Goal: Contribute content: Contribute content

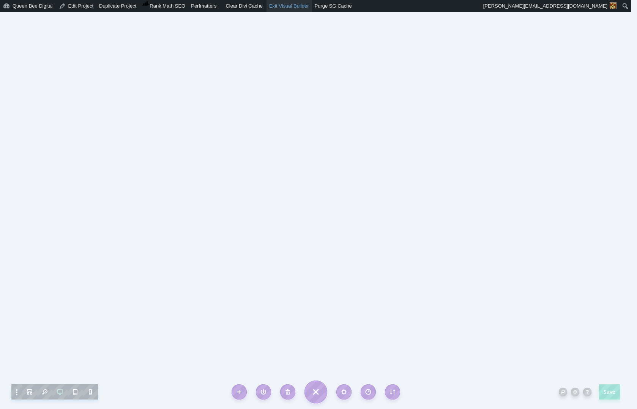
click at [299, 6] on link "Exit Visual Builder" at bounding box center [290, 6] width 46 height 12
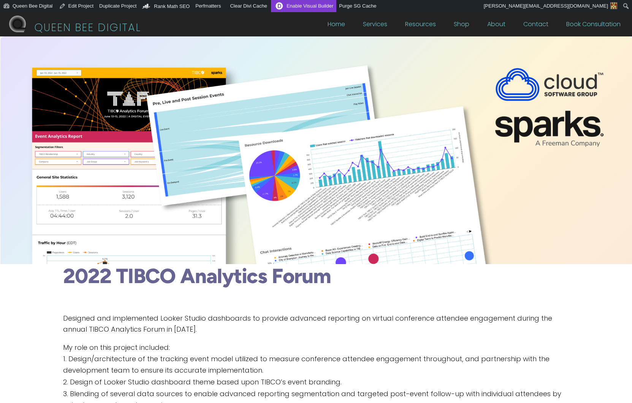
click at [310, 6] on link "Enable Visual Builder" at bounding box center [303, 6] width 65 height 12
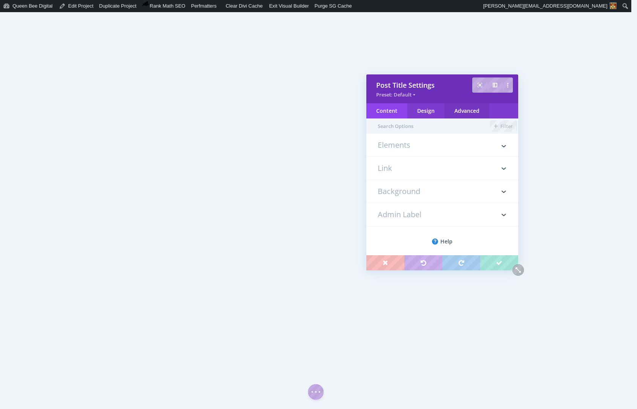
click at [473, 112] on div "Advanced" at bounding box center [467, 110] width 45 height 15
click at [392, 109] on div "Content" at bounding box center [387, 110] width 41 height 15
click at [397, 142] on h3 "Elements" at bounding box center [442, 148] width 129 height 15
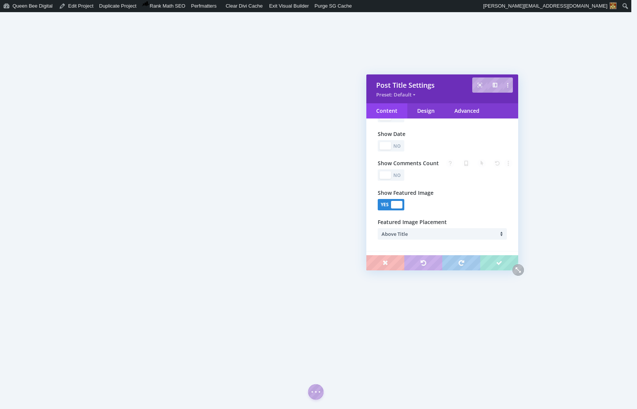
scroll to position [117, 0]
click at [393, 204] on div at bounding box center [396, 203] width 11 height 8
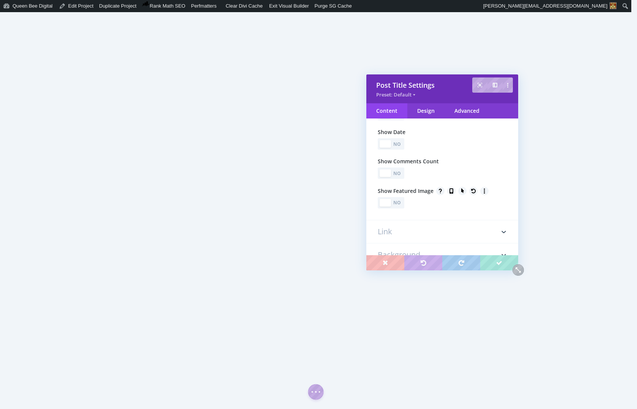
scroll to position [117, 0]
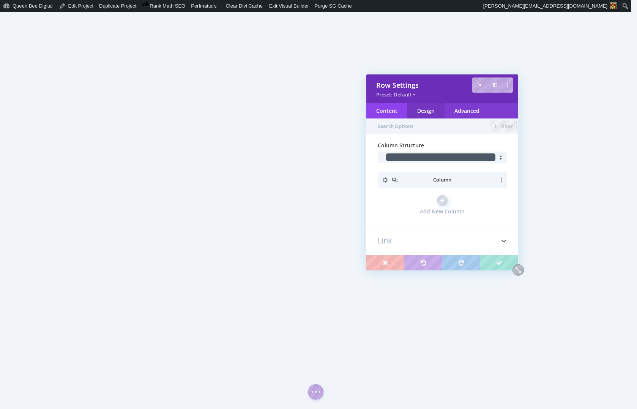
click at [427, 111] on div "Design" at bounding box center [426, 110] width 37 height 15
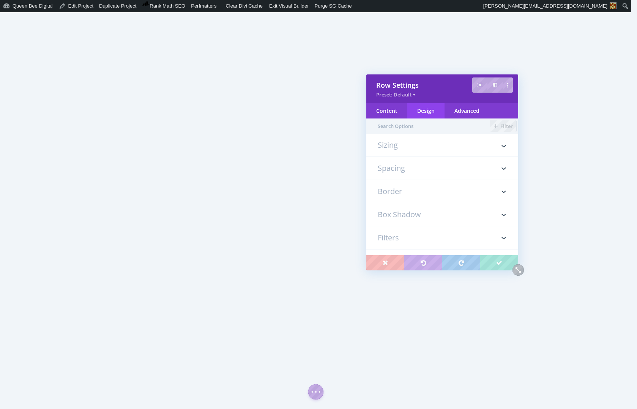
click at [401, 169] on h3 "Spacing" at bounding box center [442, 168] width 129 height 23
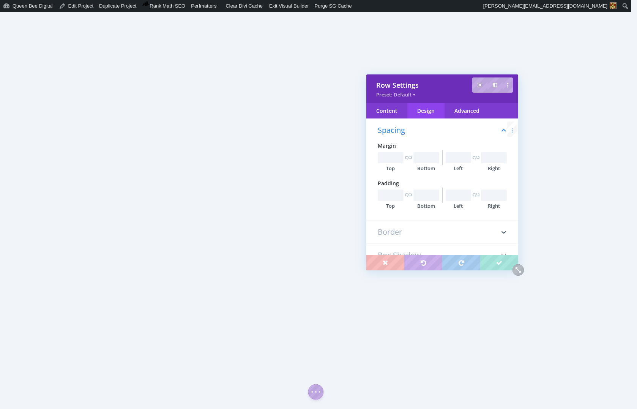
scroll to position [43, 0]
click at [386, 194] on input "text" at bounding box center [391, 194] width 26 height 11
type input "0px"
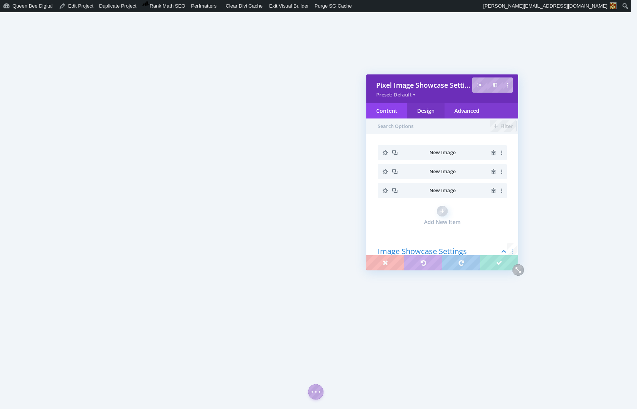
click at [433, 108] on div "Design" at bounding box center [426, 110] width 37 height 15
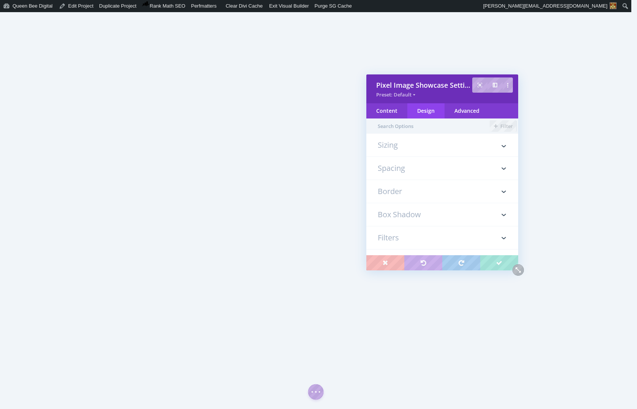
click at [405, 145] on h3 "Sizing" at bounding box center [442, 148] width 129 height 15
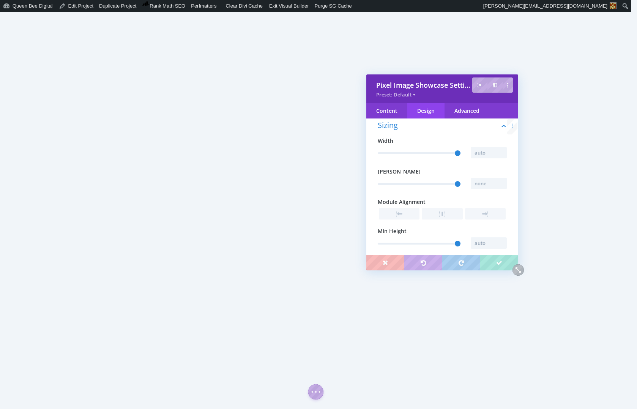
scroll to position [0, 0]
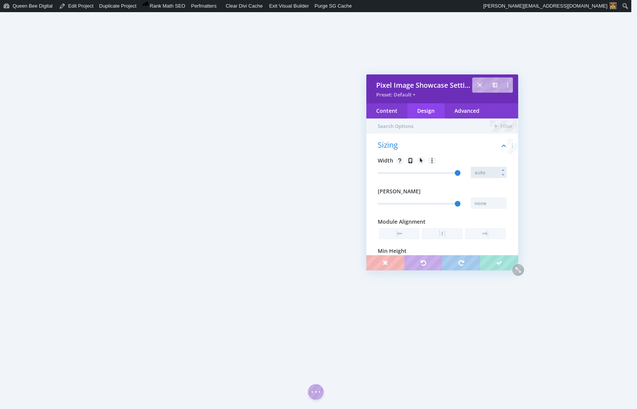
click at [484, 171] on input "text" at bounding box center [489, 172] width 36 height 11
type input "100%"
click at [482, 203] on input "text" at bounding box center [489, 203] width 36 height 11
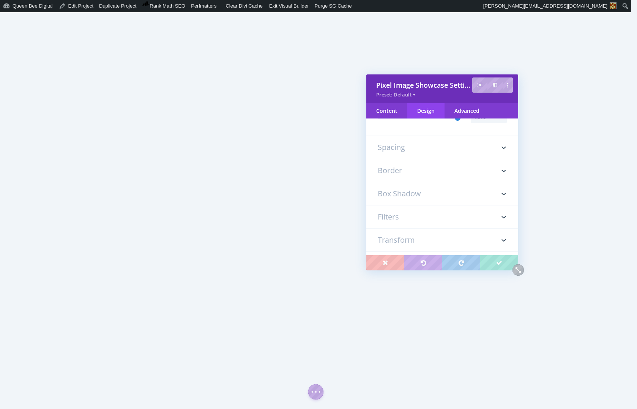
type input "100%"
click at [462, 145] on h3 "Spacing" at bounding box center [442, 147] width 129 height 23
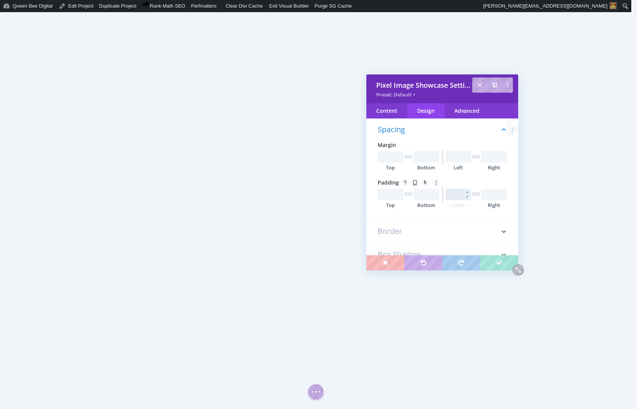
click at [454, 193] on input "text" at bounding box center [459, 194] width 26 height 11
type input "0px"
click at [487, 195] on input "text" at bounding box center [494, 194] width 26 height 11
type input "0px"
click at [451, 156] on input "text" at bounding box center [459, 156] width 26 height 11
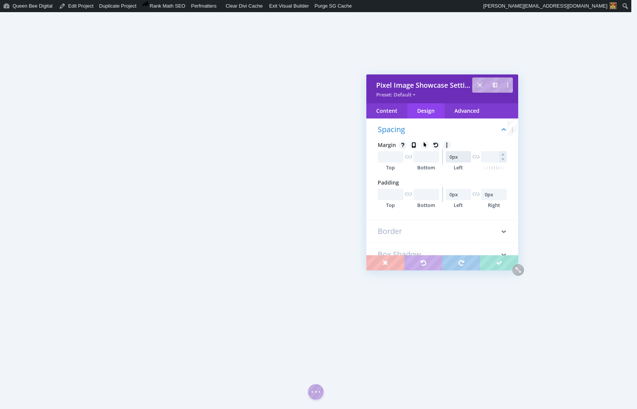
type input "0px"
click at [489, 157] on input "text" at bounding box center [494, 156] width 26 height 11
type input "0px"
click at [383, 195] on input "text" at bounding box center [391, 194] width 26 height 11
type input "0"
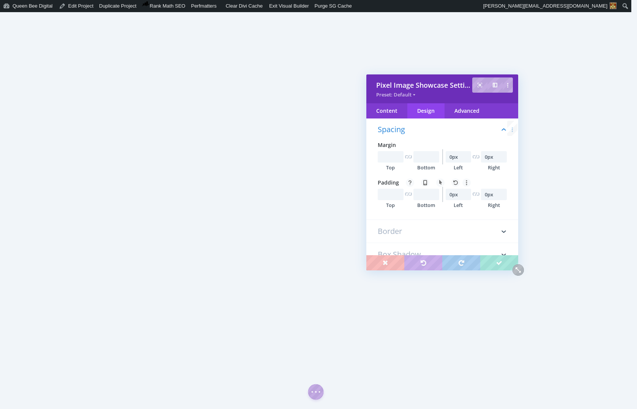
click at [418, 215] on div "Spacing Margin Top Bottom 0px Left 0px Right Padding Top Bottom 0px Left 0px Ri…" at bounding box center [443, 167] width 152 height 106
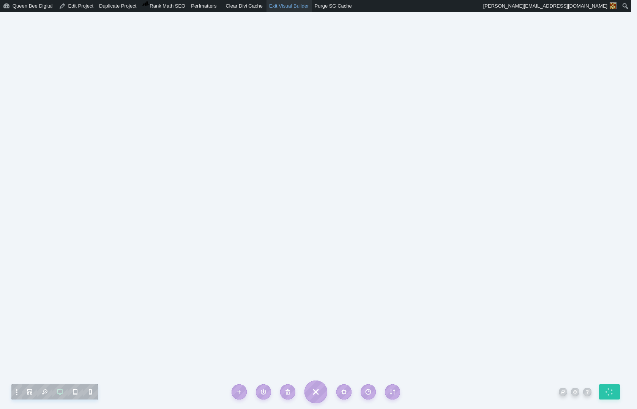
click at [296, 5] on link "Exit Visual Builder" at bounding box center [290, 6] width 46 height 12
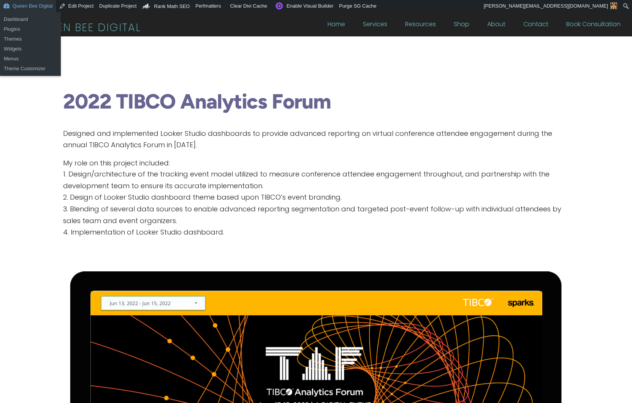
click at [25, 6] on link "Queen Bee Digital" at bounding box center [28, 6] width 56 height 12
click at [16, 17] on link "Dashboard" at bounding box center [30, 19] width 61 height 10
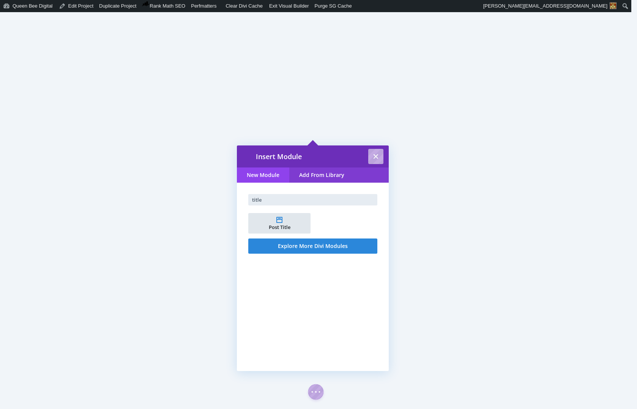
type input "title"
click at [283, 225] on span "Post Title" at bounding box center [279, 227] width 54 height 5
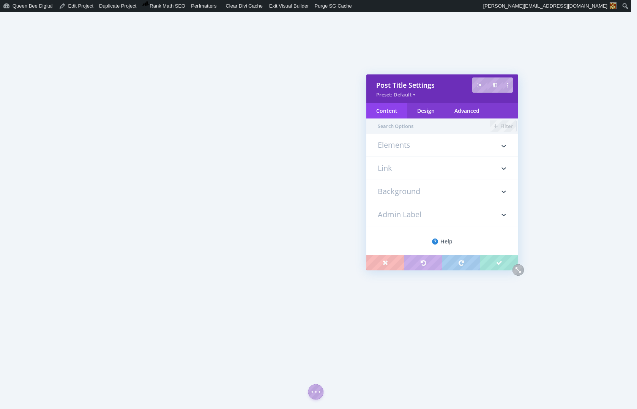
click at [399, 145] on h3 "Elements" at bounding box center [442, 148] width 129 height 15
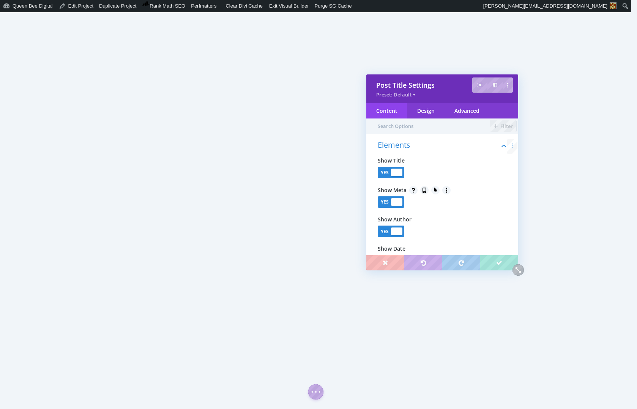
click at [399, 201] on div at bounding box center [396, 202] width 11 height 8
click at [400, 232] on div at bounding box center [396, 232] width 11 height 8
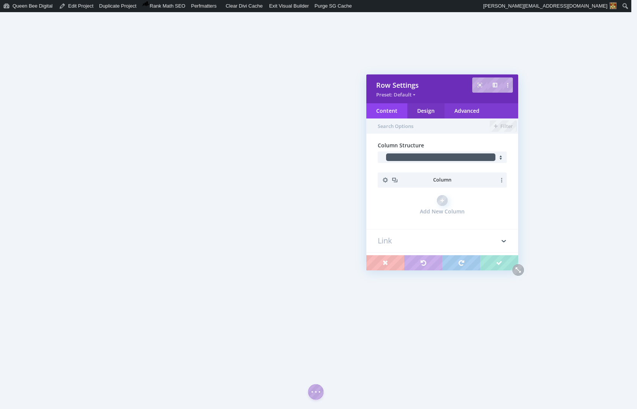
click at [423, 112] on div "Design" at bounding box center [426, 110] width 37 height 15
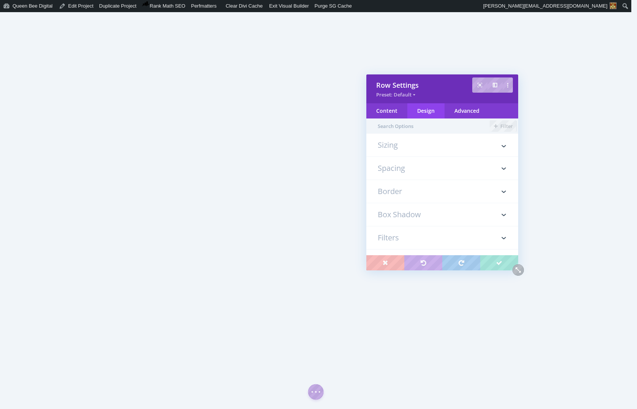
click at [411, 172] on h3 "Spacing" at bounding box center [442, 168] width 129 height 23
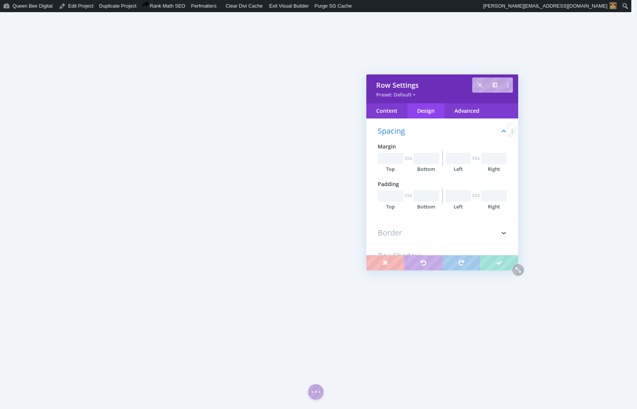
scroll to position [43, 0]
click at [387, 192] on input "text" at bounding box center [391, 194] width 26 height 11
type input "0px"
click at [424, 194] on input "text" at bounding box center [427, 194] width 26 height 11
type input "60px"
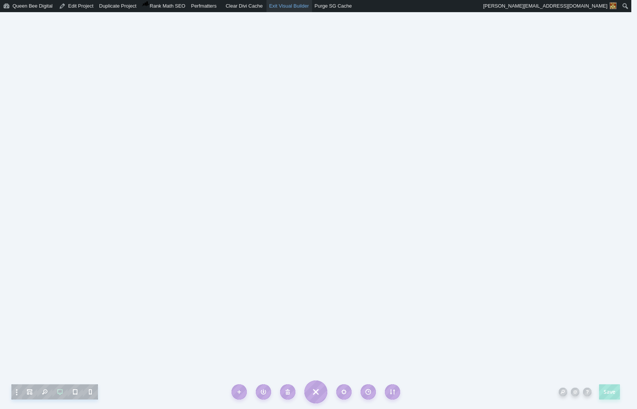
click at [295, 6] on link "Exit Visual Builder" at bounding box center [290, 6] width 46 height 12
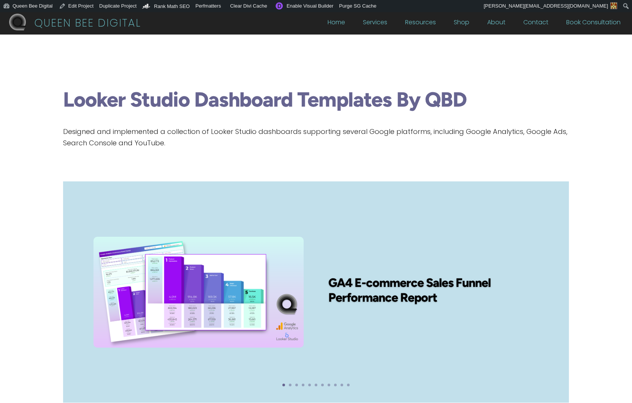
scroll to position [0, 1]
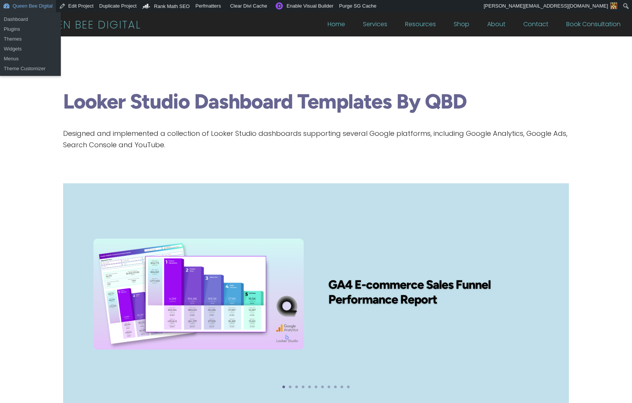
click at [31, 7] on link "Queen Bee Digital" at bounding box center [28, 6] width 56 height 12
click at [21, 19] on link "Dashboard" at bounding box center [30, 19] width 61 height 10
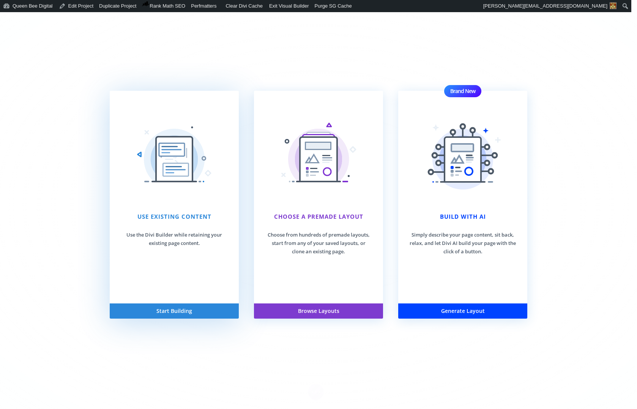
click at [169, 243] on p "Use the Divi Builder while retaining your existing page content." at bounding box center [174, 239] width 106 height 17
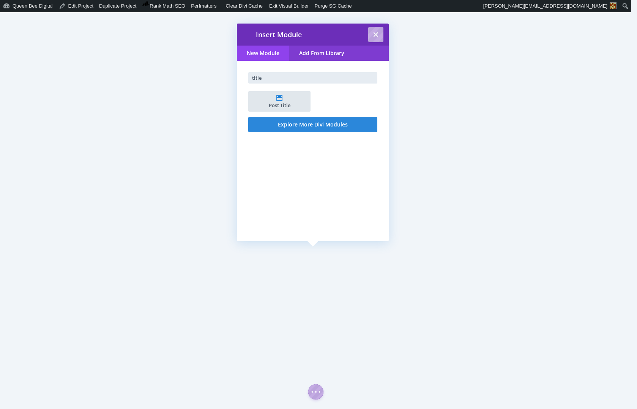
type input "title"
click at [281, 100] on li "Post Title" at bounding box center [279, 101] width 62 height 21
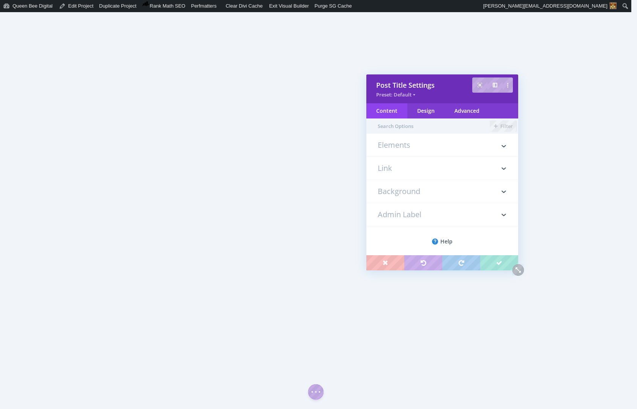
click at [405, 145] on h3 "Elements" at bounding box center [442, 148] width 129 height 15
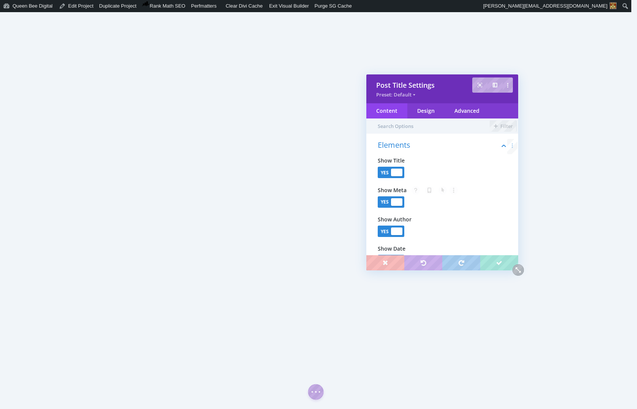
click at [399, 205] on div at bounding box center [396, 202] width 11 height 8
click at [396, 232] on div at bounding box center [396, 232] width 11 height 8
click at [419, 114] on div "Design" at bounding box center [426, 110] width 37 height 15
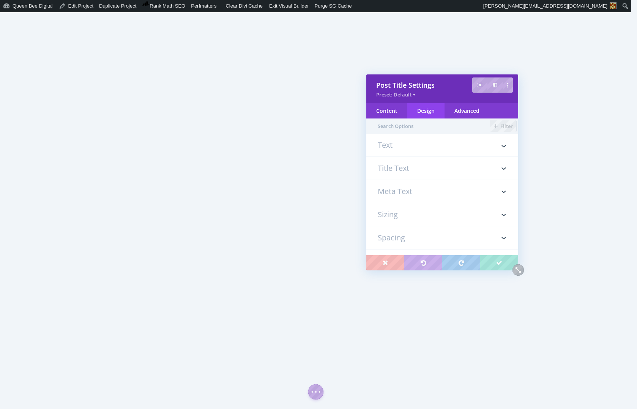
click at [401, 236] on h3 "Spacing" at bounding box center [442, 237] width 129 height 23
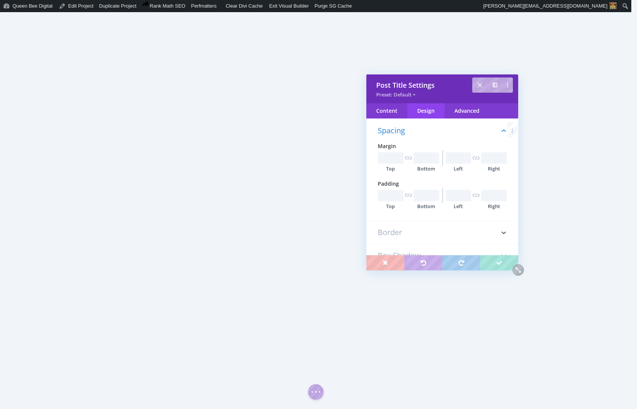
scroll to position [112, 0]
click at [421, 195] on input "text" at bounding box center [427, 194] width 26 height 11
type input "0px"
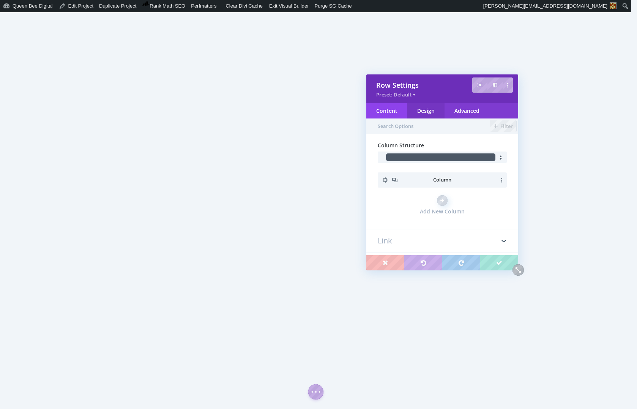
click at [418, 115] on div "Design" at bounding box center [426, 110] width 37 height 15
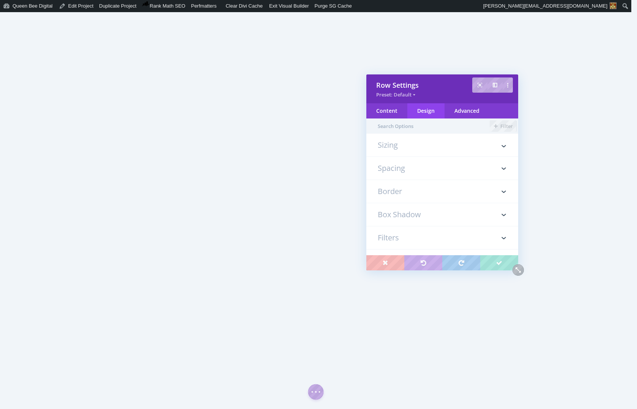
click at [404, 168] on h3 "Spacing" at bounding box center [442, 168] width 129 height 23
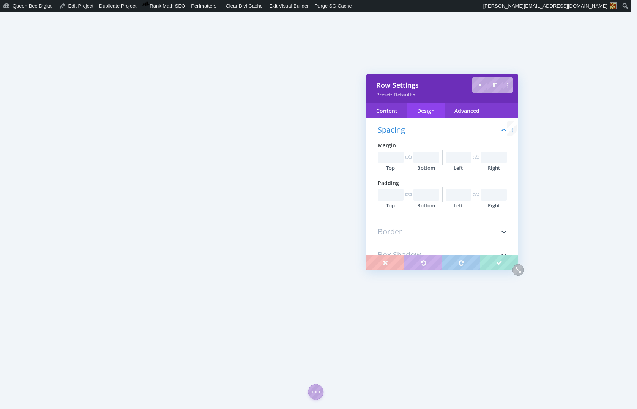
scroll to position [43, 0]
click at [426, 192] on input "text" at bounding box center [427, 194] width 26 height 11
type input "0px"
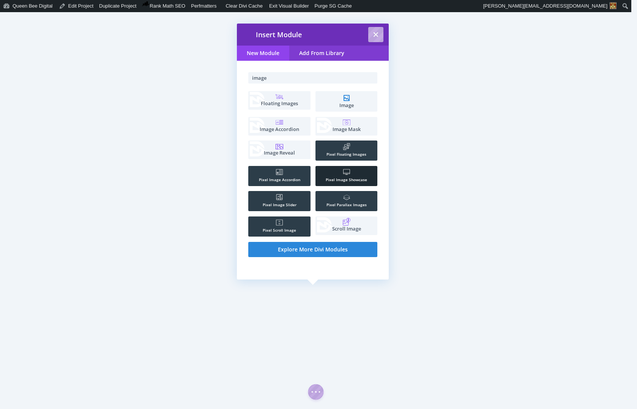
type input "image"
click at [344, 176] on li ".st0{fill:#FFFFFF;} Pixel Image Showcase" at bounding box center [347, 176] width 62 height 20
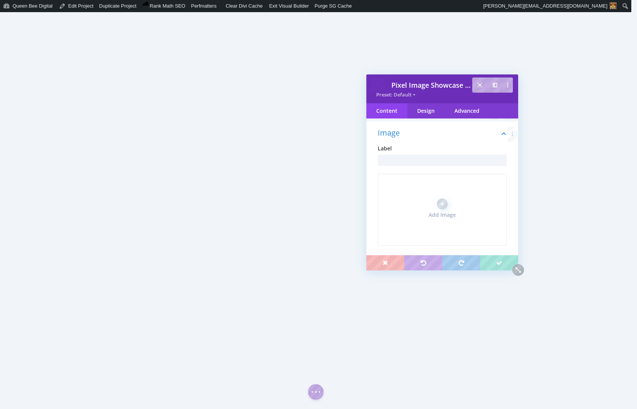
scroll to position [0, 0]
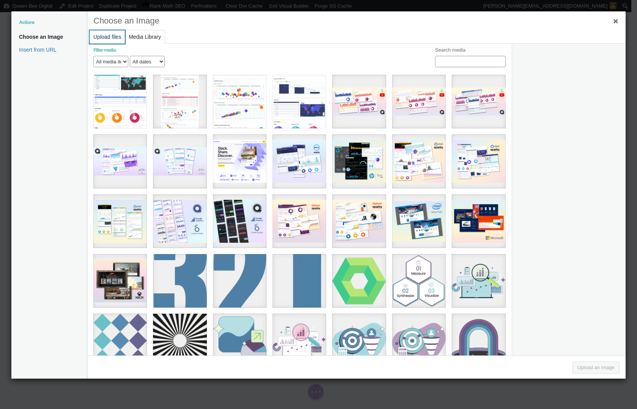
click at [106, 35] on button "Upload files" at bounding box center [107, 36] width 35 height 13
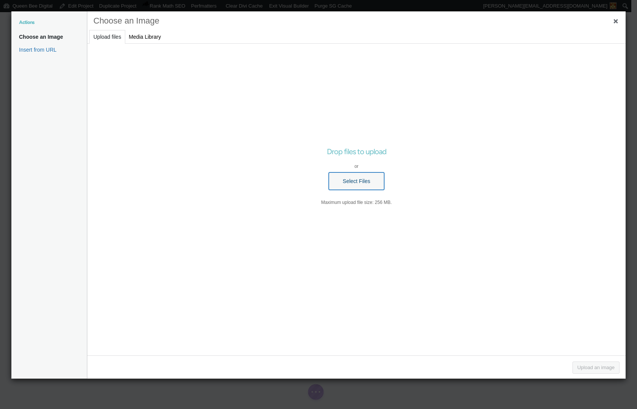
click at [371, 182] on button "Select Files" at bounding box center [356, 180] width 55 height 17
type input "C:\fakepath\Optum 2022 Clinician Summit Agenda copy.png"
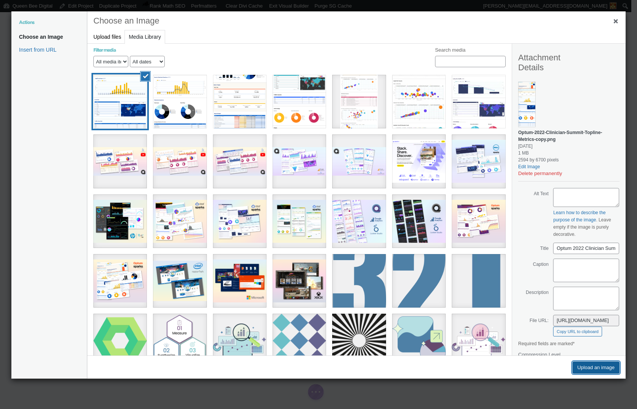
click at [594, 367] on button "Upload an image" at bounding box center [596, 368] width 47 height 12
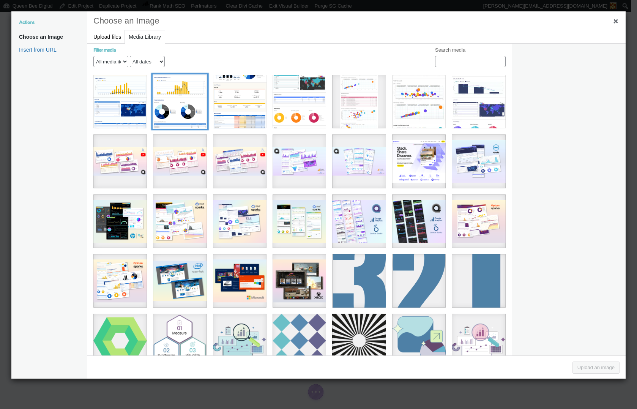
click at [188, 109] on div "Optum 2022 Clinician Summit Sessions copy" at bounding box center [180, 102] width 54 height 54
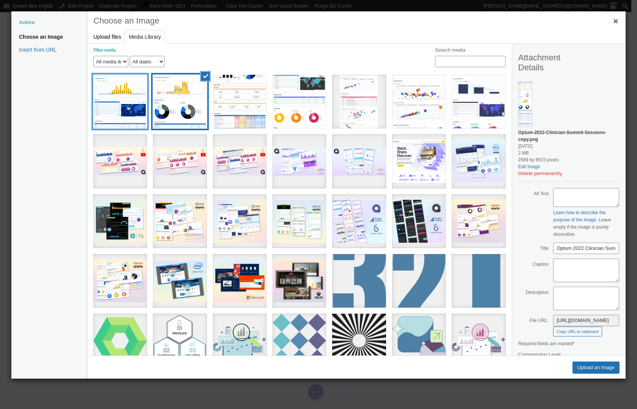
click at [130, 105] on div "Optum 2022 Clinician Summit Topline Metrics copy" at bounding box center [120, 102] width 54 height 54
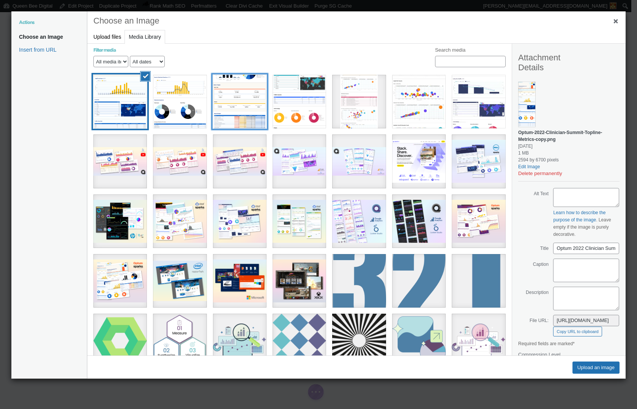
click at [224, 108] on div "Optum 2022 Clinician Summit Agenda copy" at bounding box center [240, 102] width 54 height 54
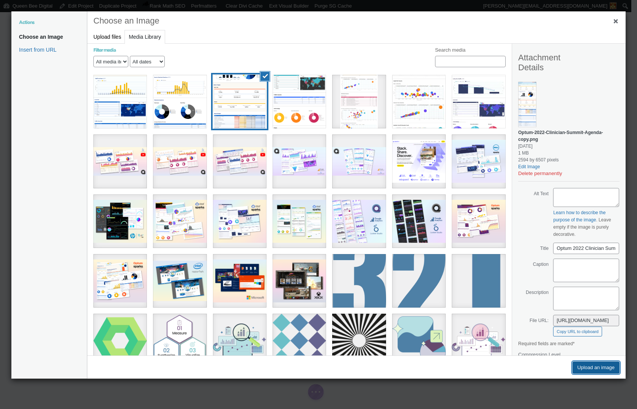
click at [602, 368] on button "Upload an image" at bounding box center [596, 368] width 47 height 12
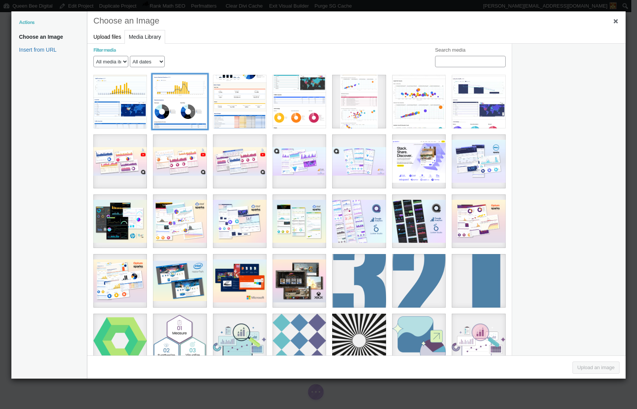
click at [196, 102] on div "Optum 2022 Clinician Summit Sessions copy" at bounding box center [180, 102] width 54 height 54
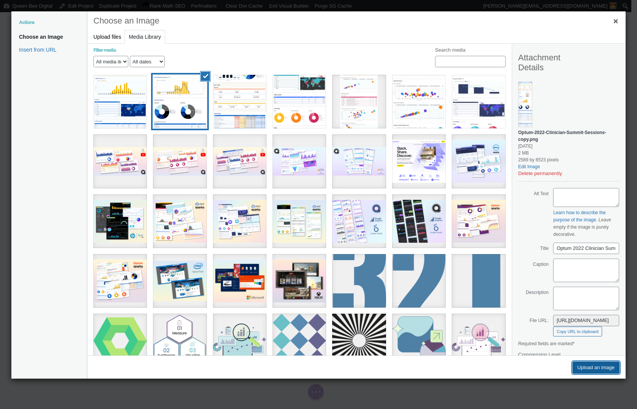
click at [608, 369] on button "Upload an image" at bounding box center [596, 368] width 47 height 12
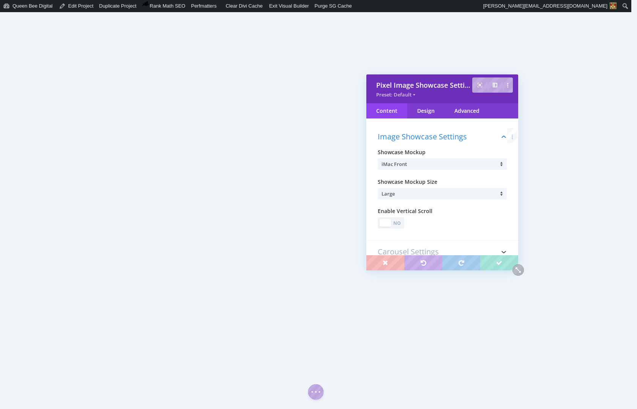
scroll to position [119, 0]
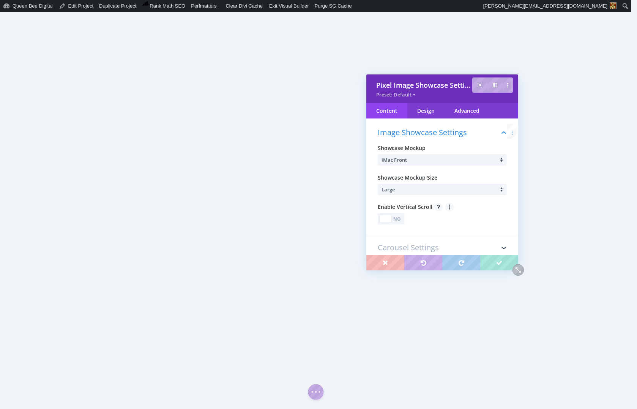
click at [400, 220] on div "No" at bounding box center [397, 218] width 11 height 7
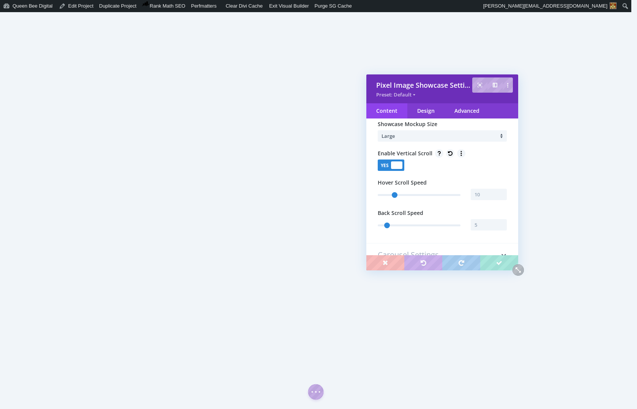
scroll to position [176, 0]
click at [482, 191] on input "text" at bounding box center [489, 190] width 36 height 11
type input "15"
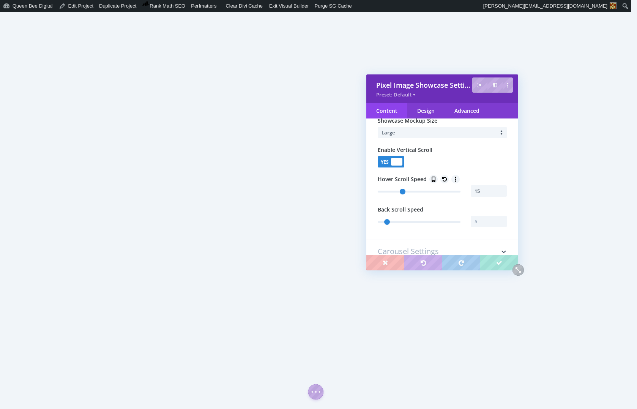
click at [437, 234] on div "Image Showcase Settings Showcase Mockup iMac Front Showcase Mockup Size Large E…" at bounding box center [443, 150] width 152 height 180
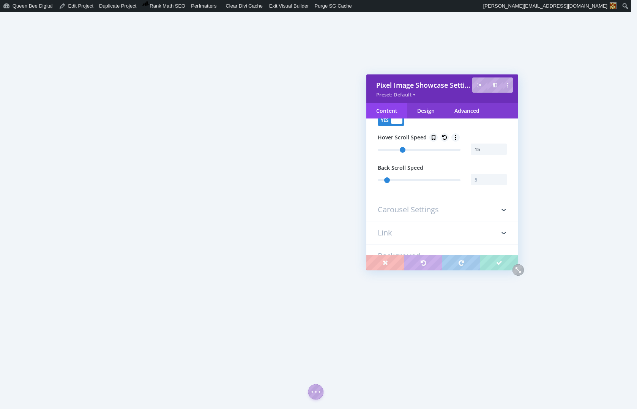
scroll to position [225, 0]
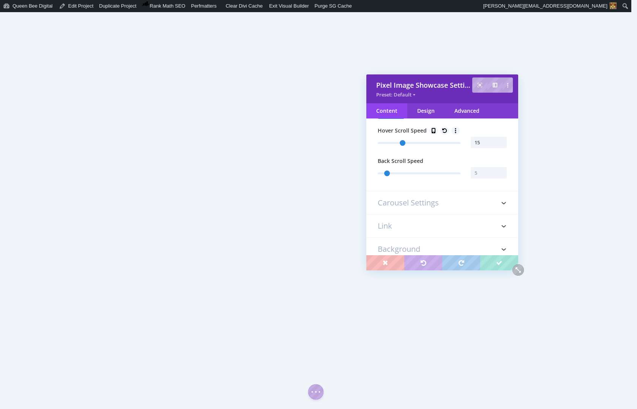
click at [401, 202] on h3 "Carousel Settings" at bounding box center [442, 202] width 129 height 23
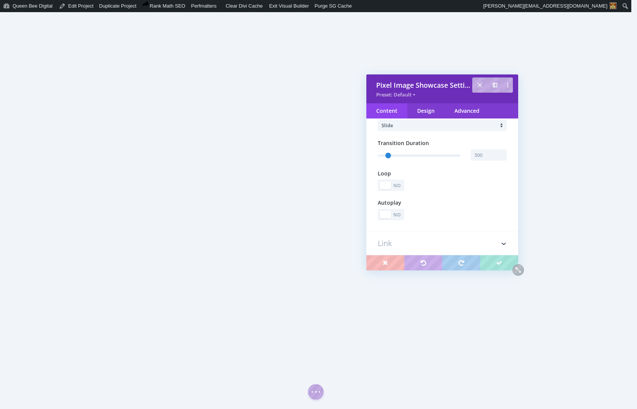
scroll to position [145, 0]
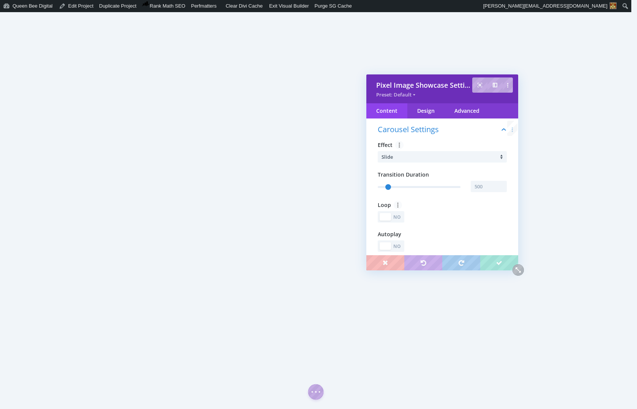
click at [444, 158] on li "Slide" at bounding box center [444, 156] width 125 height 11
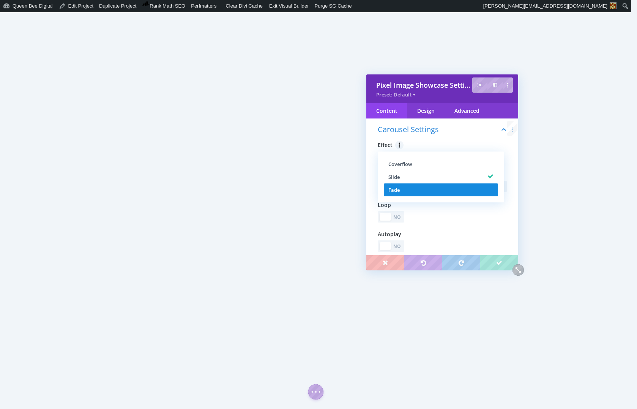
drag, startPoint x: 416, startPoint y: 185, endPoint x: 421, endPoint y: 185, distance: 5.7
click at [416, 185] on li "Fade" at bounding box center [441, 189] width 114 height 13
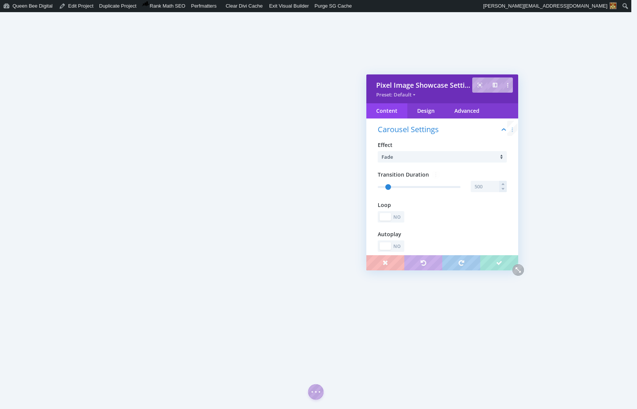
type input "501"
click at [486, 185] on input "text" at bounding box center [489, 186] width 36 height 11
type input "1500"
type input "1501"
type input "1500"
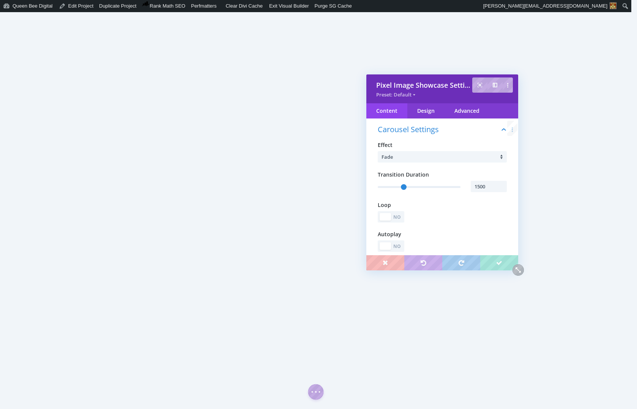
click at [399, 244] on div "No" at bounding box center [397, 246] width 11 height 7
type input "1501"
type input "5001"
click at [400, 217] on div "No" at bounding box center [397, 217] width 11 height 7
type input "1501"
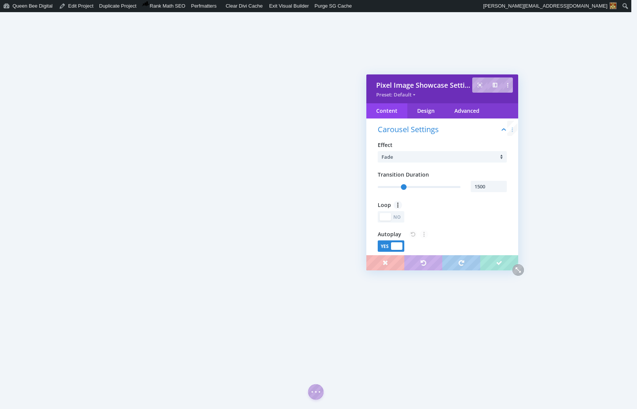
type input "5001"
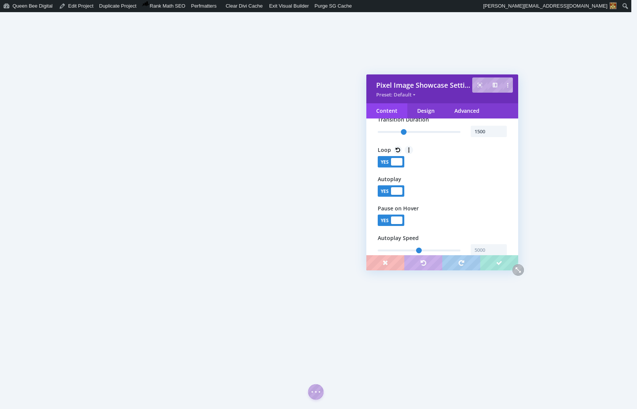
type input "1501"
type input "5001"
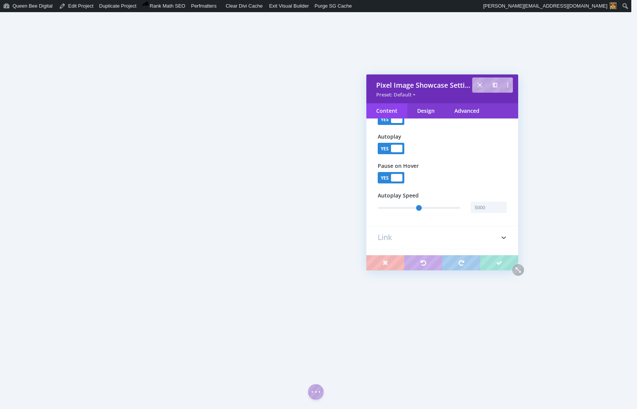
type input "1501"
type input "5001"
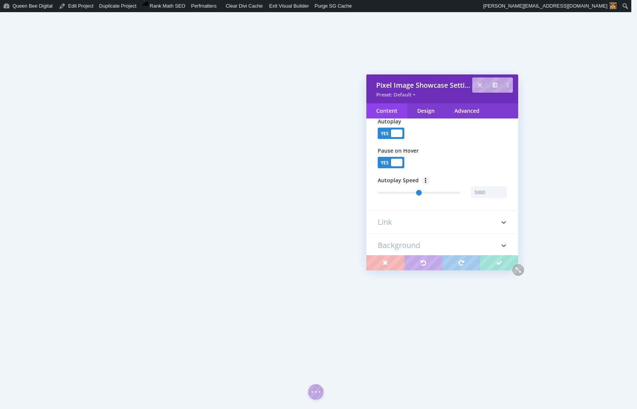
type input "1501"
type input "5001"
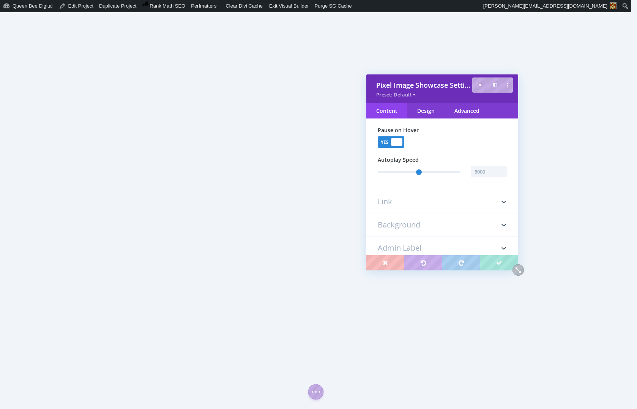
scroll to position [281, 0]
type input "1501"
type input "5001"
type input "1501"
type input "5001"
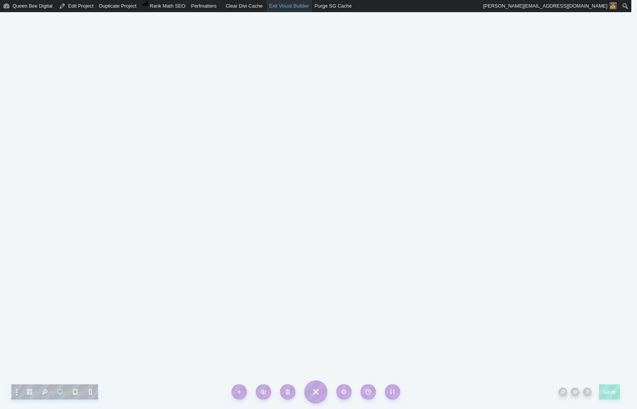
click at [289, 4] on link "Exit Visual Builder" at bounding box center [290, 6] width 46 height 12
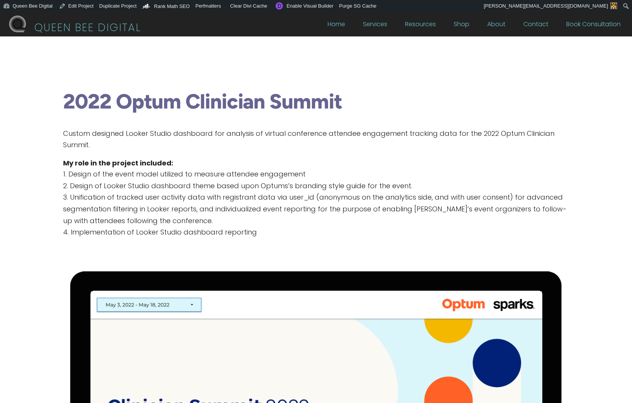
scroll to position [0, 6]
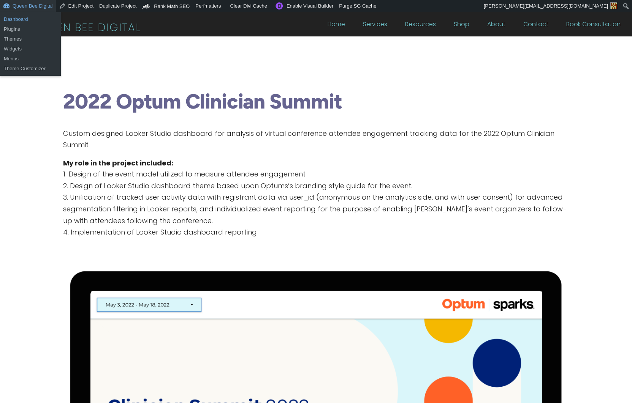
click at [19, 20] on link "Dashboard" at bounding box center [30, 19] width 61 height 10
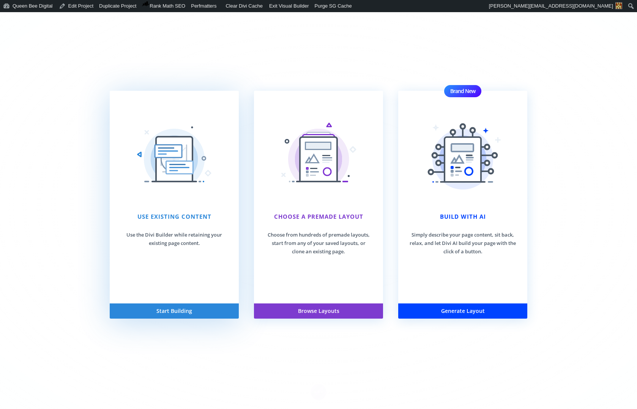
click at [176, 282] on div "Use Existing Content Use the Divi Builder while retaining your existing page co…" at bounding box center [174, 197] width 129 height 213
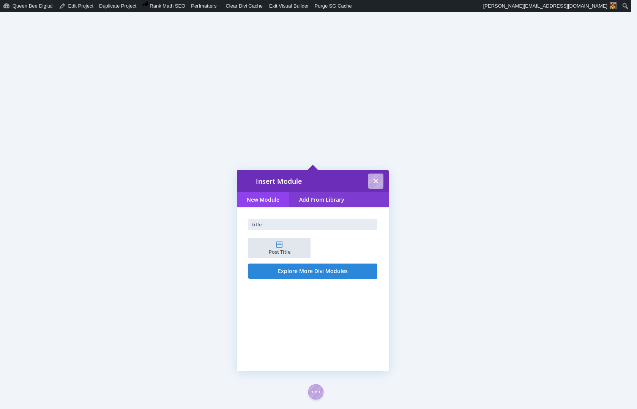
type input "title"
click at [281, 246] on li "Post Title" at bounding box center [279, 248] width 62 height 21
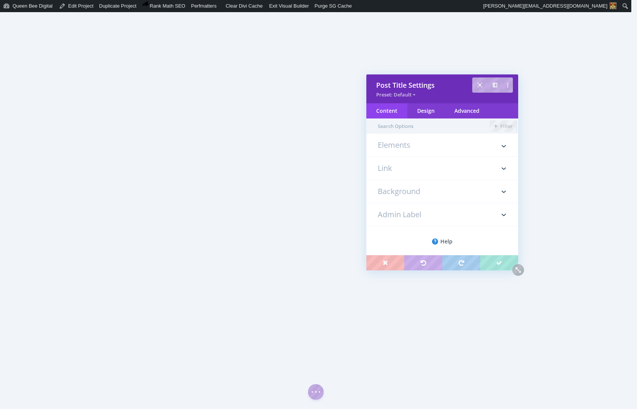
click at [404, 141] on h3 "Elements" at bounding box center [442, 148] width 129 height 15
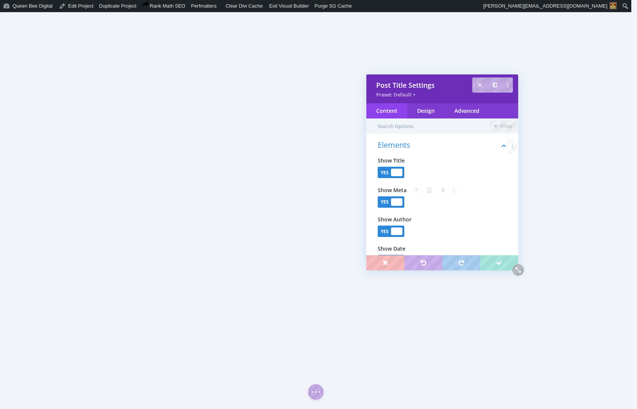
click at [398, 201] on div at bounding box center [396, 202] width 11 height 8
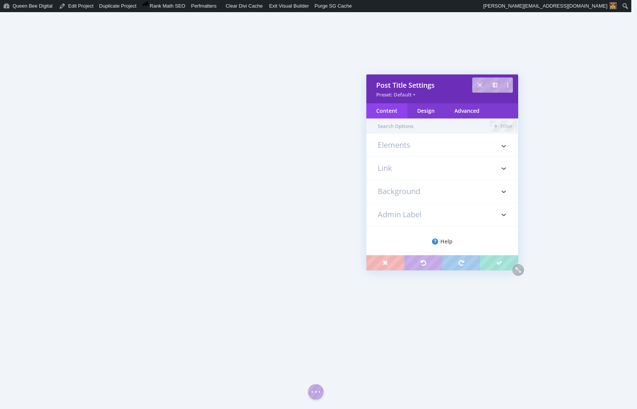
click at [395, 146] on h3 "Elements" at bounding box center [442, 148] width 129 height 15
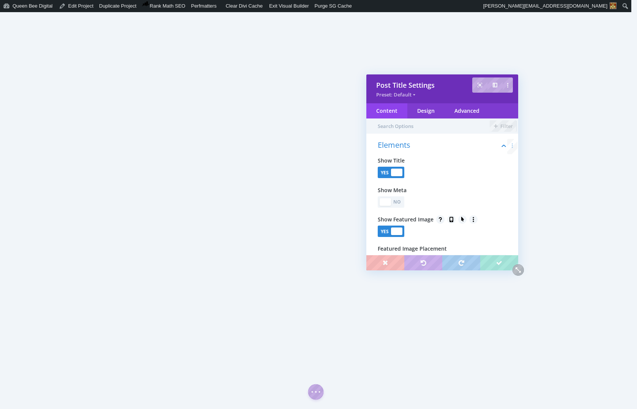
click at [394, 232] on div at bounding box center [396, 232] width 11 height 8
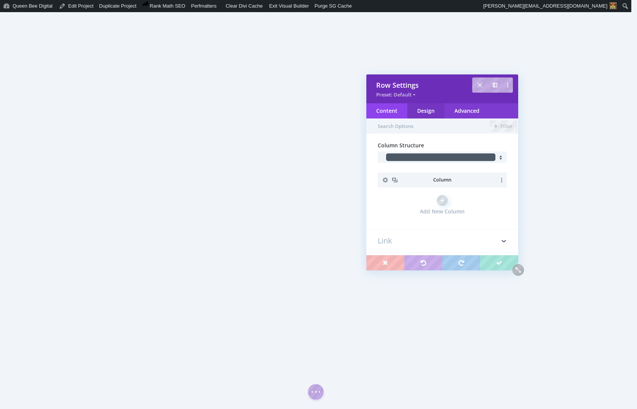
click at [428, 111] on div "Design" at bounding box center [426, 110] width 37 height 15
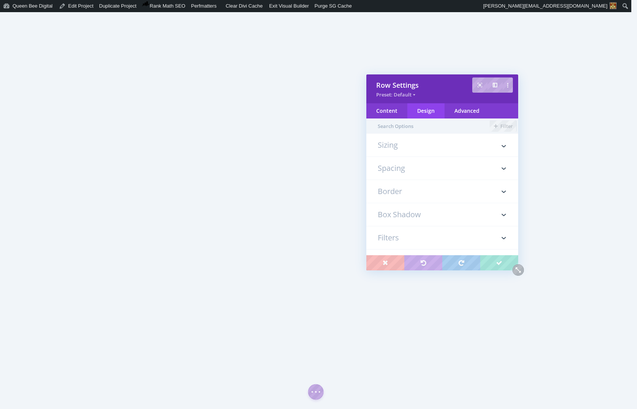
click at [410, 168] on h3 "Spacing" at bounding box center [442, 168] width 129 height 23
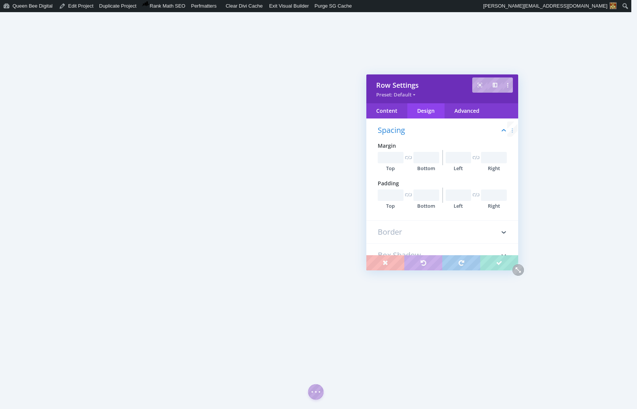
scroll to position [43, 0]
click at [426, 197] on input "text" at bounding box center [427, 194] width 26 height 11
type input "0px"
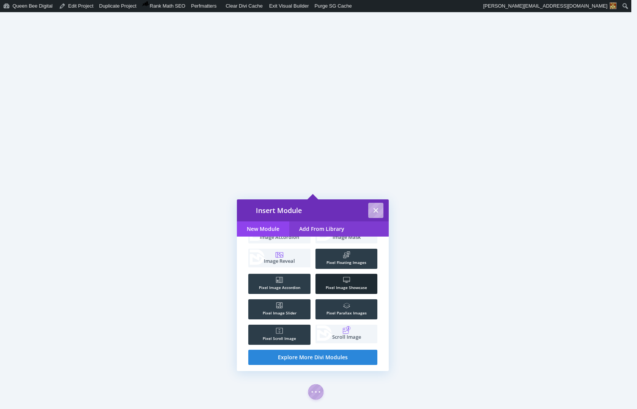
scroll to position [68, 0]
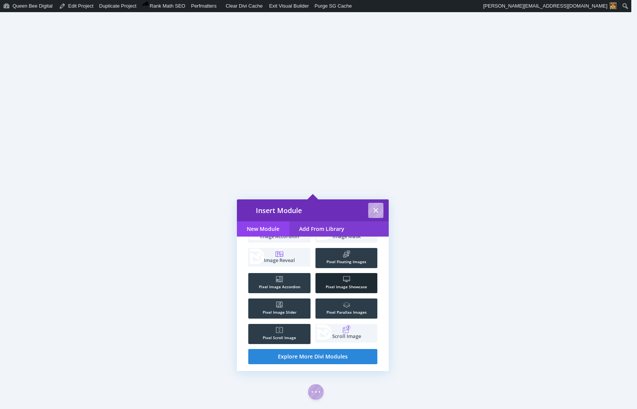
type input "image"
click at [340, 278] on li ".st0{fill:#FFFFFF;} Pixel Image Showcase" at bounding box center [347, 283] width 62 height 20
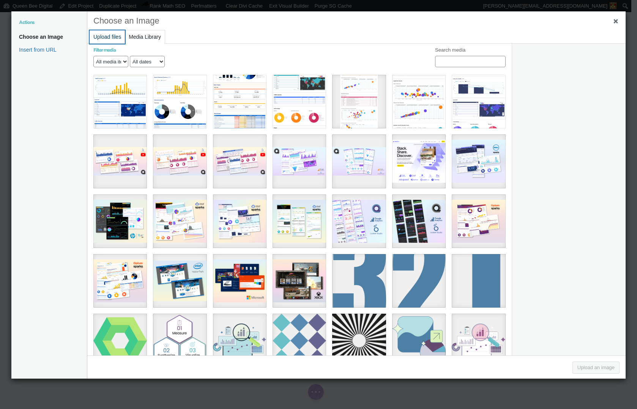
click at [108, 37] on button "Upload files" at bounding box center [107, 36] width 35 height 13
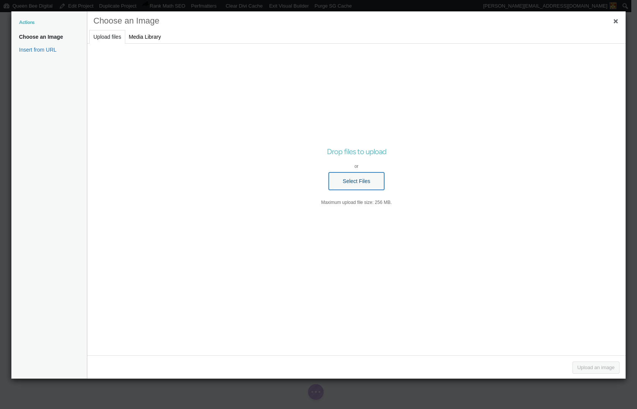
click at [380, 180] on button "Select Files" at bounding box center [356, 180] width 55 height 17
type input "C:\fakepath\HP Dev One - GA - Topline Visitor Metrics (GA).png"
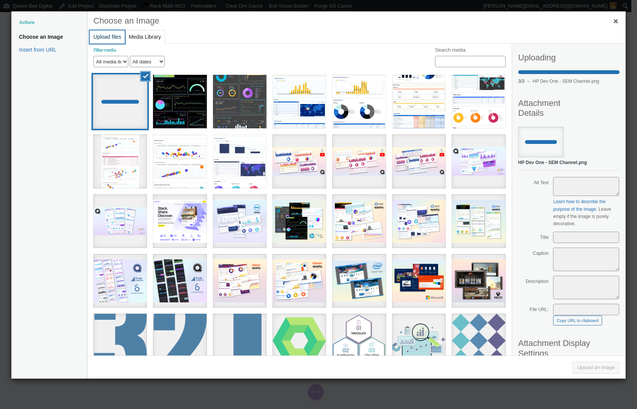
click at [103, 36] on button "Upload files" at bounding box center [107, 36] width 35 height 13
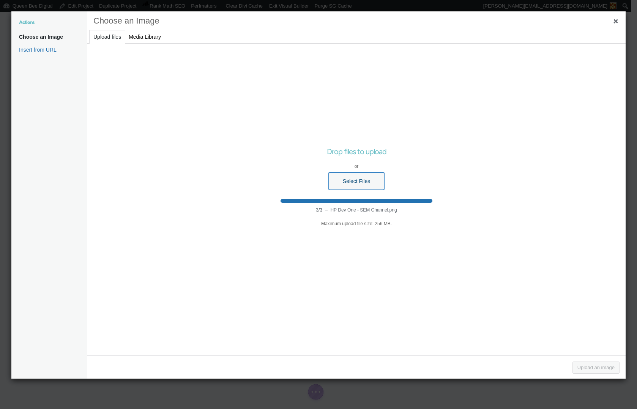
click at [347, 182] on button "Select Files" at bounding box center [356, 180] width 55 height 17
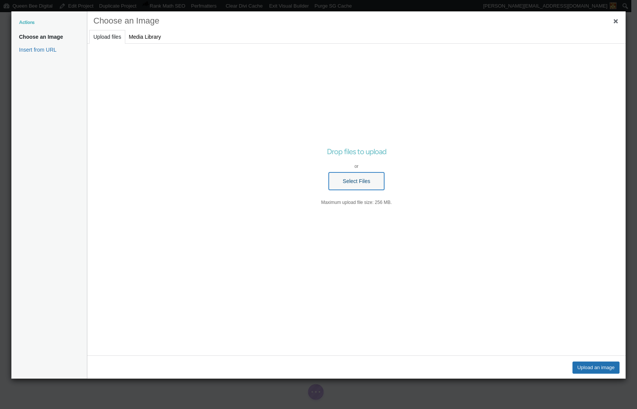
type input "C:\fakepath\HP Dev One - Key Metrics - Light BG.png"
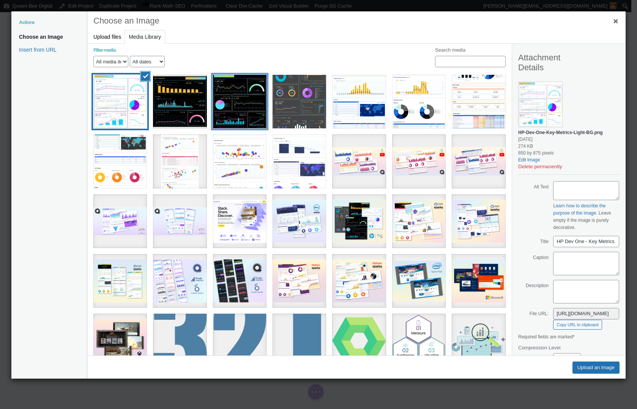
click at [242, 103] on div "HP Dev One - Key Metrics - Long Range v2" at bounding box center [240, 102] width 54 height 54
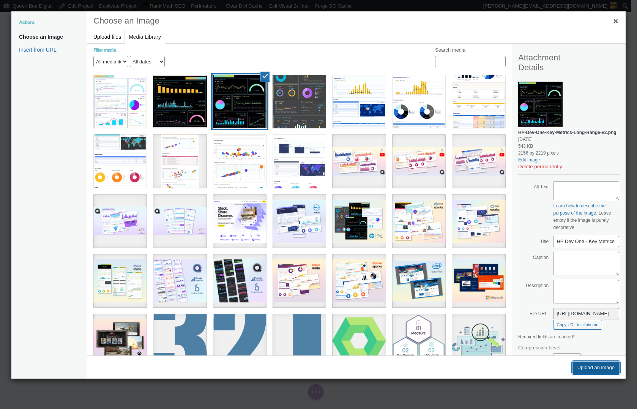
click at [590, 367] on button "Upload an image" at bounding box center [596, 368] width 47 height 12
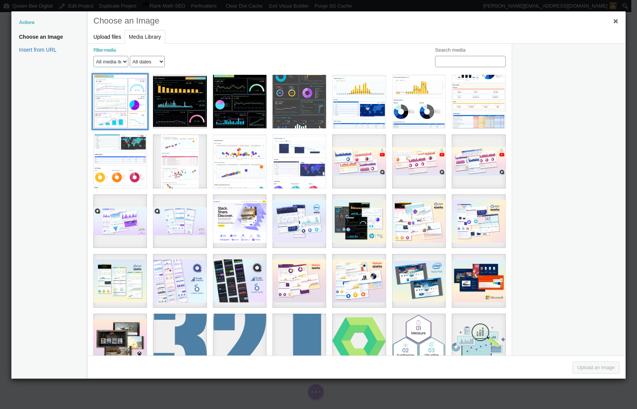
click at [122, 104] on div "HP Dev One - Key Metrics - Light BG" at bounding box center [120, 102] width 54 height 54
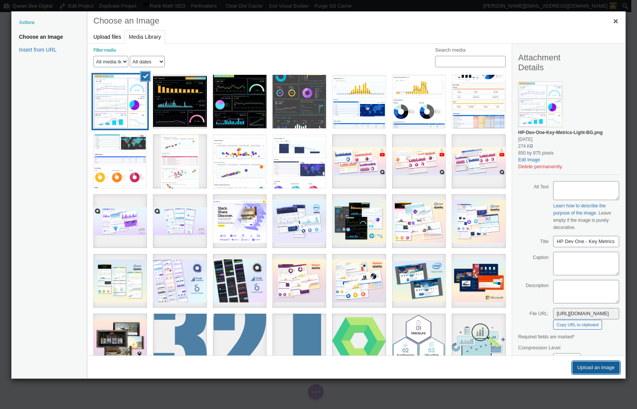
click at [587, 366] on button "Upload an image" at bounding box center [596, 368] width 47 height 12
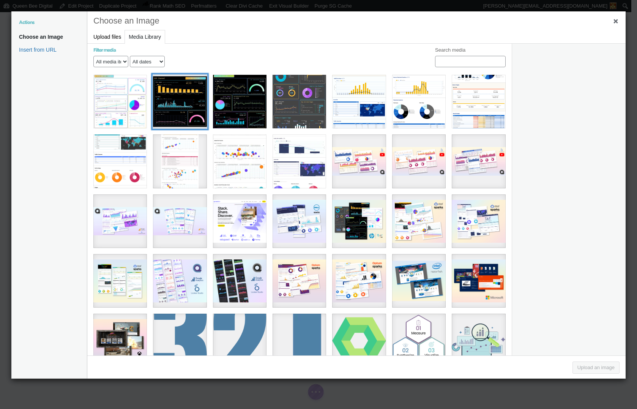
click at [189, 99] on div "HP Dev One - SEM Channel" at bounding box center [180, 102] width 54 height 54
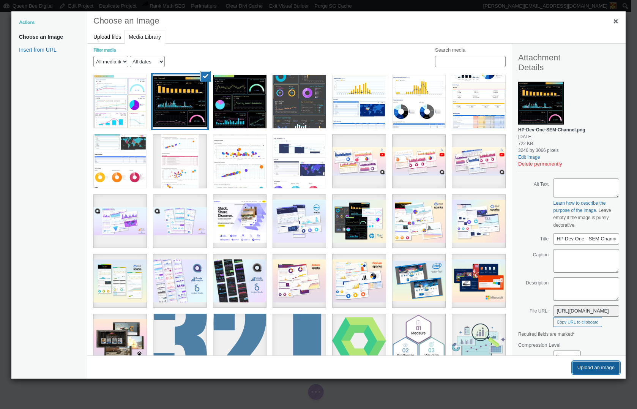
click at [596, 367] on button "Upload an image" at bounding box center [596, 368] width 47 height 12
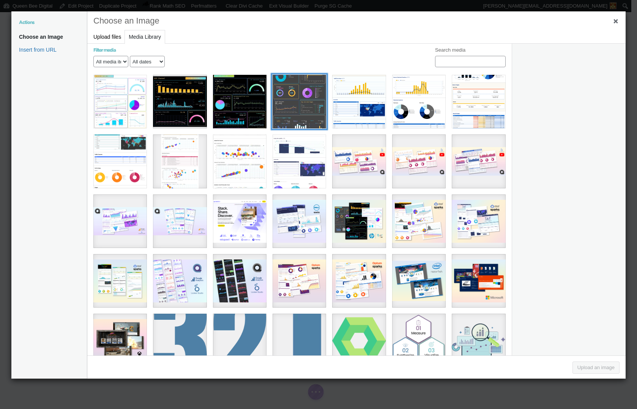
click at [305, 110] on div "HP Dev One - GA - Topline Visitor Metrics (GA)" at bounding box center [300, 102] width 54 height 54
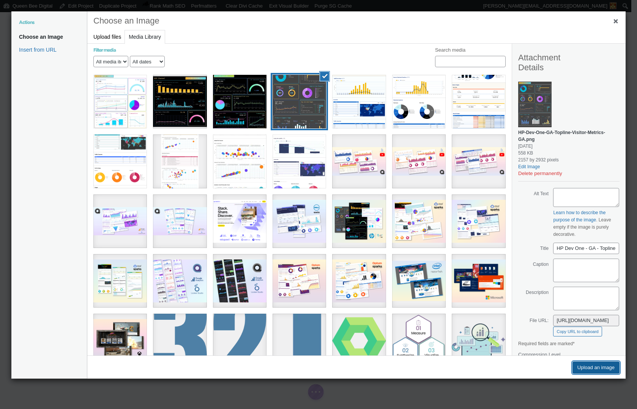
click at [604, 365] on button "Upload an image" at bounding box center [596, 368] width 47 height 12
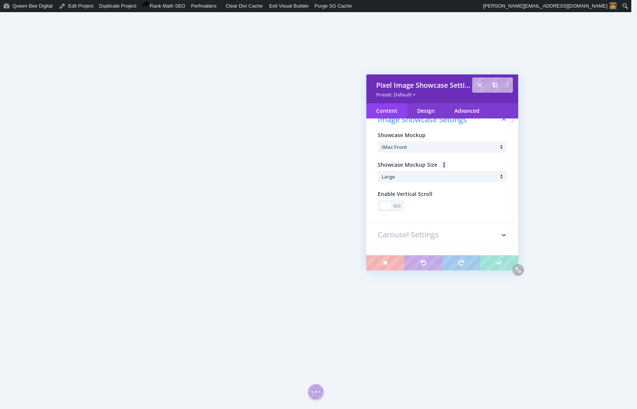
scroll to position [171, 0]
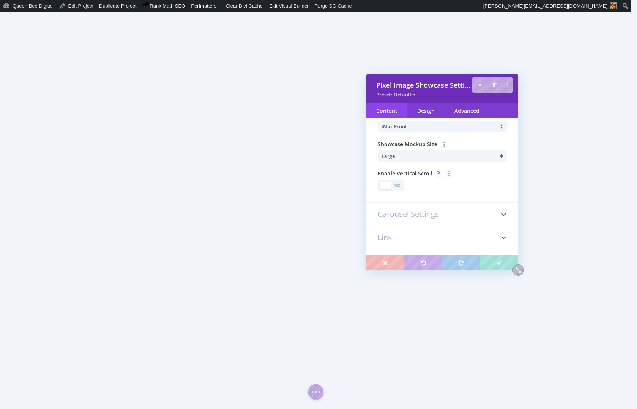
click at [397, 185] on div "No" at bounding box center [397, 185] width 11 height 7
click at [489, 217] on input "text" at bounding box center [489, 214] width 36 height 11
click at [424, 183] on h3 "Carousel Settings" at bounding box center [442, 182] width 129 height 23
click at [404, 153] on li "Slide" at bounding box center [444, 156] width 125 height 11
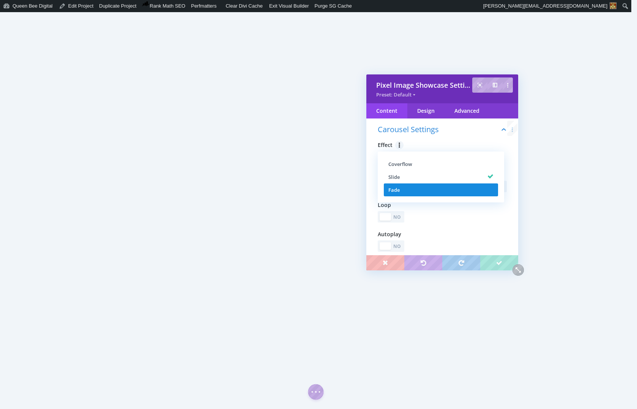
click at [409, 183] on li "Fade" at bounding box center [441, 189] width 114 height 13
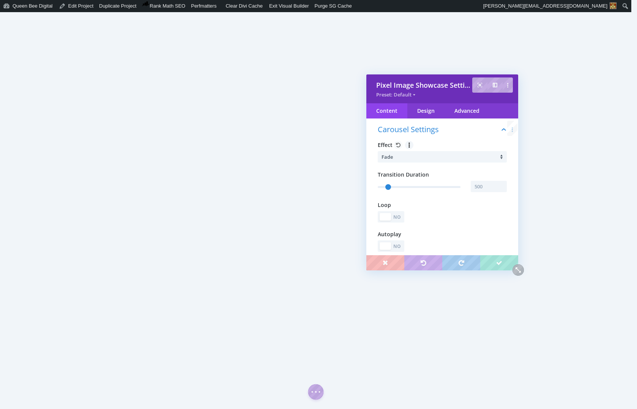
type input "501"
click at [486, 185] on input "text" at bounding box center [489, 186] width 36 height 11
type input "1500"
type input "1501"
type input "1500"
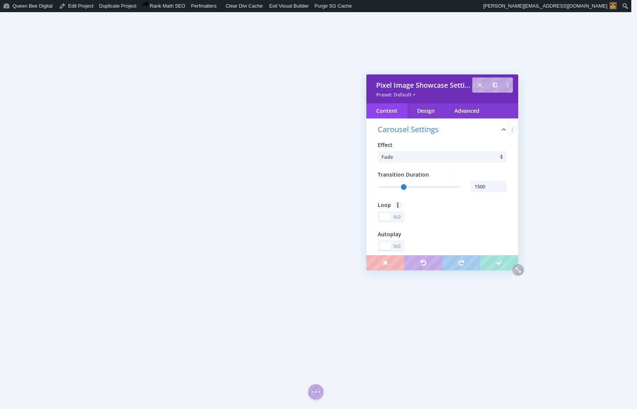
click at [400, 218] on div "No" at bounding box center [397, 217] width 11 height 7
click at [399, 246] on div "No" at bounding box center [397, 246] width 11 height 7
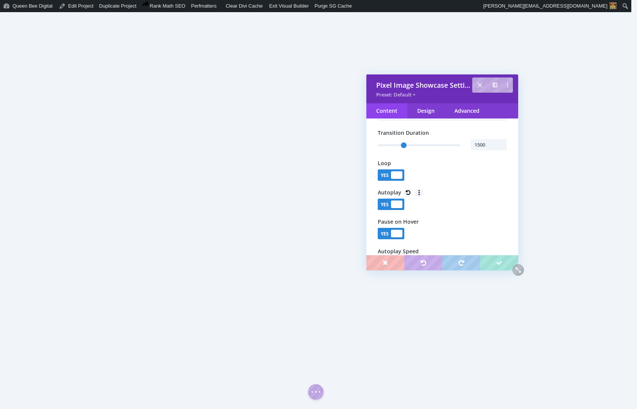
type input "1501"
type input "5001"
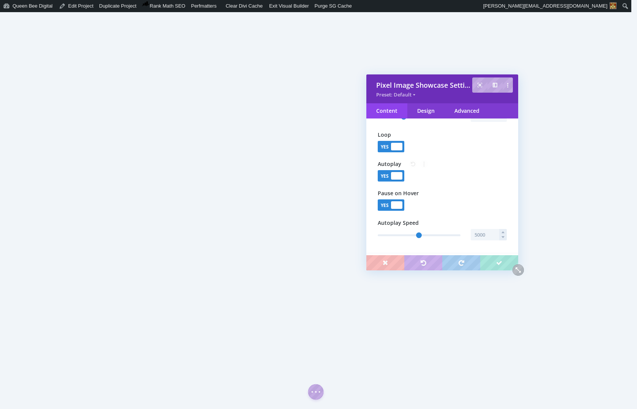
type input "1501"
type input "5001"
type input "1501"
type input "5001"
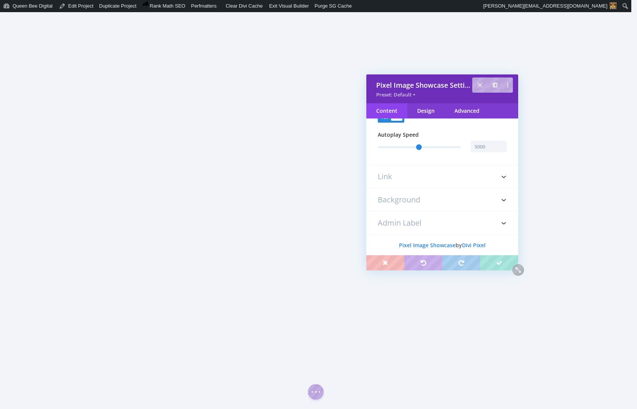
scroll to position [335, 0]
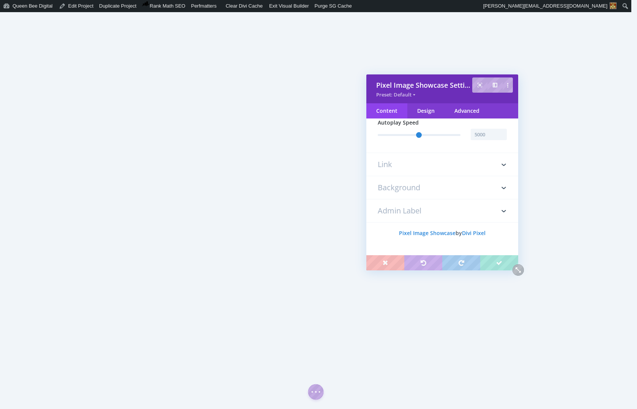
type input "1501"
type input "5001"
type input "1501"
type input "5001"
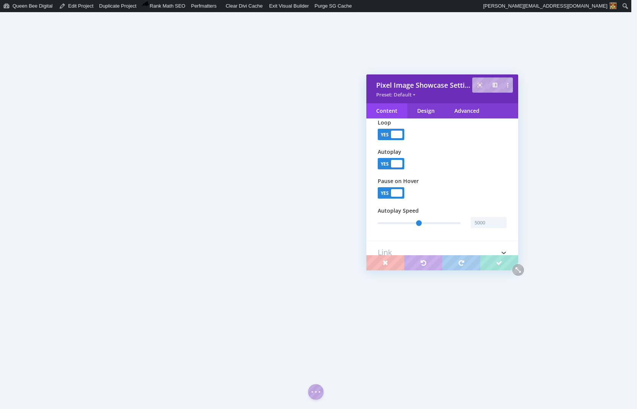
type input "1501"
type input "5001"
type input "1501"
type input "5001"
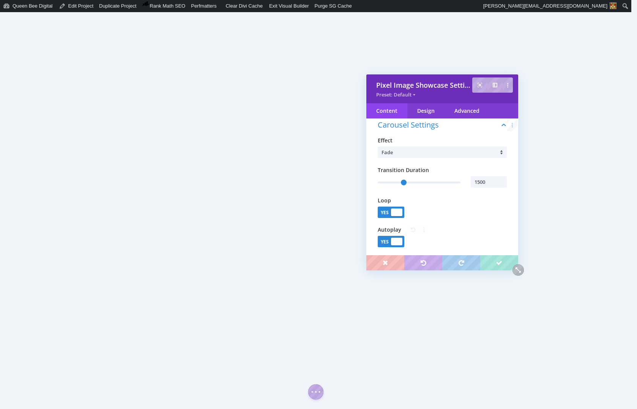
scroll to position [167, 0]
click at [386, 109] on div "Content" at bounding box center [387, 110] width 41 height 15
type input "1501"
type input "5001"
type input "1501"
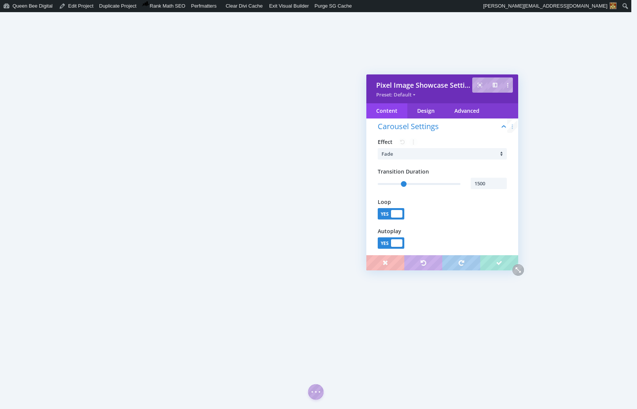
type input "5001"
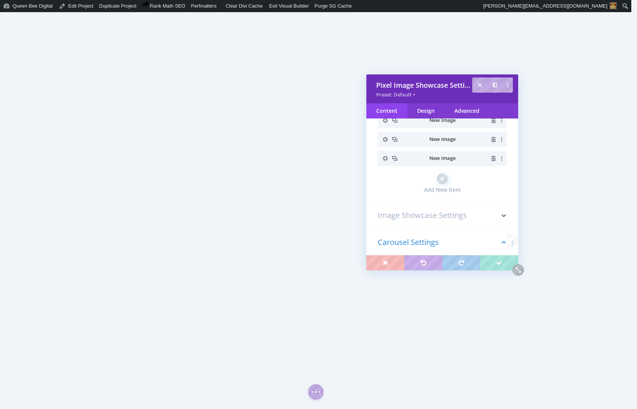
scroll to position [0, 0]
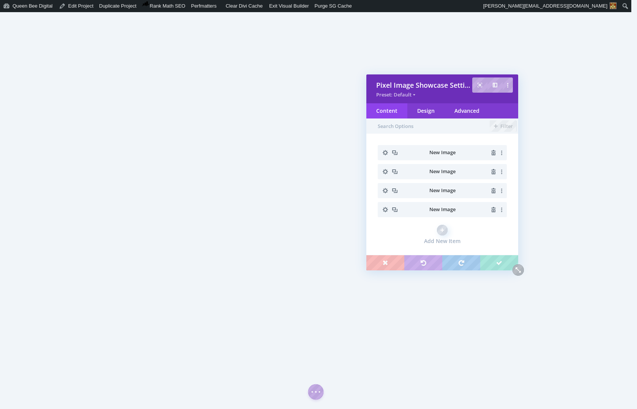
click at [493, 170] on icon "button" at bounding box center [494, 171] width 5 height 5
type input "1501"
type input "5001"
type input "1501"
type input "5001"
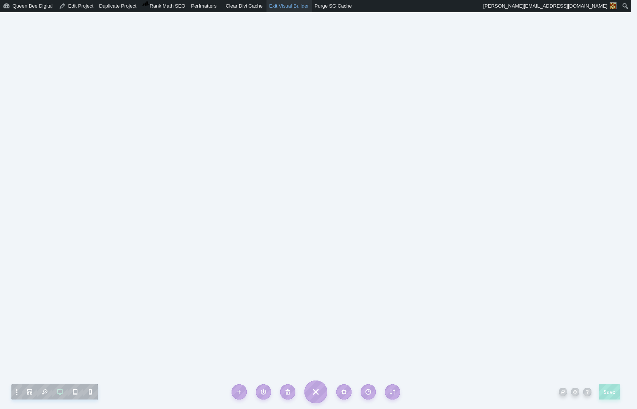
click at [290, 6] on link "Exit Visual Builder" at bounding box center [290, 6] width 46 height 12
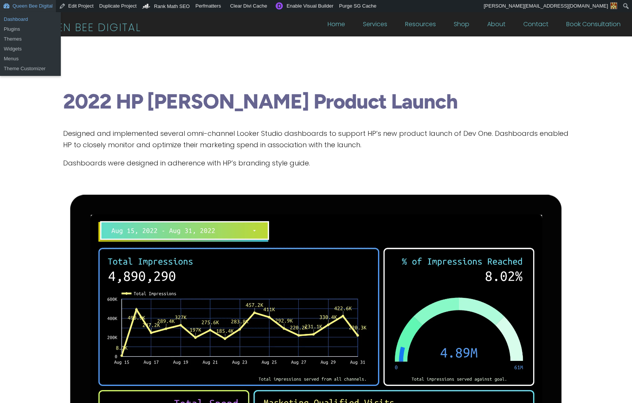
click at [19, 20] on link "Dashboard" at bounding box center [30, 19] width 61 height 10
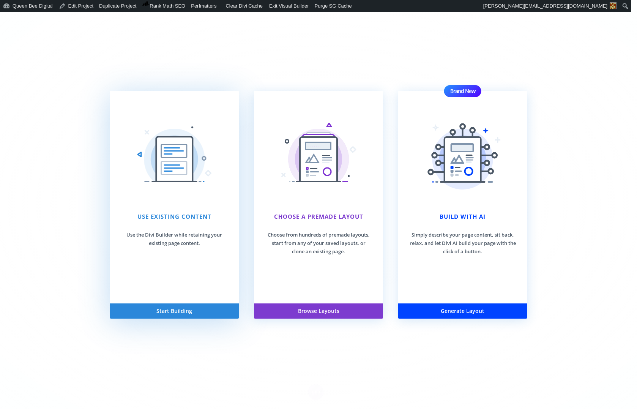
click at [178, 249] on div "Use Existing Content Use the Divi Builder while retaining your existing page co…" at bounding box center [174, 197] width 129 height 213
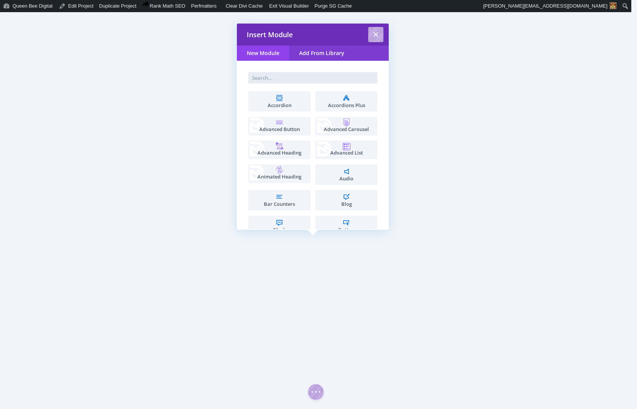
click at [282, 75] on input "text" at bounding box center [312, 77] width 129 height 11
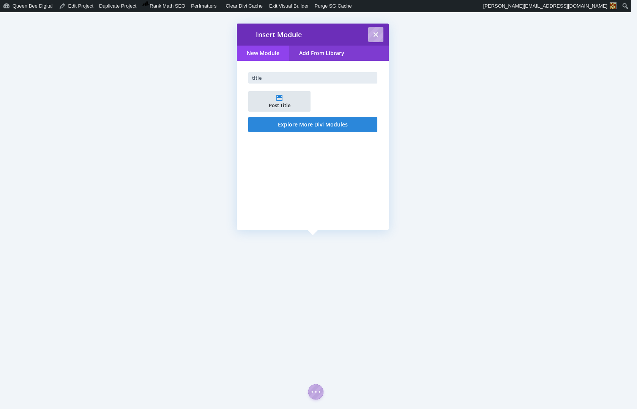
type input "title"
click at [278, 100] on li "Post Title" at bounding box center [279, 101] width 62 height 21
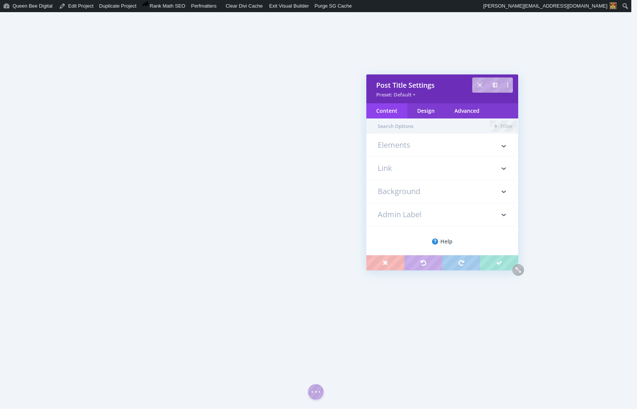
click at [385, 143] on h3 "Elements" at bounding box center [442, 148] width 129 height 15
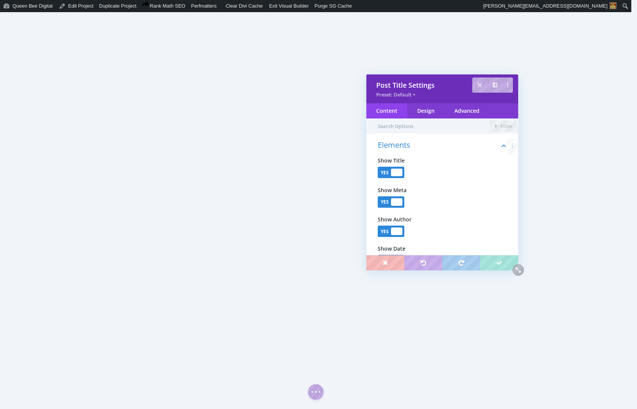
click at [394, 200] on div at bounding box center [396, 202] width 11 height 8
click at [395, 229] on div at bounding box center [396, 232] width 11 height 8
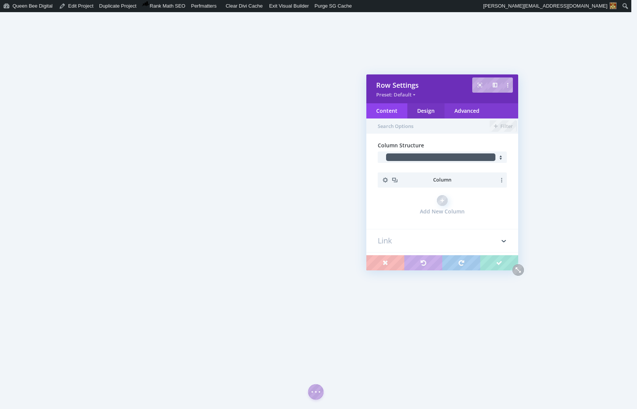
click at [424, 115] on div "Design" at bounding box center [426, 110] width 37 height 15
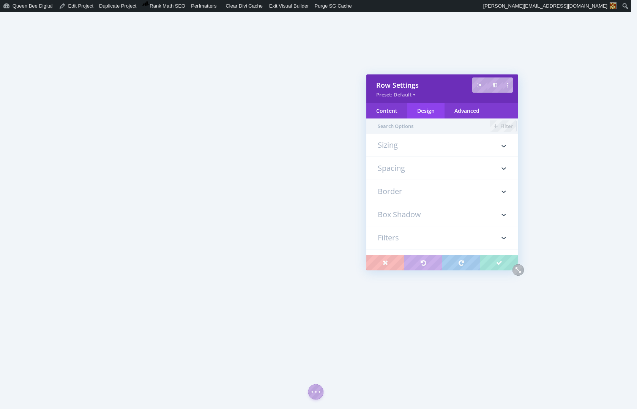
click at [399, 168] on h3 "Spacing" at bounding box center [442, 168] width 129 height 23
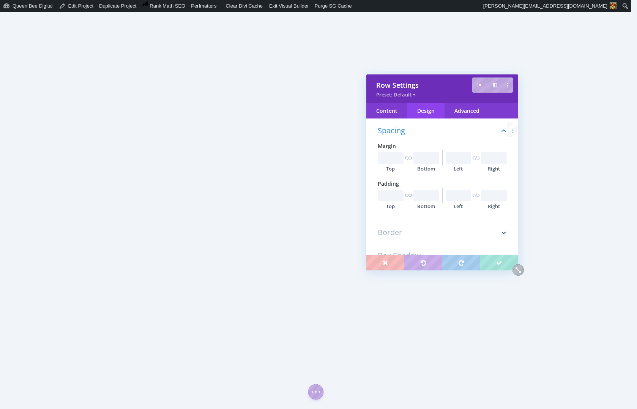
scroll to position [43, 0]
click at [425, 198] on input "text" at bounding box center [427, 194] width 26 height 11
type input "0px"
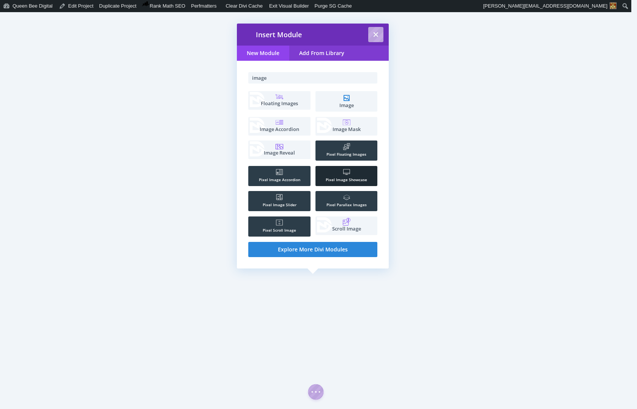
type input "image"
click at [343, 176] on li ".st0{fill:#FFFFFF;} Pixel Image Showcase" at bounding box center [347, 176] width 62 height 20
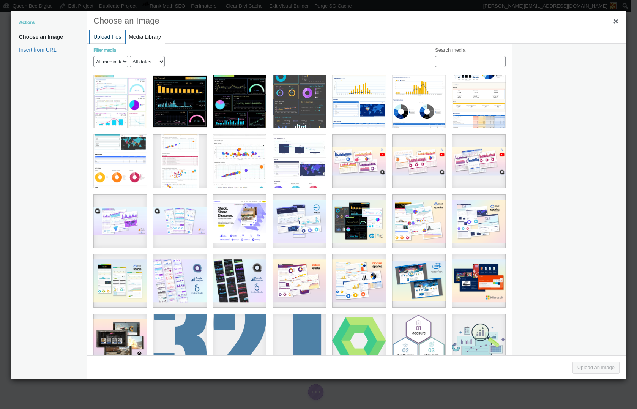
click at [106, 36] on button "Upload files" at bounding box center [107, 36] width 35 height 13
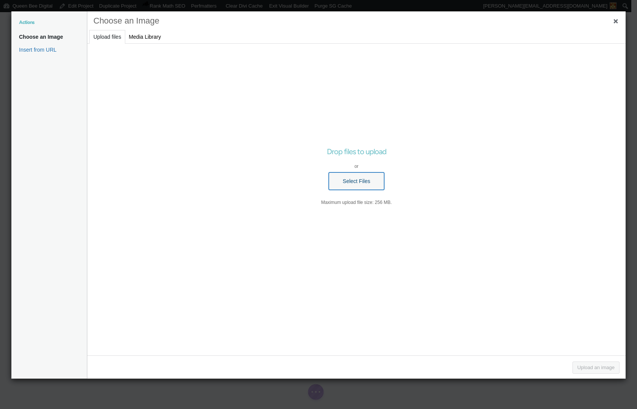
click at [357, 180] on button "Select Files" at bounding box center [356, 180] width 55 height 17
type input "C:\fakepath\optum-2021-agenda-events.png"
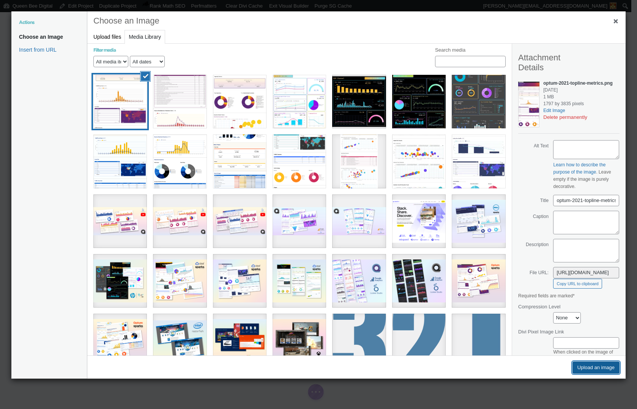
click at [597, 367] on button "Upload an image" at bounding box center [596, 368] width 47 height 12
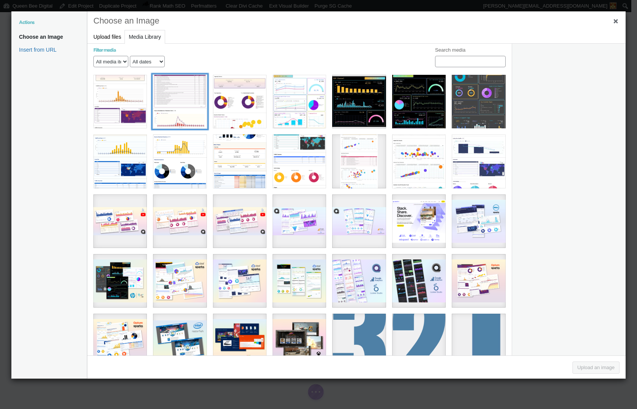
click at [167, 95] on div "optum-2021-session-events" at bounding box center [180, 102] width 54 height 54
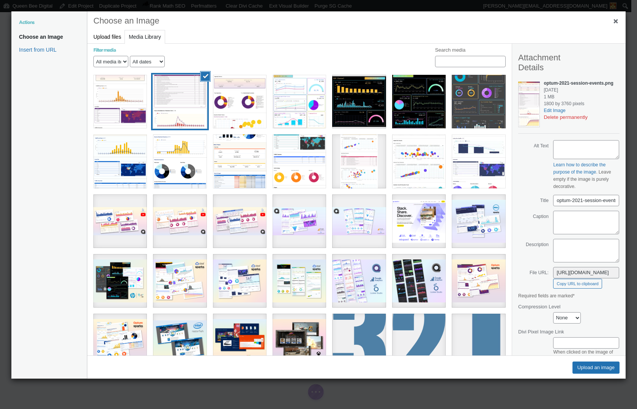
click at [80, 100] on div "Choose an Image Insert from URL" at bounding box center [49, 194] width 76 height 367
click at [115, 101] on div "optum-2021-topline-metrics" at bounding box center [120, 102] width 54 height 54
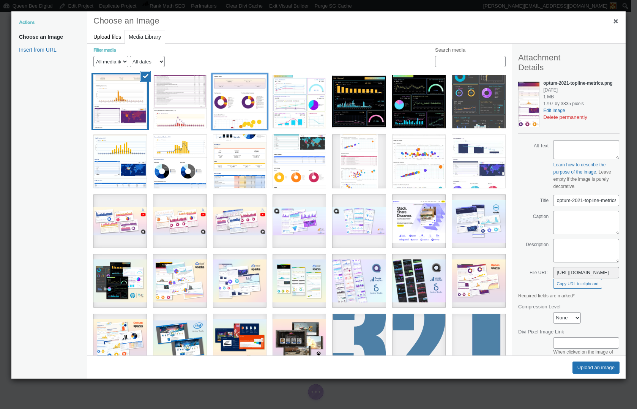
click at [240, 104] on div "optum-2021-agenda-events" at bounding box center [240, 102] width 54 height 54
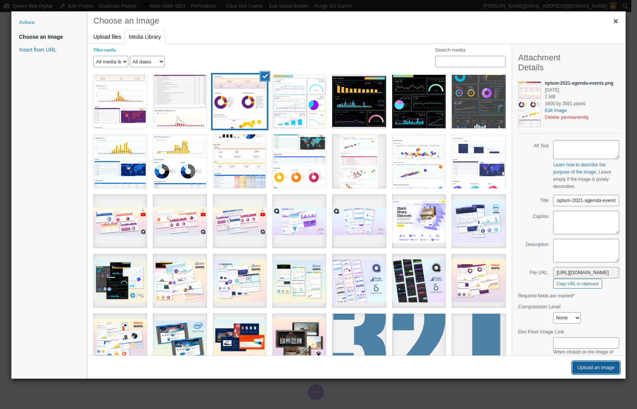
click at [605, 365] on button "Upload an image" at bounding box center [596, 368] width 47 height 12
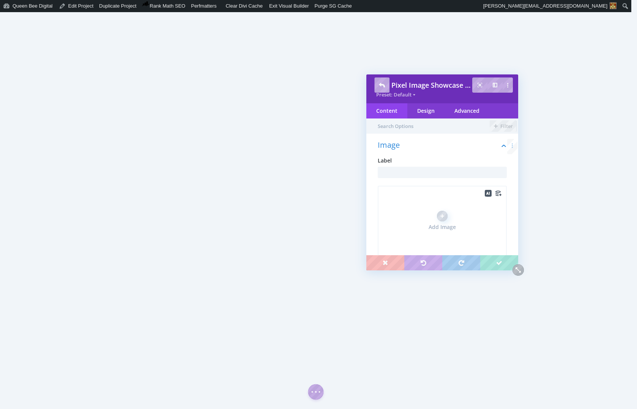
click at [447, 209] on div "Add Image" at bounding box center [442, 222] width 129 height 72
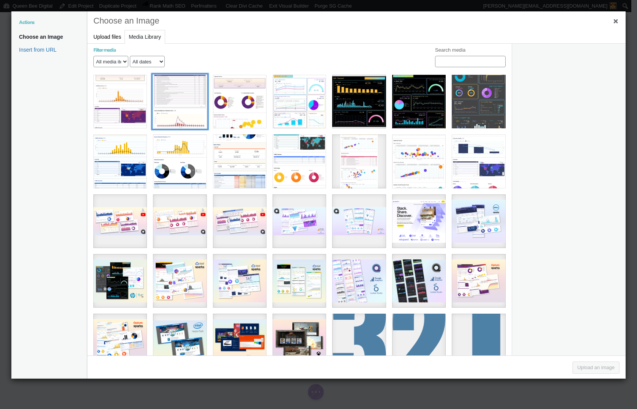
click at [185, 106] on div "optum-2021-session-events" at bounding box center [180, 102] width 54 height 54
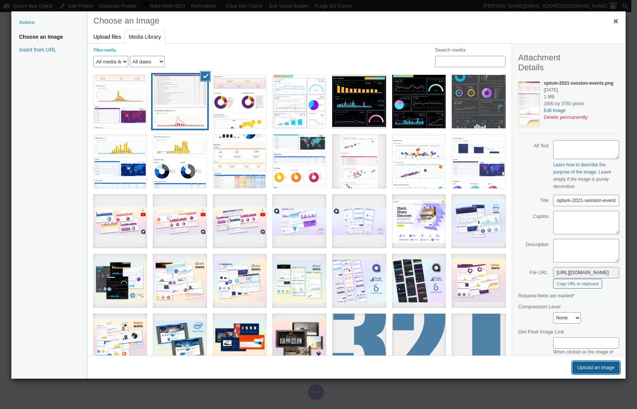
click at [602, 368] on button "Upload an image" at bounding box center [596, 368] width 47 height 12
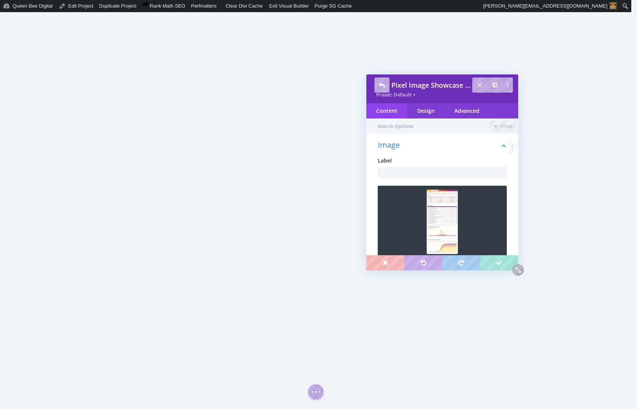
click at [391, 109] on div "Content" at bounding box center [387, 110] width 41 height 15
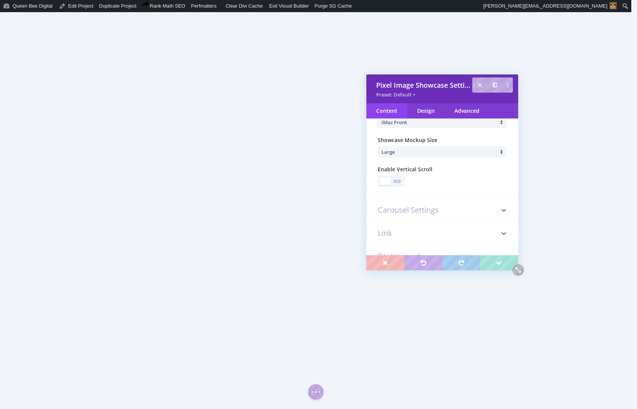
scroll to position [158, 0]
click at [398, 177] on div "No" at bounding box center [397, 179] width 11 height 7
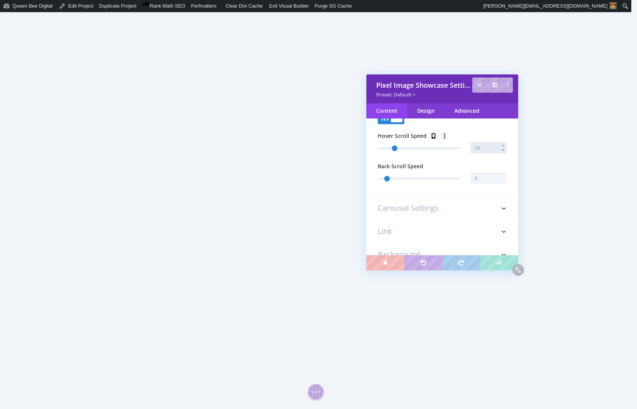
click at [480, 148] on input "text" at bounding box center [489, 147] width 36 height 11
type input "15"
click at [410, 207] on h3 "Carousel Settings" at bounding box center [442, 208] width 129 height 23
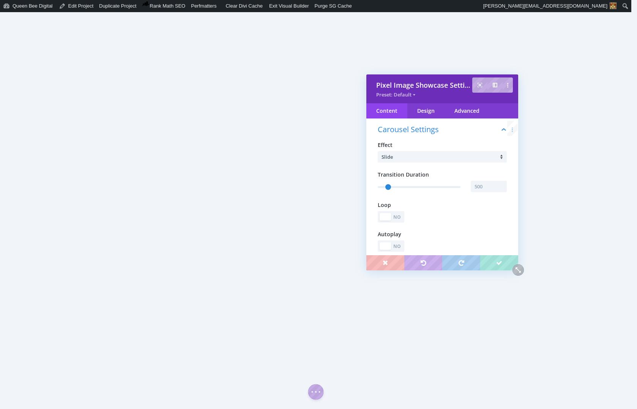
scroll to position [145, 0]
click at [399, 159] on li "Slide" at bounding box center [444, 156] width 125 height 11
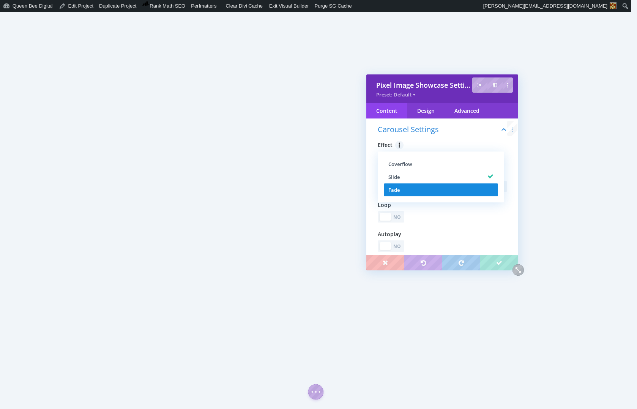
click at [401, 188] on li "Fade" at bounding box center [441, 189] width 114 height 13
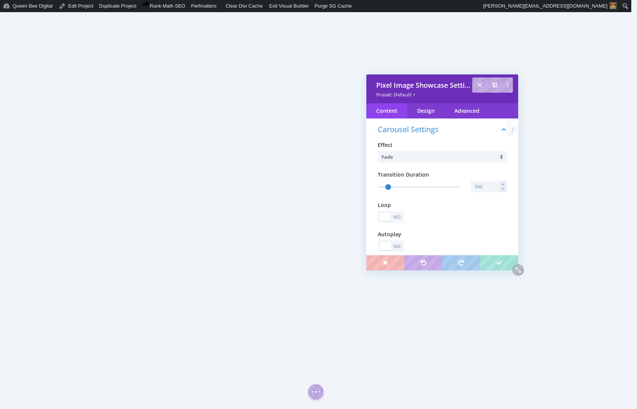
type input "501"
click at [488, 187] on input "text" at bounding box center [489, 186] width 36 height 11
type input "1500"
type input "1501"
type input "1500"
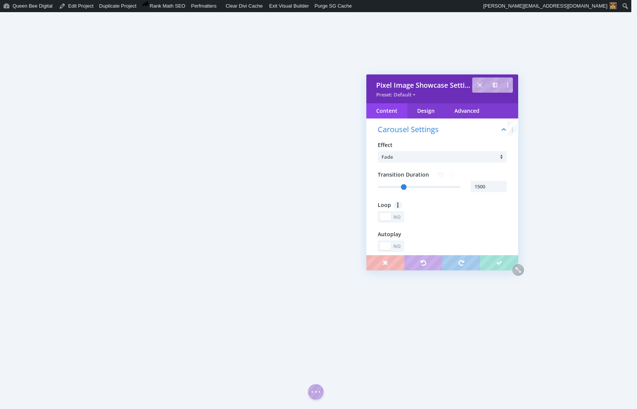
click at [401, 218] on div "No" at bounding box center [397, 217] width 11 height 7
click at [399, 248] on div "No" at bounding box center [397, 246] width 11 height 7
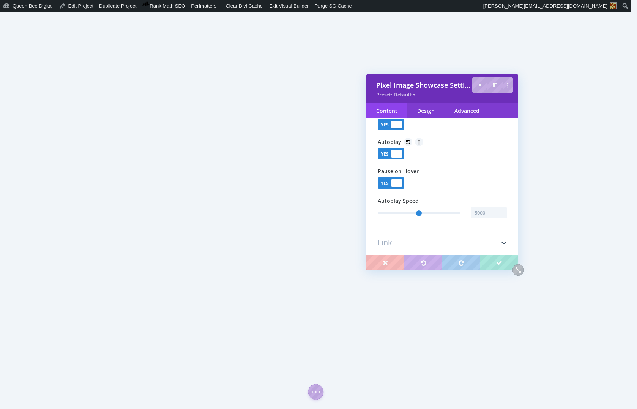
type input "1501"
type input "5001"
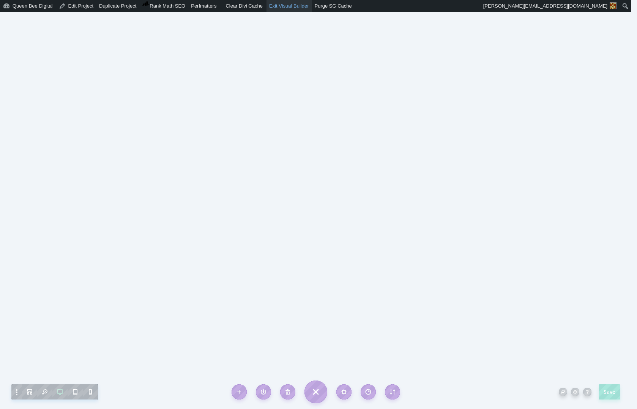
click at [299, 8] on link "Exit Visual Builder" at bounding box center [290, 6] width 46 height 12
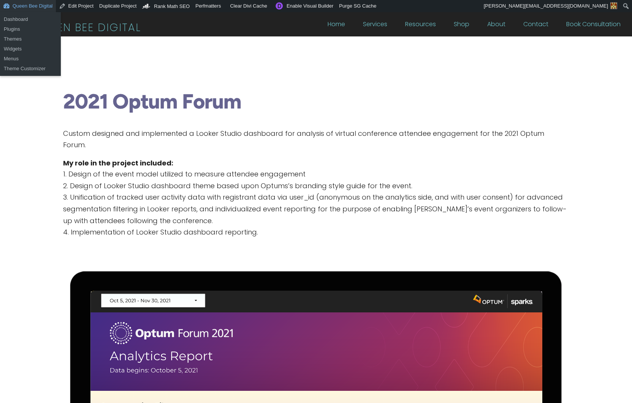
click at [32, 8] on link "Queen Bee Digital" at bounding box center [28, 6] width 56 height 12
click at [21, 20] on link "Dashboard" at bounding box center [30, 19] width 61 height 10
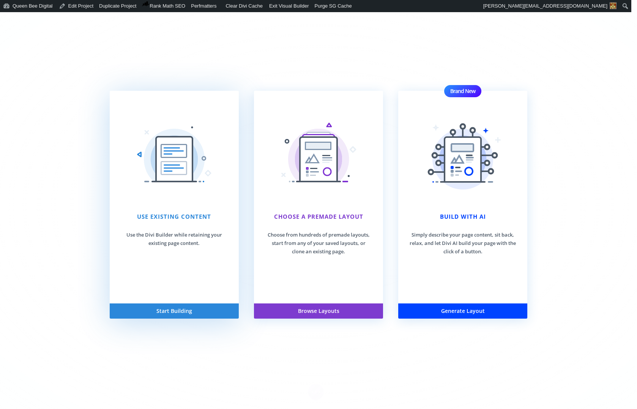
click at [174, 263] on div "Use Existing Content Use the Divi Builder while retaining your existing page co…" at bounding box center [174, 197] width 129 height 213
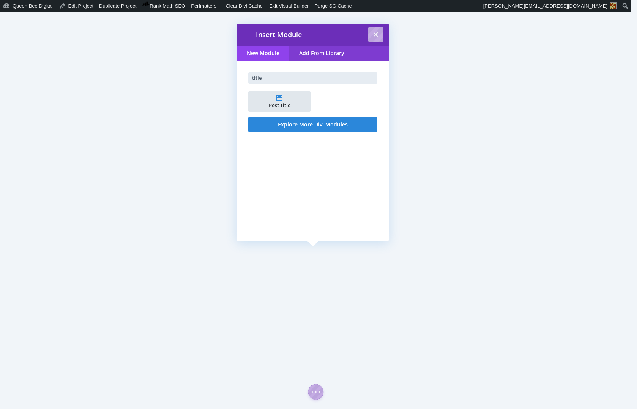
type input "title"
click at [283, 98] on li "Post Title" at bounding box center [279, 101] width 62 height 21
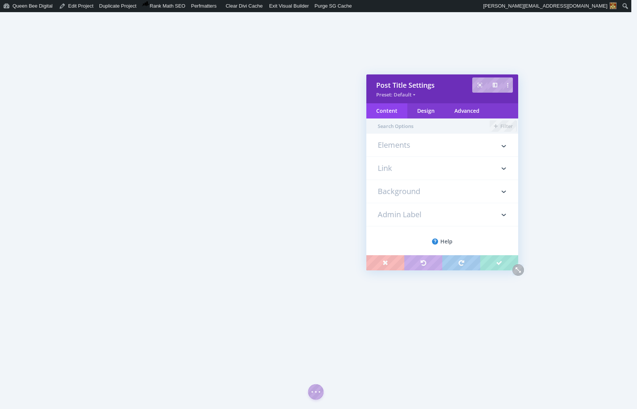
click at [407, 146] on h3 "Elements" at bounding box center [442, 148] width 129 height 15
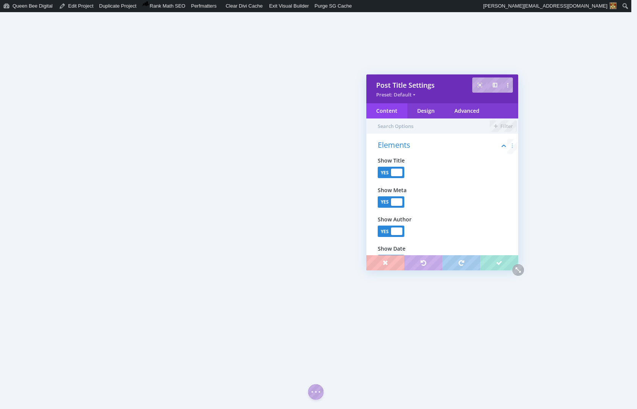
click at [402, 205] on div at bounding box center [396, 202] width 11 height 8
click at [399, 232] on div at bounding box center [396, 232] width 11 height 8
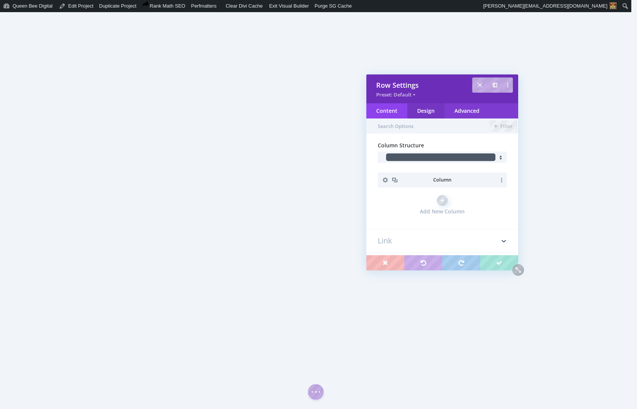
click at [430, 108] on div "Design" at bounding box center [426, 110] width 37 height 15
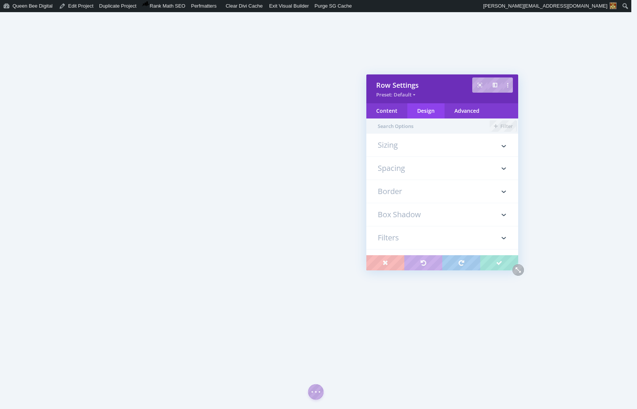
click at [404, 171] on h3 "Spacing" at bounding box center [442, 168] width 129 height 23
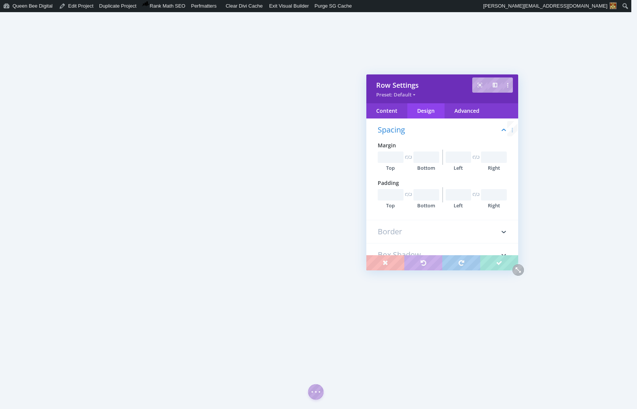
scroll to position [43, 0]
click at [422, 196] on input "text" at bounding box center [427, 194] width 26 height 11
type input "0px"
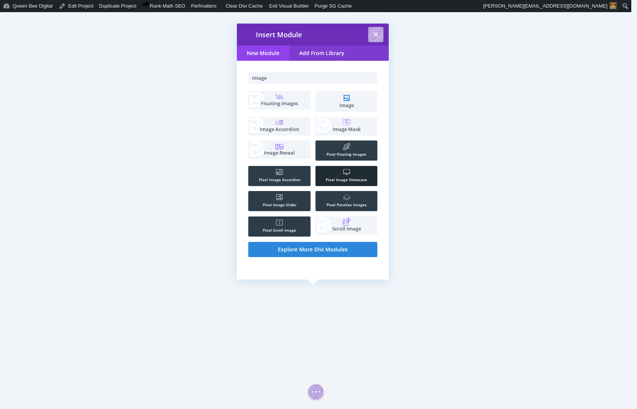
type input "image"
click at [344, 178] on span "Pixel Image Showcase" at bounding box center [347, 179] width 62 height 5
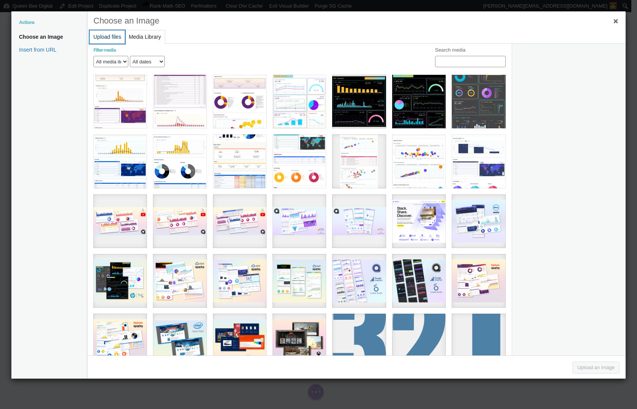
click at [108, 36] on button "Upload files" at bounding box center [107, 36] width 35 height 13
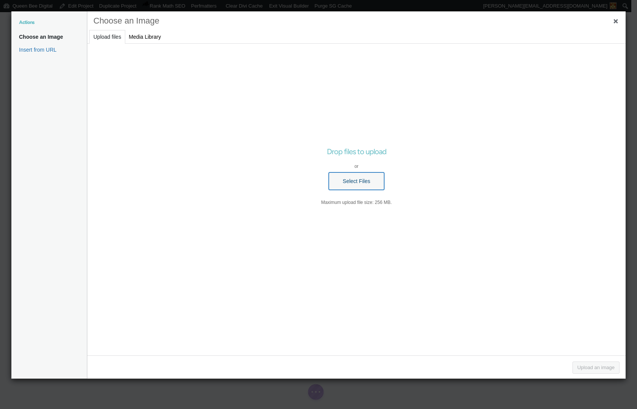
click at [359, 182] on button "Select Files" at bounding box center [356, 180] width 55 height 17
type input "C:\fakepath\tibco-now-2021-agenda-events.png"
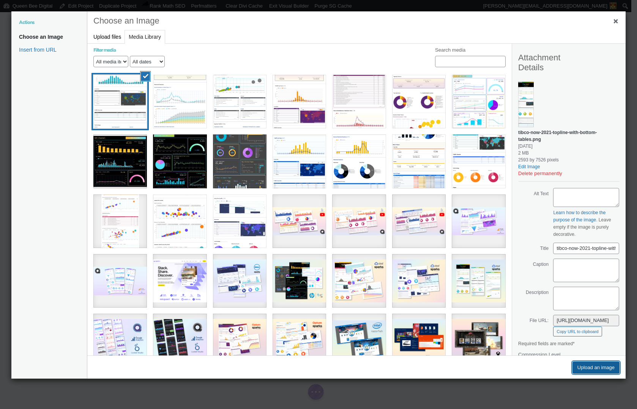
click at [597, 367] on button "Upload an image" at bounding box center [596, 368] width 47 height 12
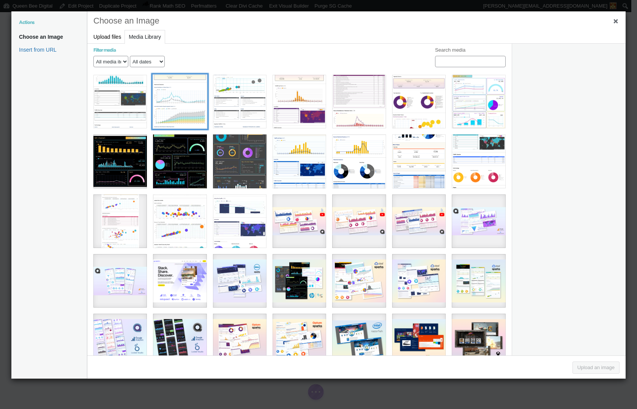
click at [175, 108] on div "tibco-now-2021-session-events" at bounding box center [180, 102] width 54 height 54
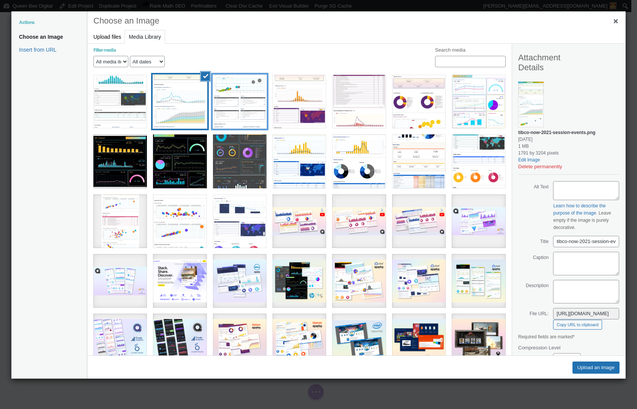
click at [224, 107] on div "tibco-now-2021-agenda-events" at bounding box center [240, 102] width 54 height 54
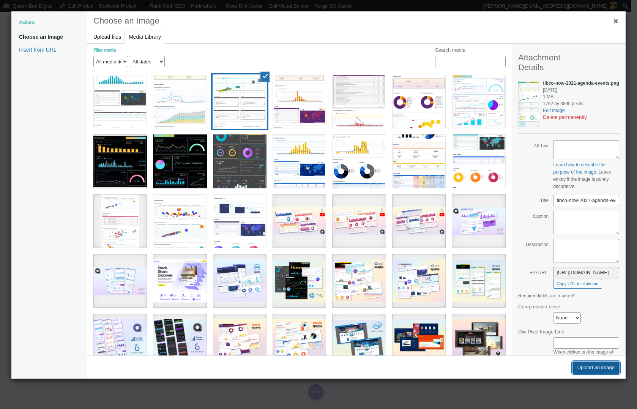
click at [596, 367] on button "Upload an image" at bounding box center [596, 368] width 47 height 12
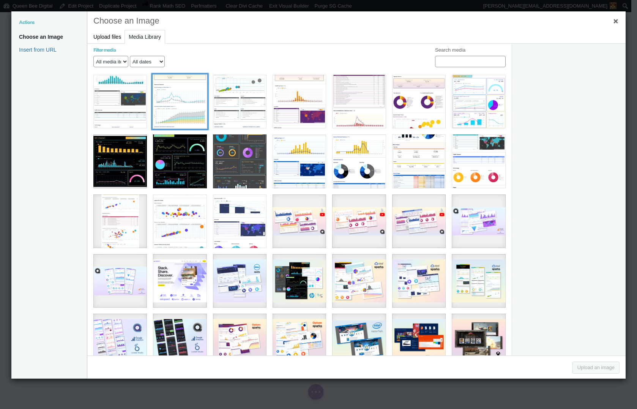
click at [185, 98] on div "tibco-now-2021-session-events" at bounding box center [180, 102] width 54 height 54
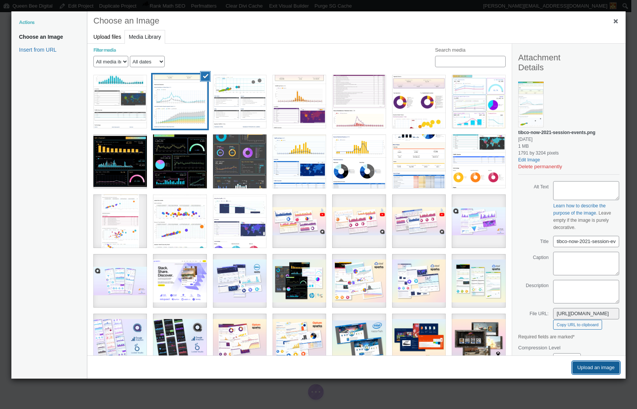
click at [599, 366] on button "Upload an image" at bounding box center [596, 368] width 47 height 12
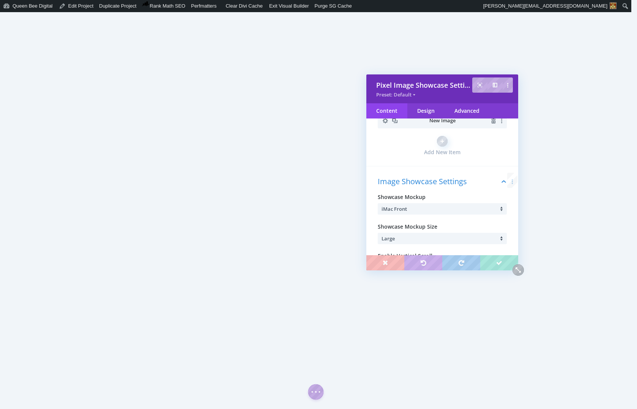
scroll to position [101, 0]
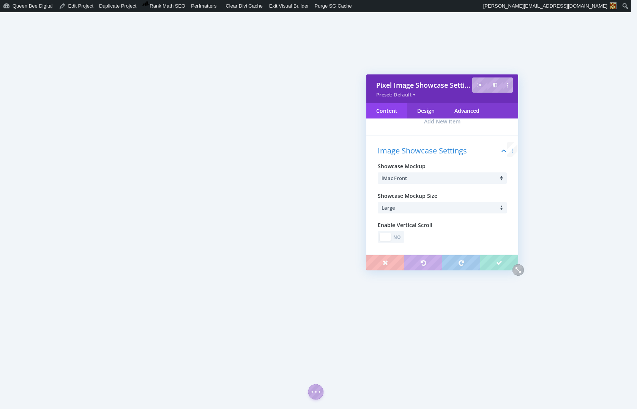
click at [398, 234] on div "No" at bounding box center [397, 237] width 11 height 7
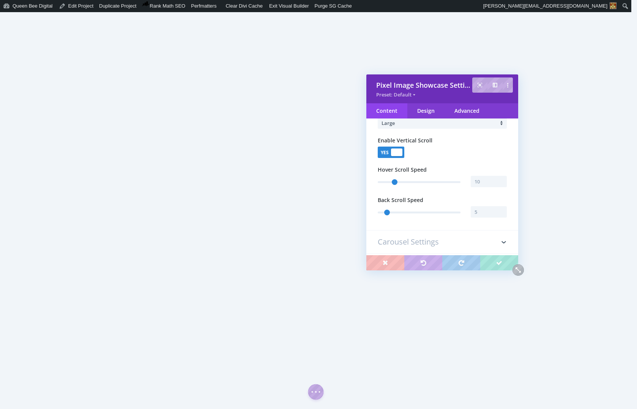
scroll to position [202, 0]
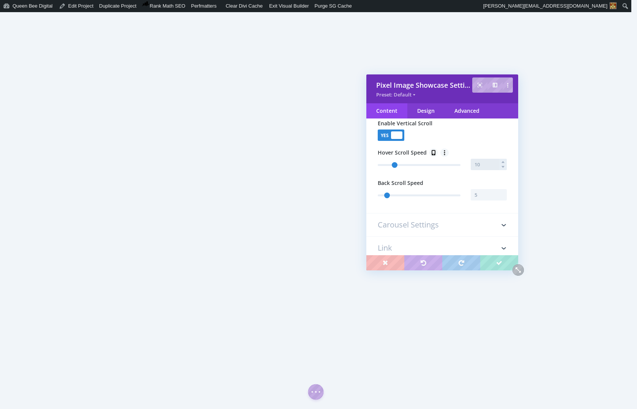
click at [483, 165] on input "text" at bounding box center [489, 164] width 36 height 11
type input "15"
click at [428, 227] on h3 "Carousel Settings" at bounding box center [442, 225] width 129 height 23
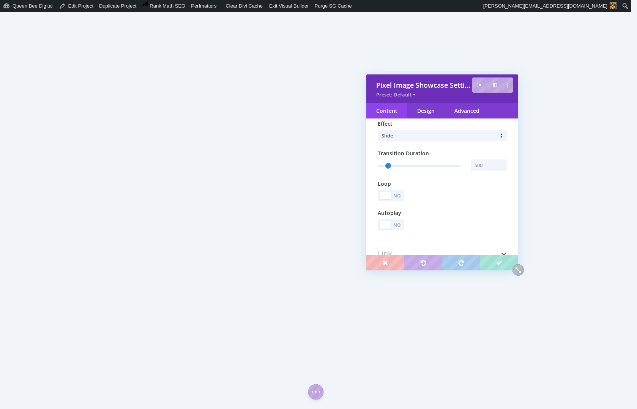
scroll to position [145, 0]
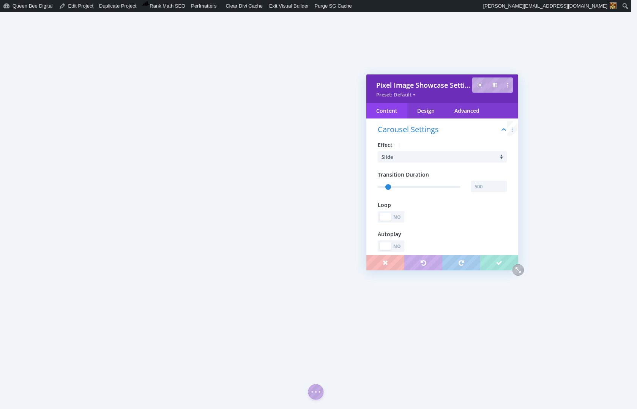
click at [449, 157] on li "Slide" at bounding box center [444, 156] width 125 height 11
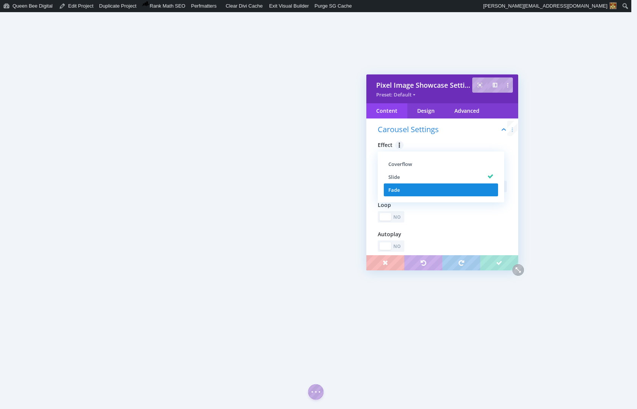
click at [421, 185] on li "Fade" at bounding box center [441, 189] width 114 height 13
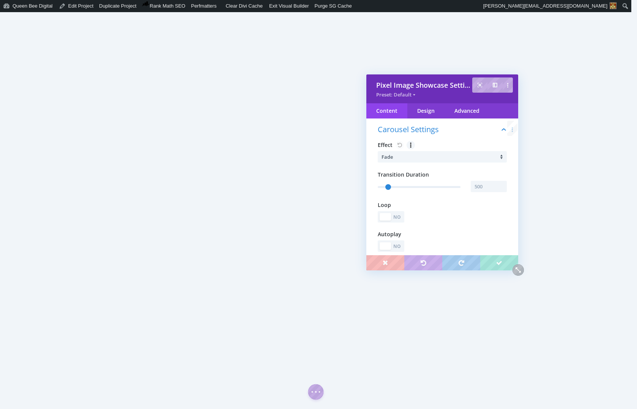
type input "501"
click at [482, 186] on input "text" at bounding box center [489, 186] width 36 height 11
type input "1500"
type input "1501"
type input "1500"
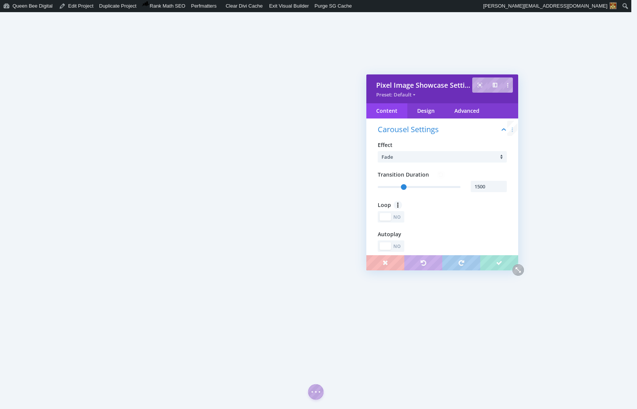
click at [400, 217] on div "No" at bounding box center [397, 217] width 11 height 7
click at [401, 250] on div "No" at bounding box center [397, 246] width 11 height 7
type input "1501"
type input "5001"
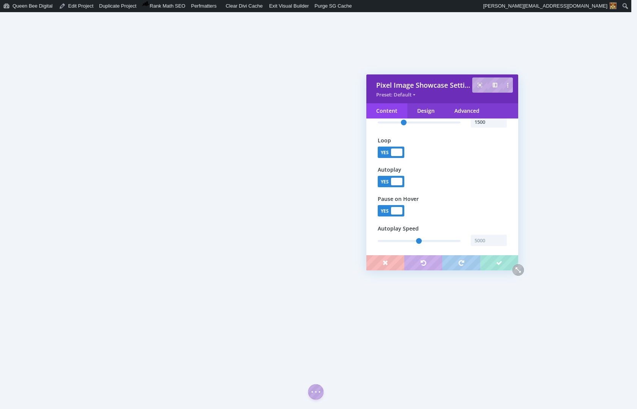
type input "1501"
type input "5001"
type input "1501"
type input "5001"
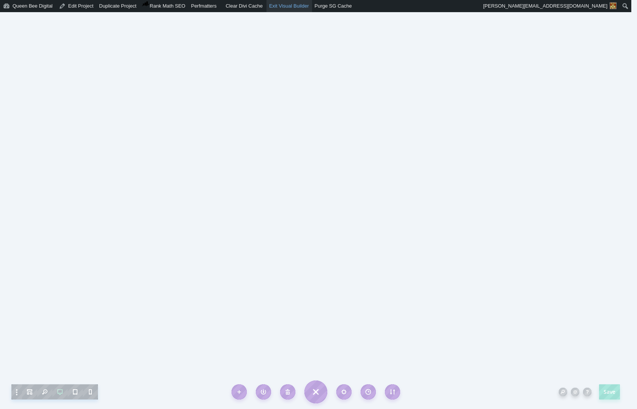
click at [297, 6] on link "Exit Visual Builder" at bounding box center [290, 6] width 46 height 12
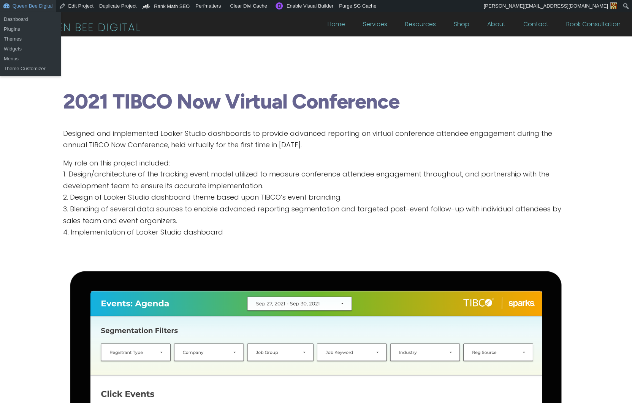
click at [18, 8] on link "Queen Bee Digital" at bounding box center [28, 6] width 56 height 12
click at [16, 19] on link "Dashboard" at bounding box center [30, 19] width 61 height 10
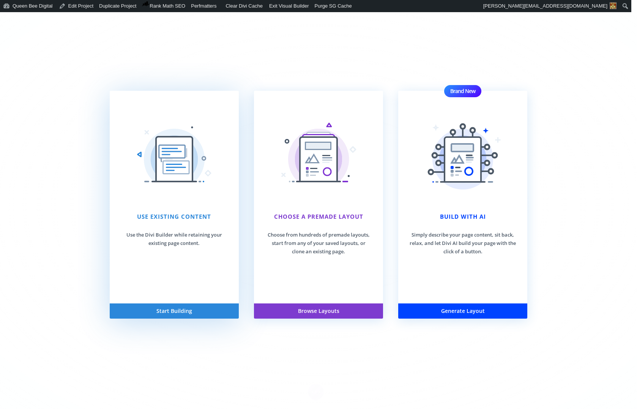
click at [172, 204] on div "Use Existing Content Use the Divi Builder while retaining your existing page co…" at bounding box center [174, 197] width 129 height 213
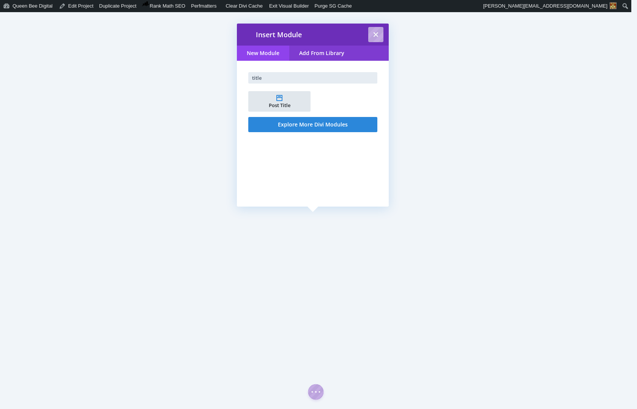
type input "title"
click at [289, 100] on li "Post Title" at bounding box center [279, 101] width 62 height 21
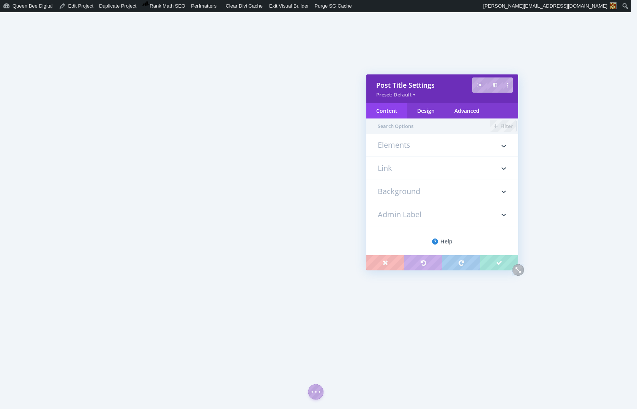
click at [399, 142] on h3 "Elements" at bounding box center [442, 148] width 129 height 15
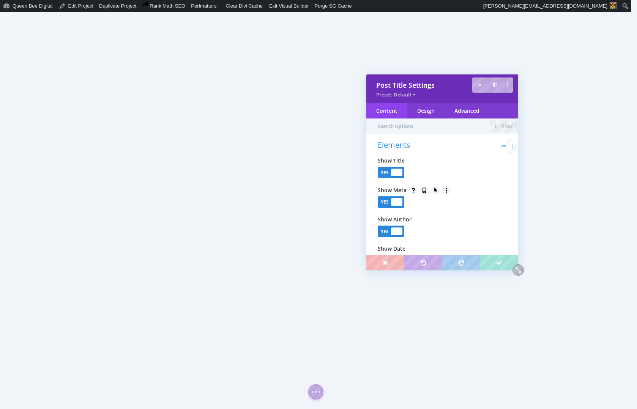
click at [393, 202] on div at bounding box center [396, 202] width 11 height 8
click at [394, 233] on div at bounding box center [396, 232] width 11 height 8
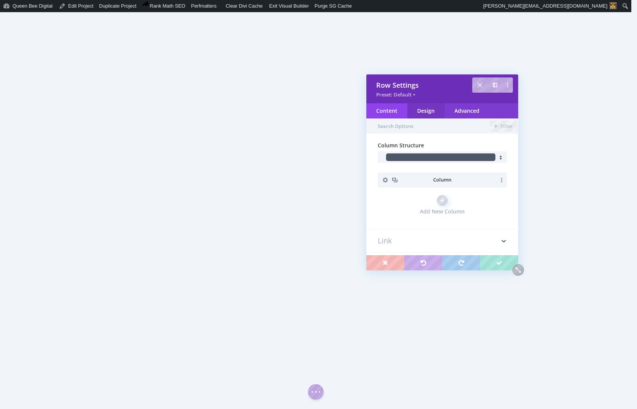
click at [422, 109] on div "Design" at bounding box center [426, 110] width 37 height 15
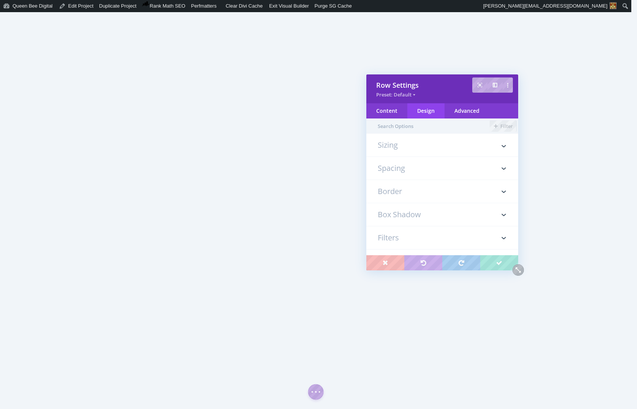
click at [404, 165] on h3 "Spacing" at bounding box center [442, 168] width 129 height 23
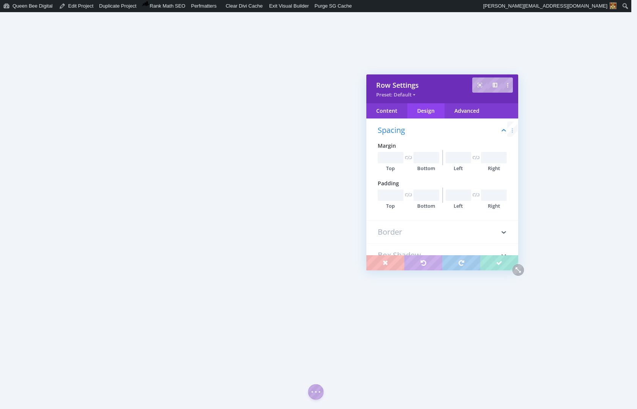
scroll to position [43, 0]
click at [422, 192] on input "text" at bounding box center [427, 194] width 26 height 11
type input "0px"
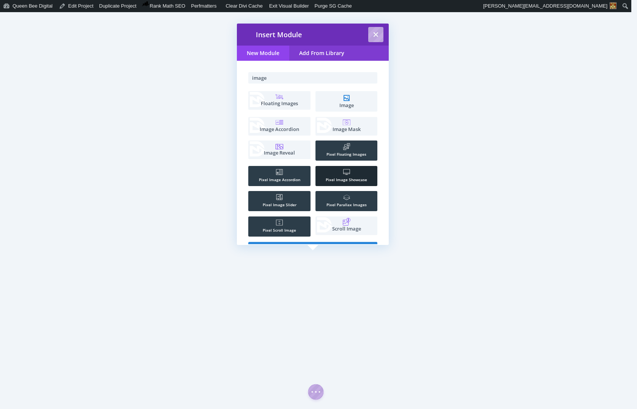
type input "image"
click at [348, 175] on icon ".st0{fill:#FFFFFF;}" at bounding box center [346, 172] width 7 height 7
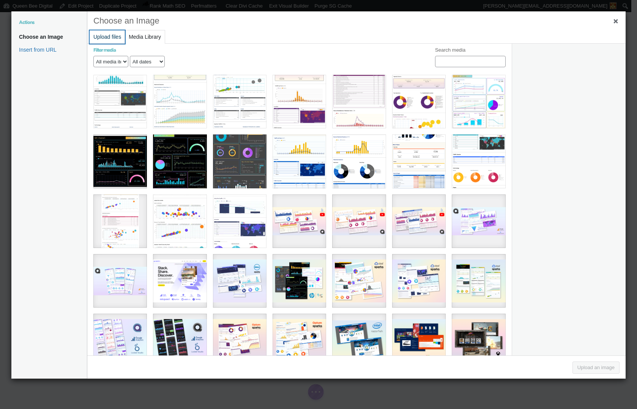
click at [114, 37] on button "Upload files" at bounding box center [107, 36] width 35 height 13
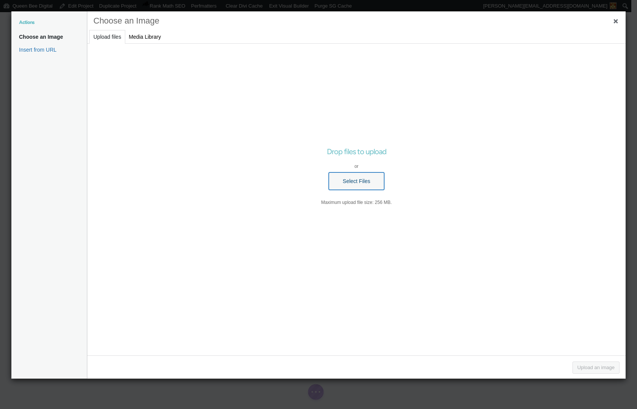
click at [349, 180] on button "Select Files" at bounding box center [356, 180] width 55 height 17
type input "C:\fakepath\DELL 2022 Topline Metrics.png"
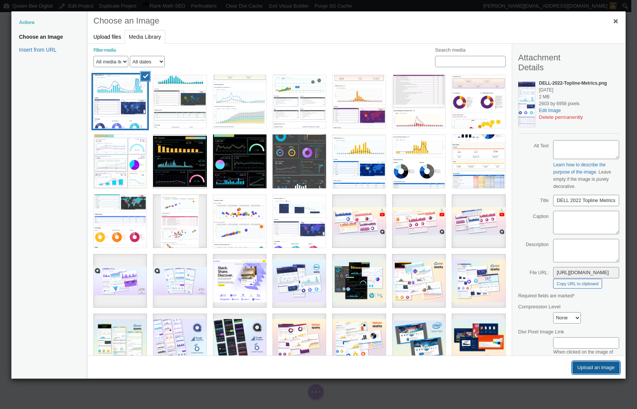
click at [598, 367] on button "Upload an image" at bounding box center [596, 368] width 47 height 12
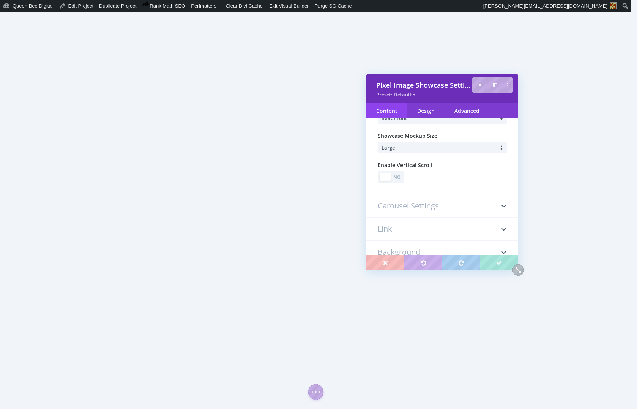
scroll to position [125, 0]
click at [399, 177] on div "No" at bounding box center [397, 175] width 11 height 7
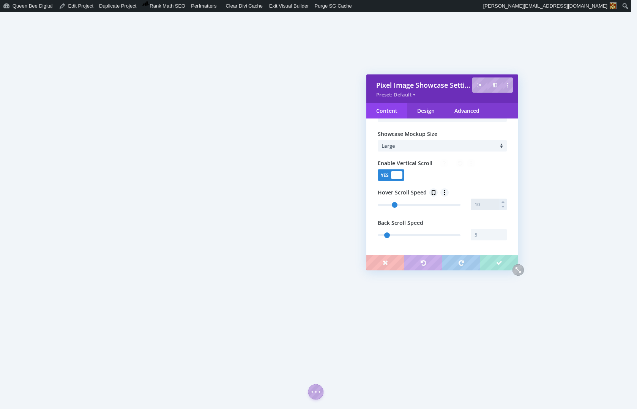
click at [481, 205] on input "text" at bounding box center [489, 204] width 36 height 11
type input "15"
click at [451, 218] on div "Image Showcase Settings Showcase Mockup iMac Front Showcase Mockup Size Large E…" at bounding box center [443, 164] width 152 height 180
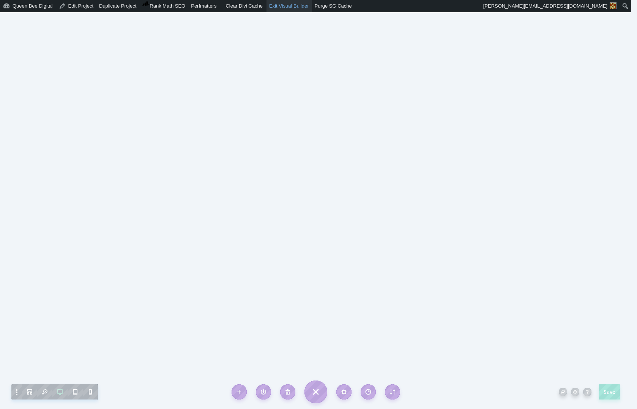
click at [289, 5] on link "Exit Visual Builder" at bounding box center [290, 6] width 46 height 12
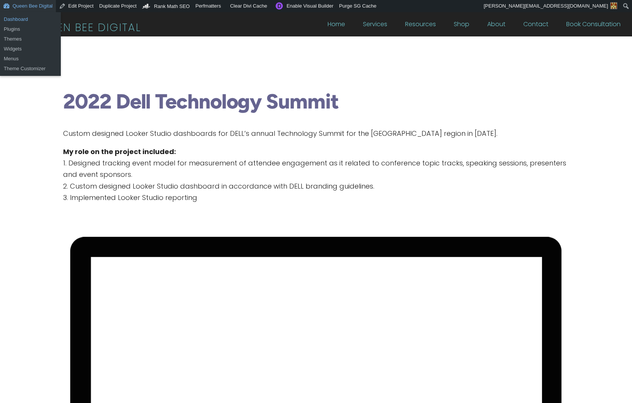
click at [21, 18] on link "Dashboard" at bounding box center [30, 19] width 61 height 10
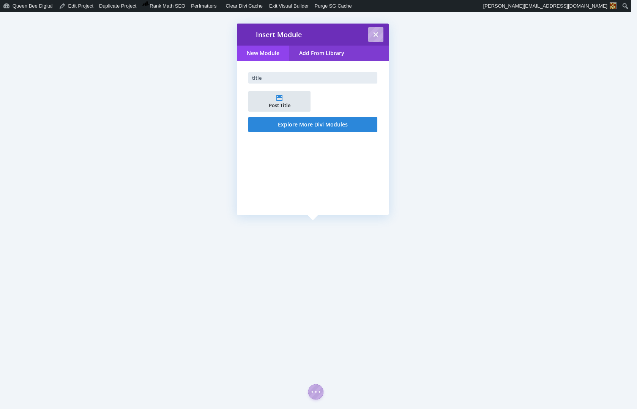
type input "title"
click at [285, 103] on span "Post Title" at bounding box center [279, 105] width 54 height 5
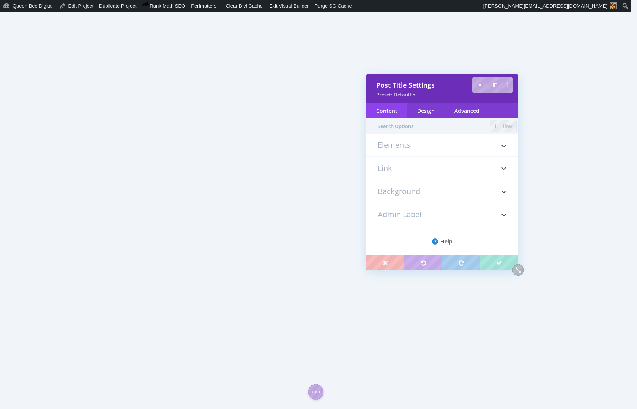
click at [397, 145] on h3 "Elements" at bounding box center [442, 148] width 129 height 15
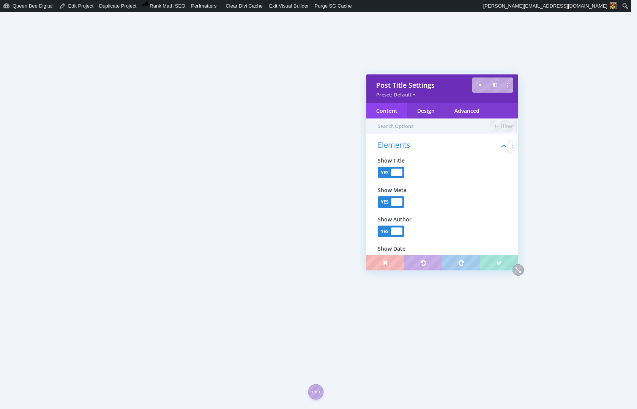
click at [395, 202] on div at bounding box center [396, 202] width 11 height 8
click at [399, 232] on div at bounding box center [396, 232] width 11 height 8
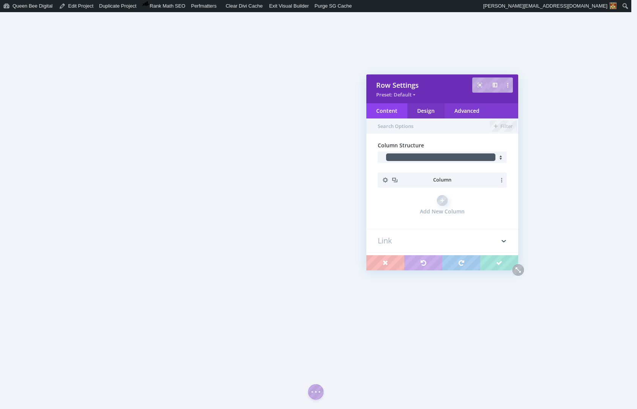
click at [422, 108] on div "Design" at bounding box center [426, 110] width 37 height 15
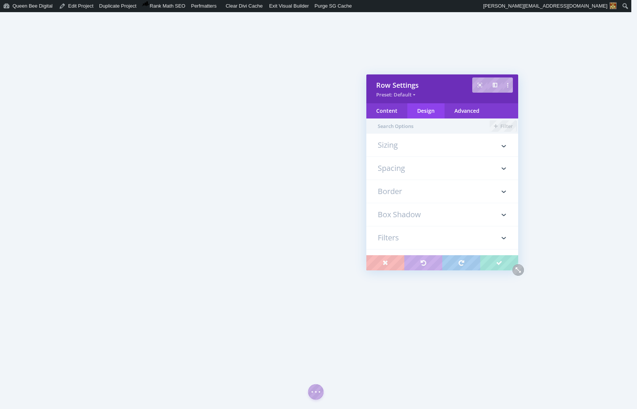
click at [402, 169] on h3 "Spacing" at bounding box center [442, 168] width 129 height 23
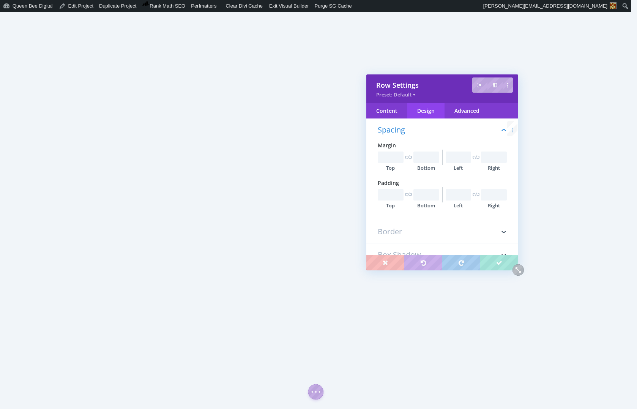
scroll to position [43, 0]
click at [424, 196] on input "text" at bounding box center [427, 194] width 26 height 11
type input "0px"
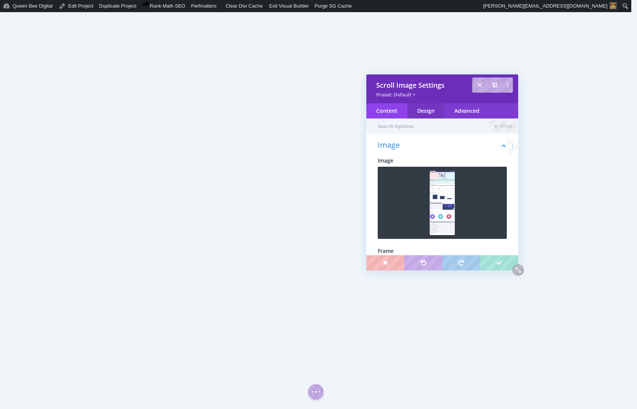
click at [430, 109] on div "Design" at bounding box center [426, 110] width 37 height 15
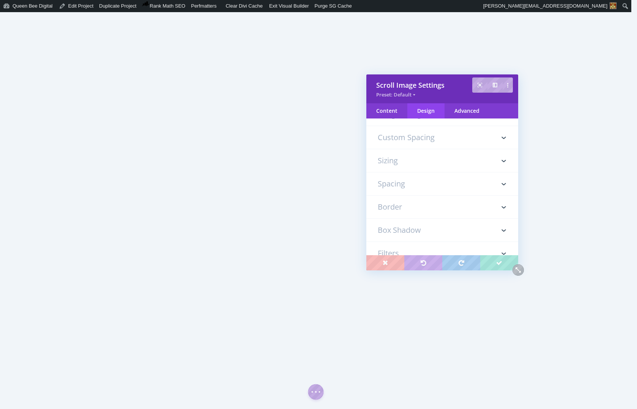
click at [410, 164] on h3 "Sizing" at bounding box center [442, 160] width 129 height 23
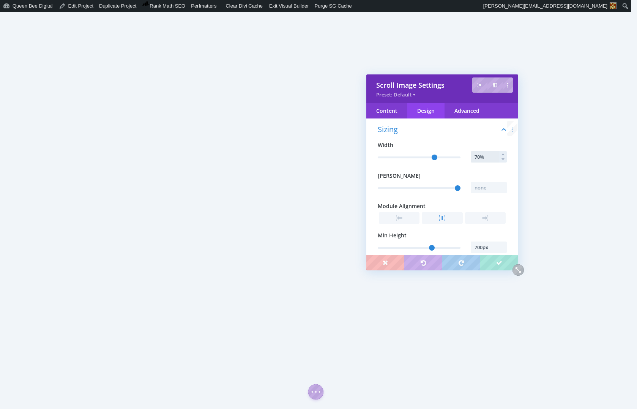
drag, startPoint x: 487, startPoint y: 157, endPoint x: 472, endPoint y: 157, distance: 15.2
click at [472, 157] on input "70%" at bounding box center [489, 156] width 36 height 11
type input "90%"
type input "90"
type input "100%"
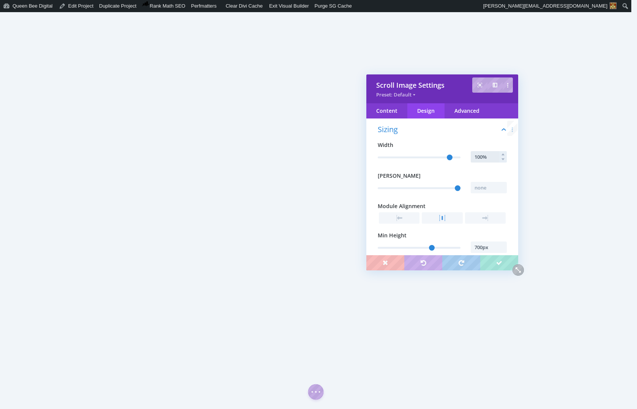
type input "100"
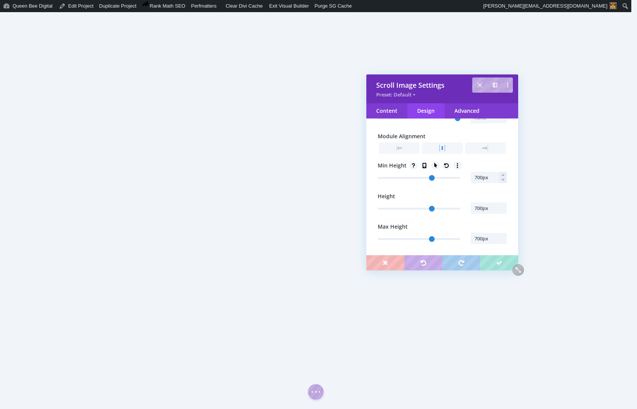
scroll to position [254, 0]
type input "100%"
click at [490, 179] on input "700px" at bounding box center [489, 174] width 36 height 11
type input "1000"
click at [491, 207] on input "700px" at bounding box center [489, 205] width 36 height 11
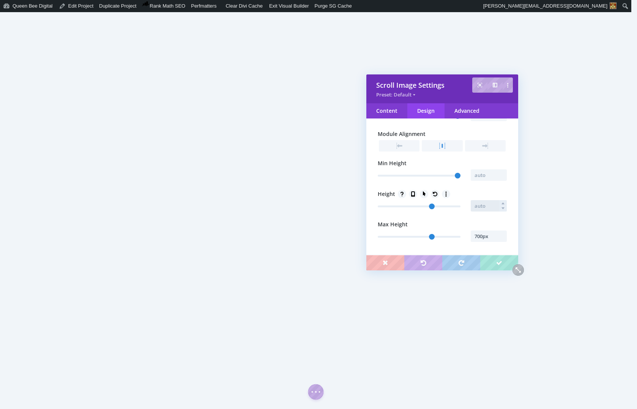
type input "1000"
click at [491, 238] on input "700px" at bounding box center [489, 236] width 36 height 11
type input "1000"
click at [433, 159] on div "Sizing Width 100% Max Width Module Alignment Min Height Height Max Height" at bounding box center [443, 148] width 152 height 213
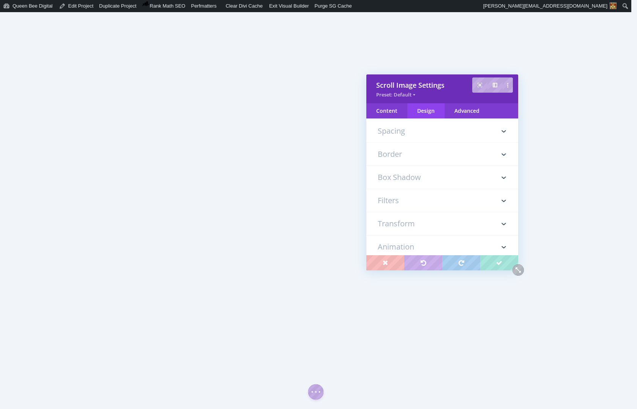
scroll to position [390, 0]
click at [418, 131] on h3 "Spacing" at bounding box center [442, 130] width 129 height 23
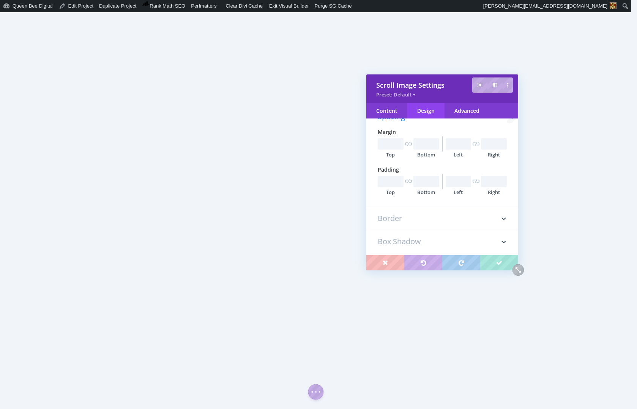
scroll to position [205, 0]
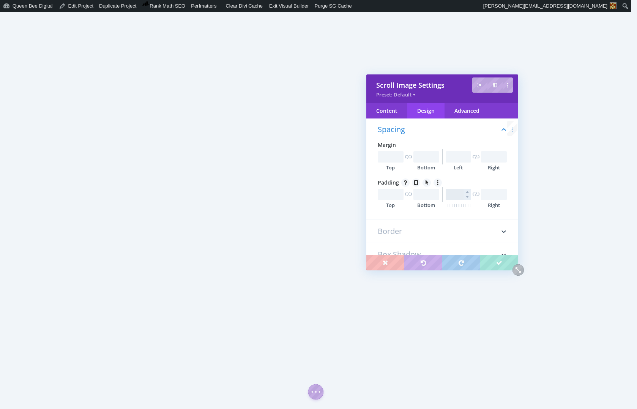
click at [458, 195] on input "text" at bounding box center [459, 194] width 26 height 11
type input "0px"
click at [488, 195] on input "text" at bounding box center [494, 194] width 26 height 11
type input "0px"
click at [453, 158] on input "text" at bounding box center [459, 156] width 26 height 11
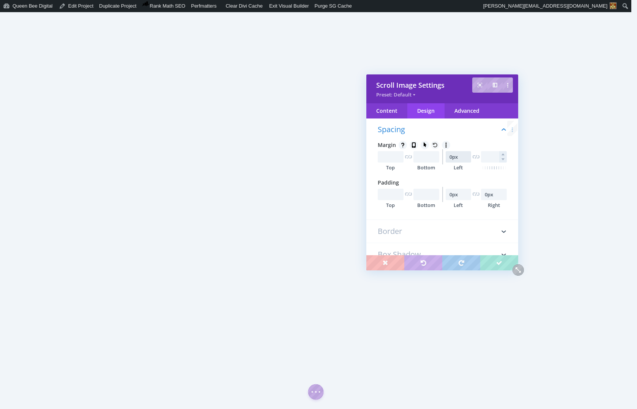
type input "0px"
click at [490, 159] on input "text" at bounding box center [494, 156] width 26 height 11
type input "0px"
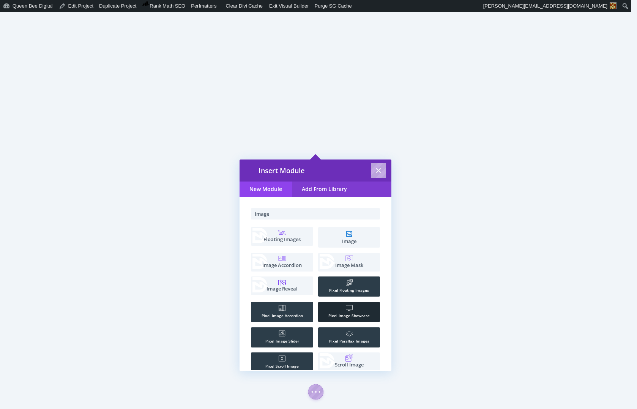
type input "image"
click at [351, 313] on span "Pixel Image Showcase" at bounding box center [349, 315] width 62 height 5
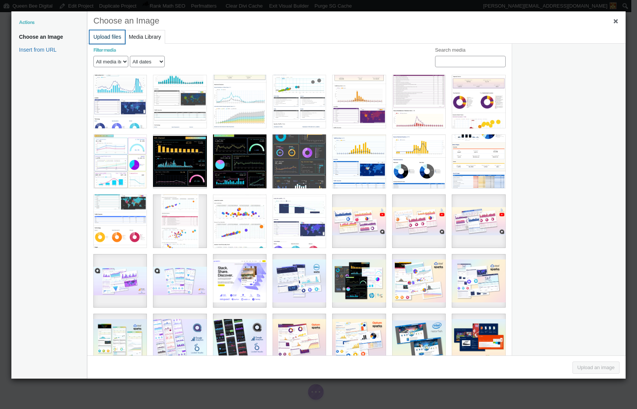
click at [106, 34] on button "Upload files" at bounding box center [107, 36] width 35 height 13
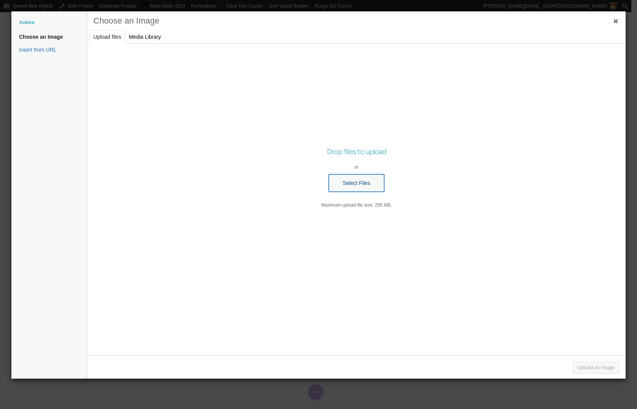
click at [361, 183] on button "Select Files" at bounding box center [356, 182] width 55 height 17
click at [364, 182] on button "Select Files" at bounding box center [356, 182] width 55 height 17
type input "C:\fakepath\tibco taf 2023 - topline metrics - no bottom table.png"
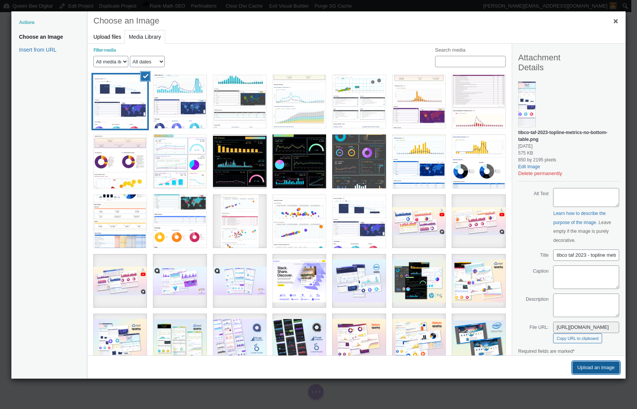
click at [598, 367] on button "Upload an image" at bounding box center [596, 368] width 47 height 12
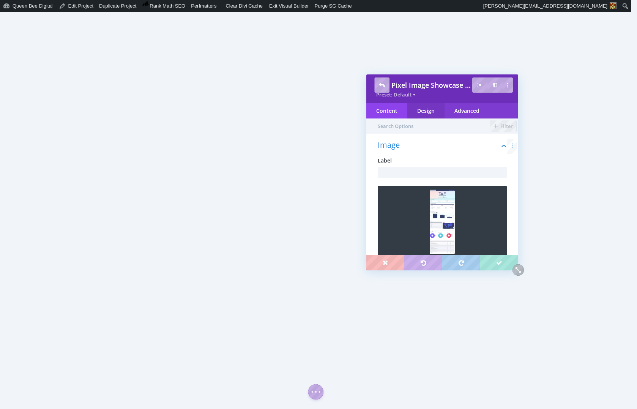
click at [428, 111] on div "Design" at bounding box center [426, 110] width 37 height 15
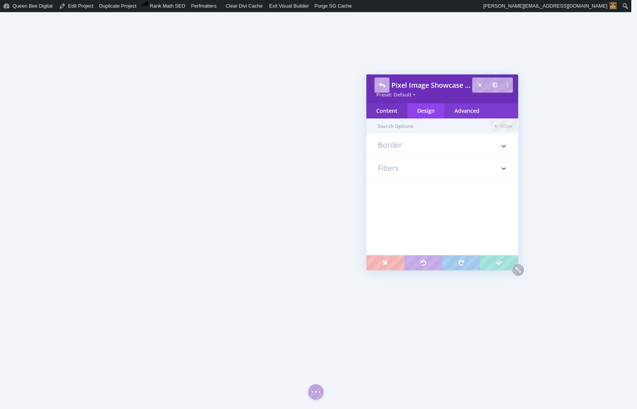
click at [381, 109] on div "Content" at bounding box center [387, 110] width 41 height 15
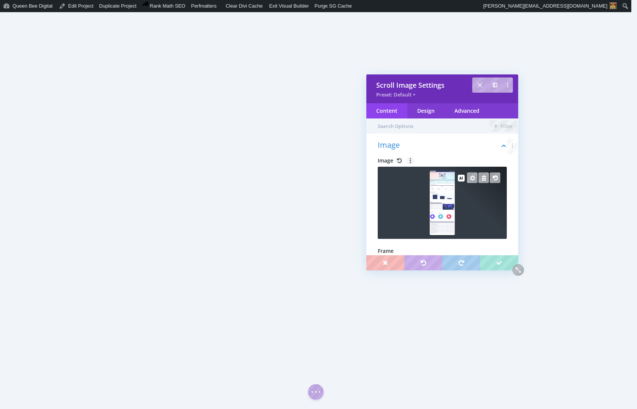
click at [444, 202] on img at bounding box center [442, 203] width 25 height 65
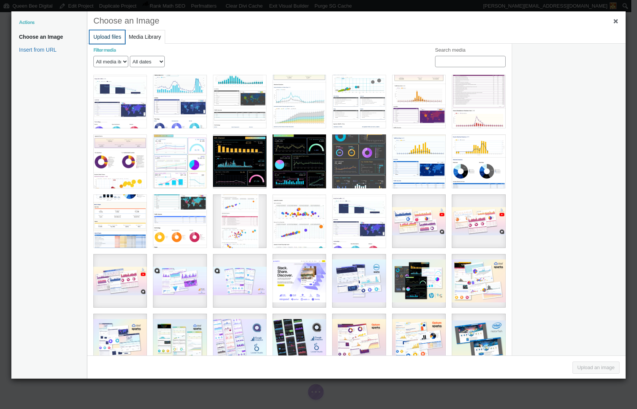
click at [110, 36] on button "Upload files" at bounding box center [107, 36] width 35 height 13
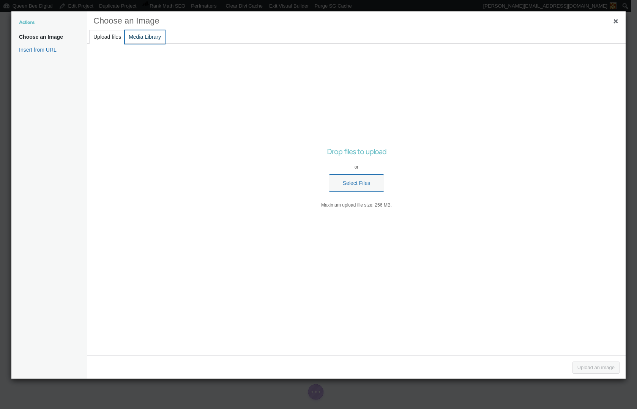
click at [143, 39] on button "Media Library" at bounding box center [145, 36] width 40 height 13
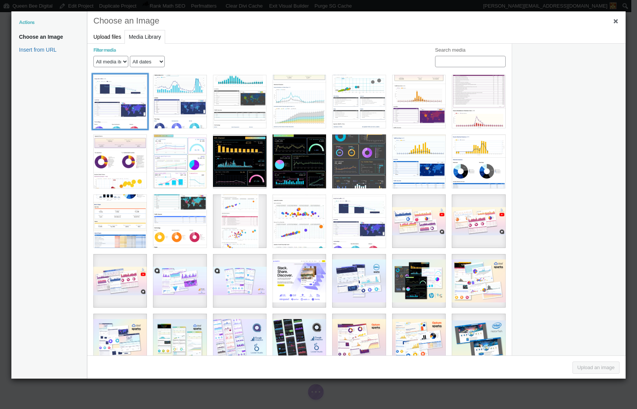
click at [117, 98] on div "tibco taf 2023 - topline metrics - no bottom table" at bounding box center [120, 102] width 54 height 54
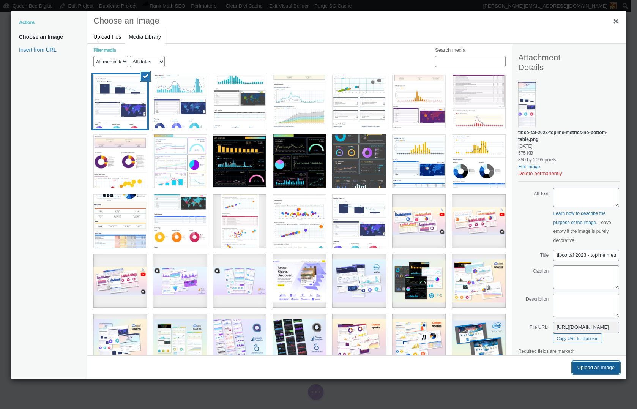
click at [598, 366] on button "Upload an image" at bounding box center [596, 368] width 47 height 12
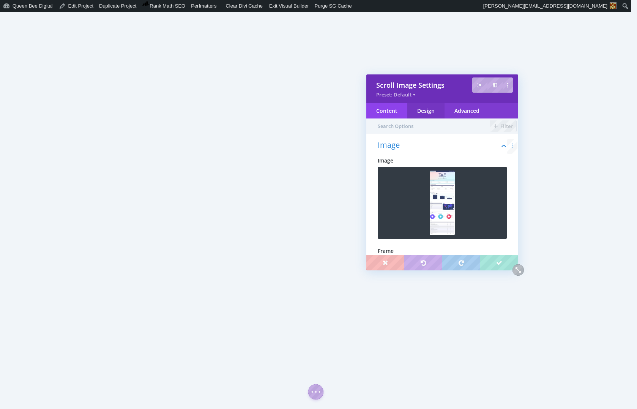
click at [432, 109] on div "Design" at bounding box center [426, 110] width 37 height 15
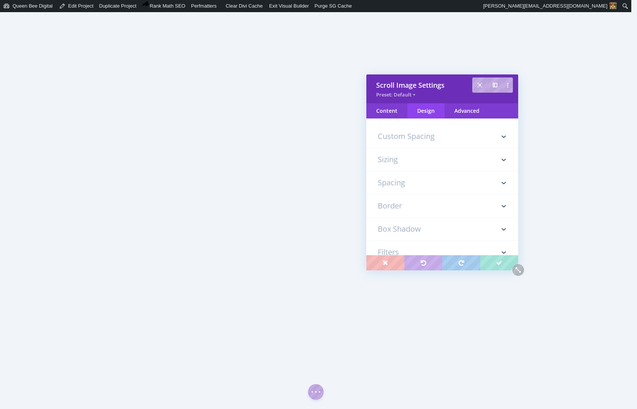
click at [411, 158] on h3 "Sizing" at bounding box center [442, 159] width 129 height 23
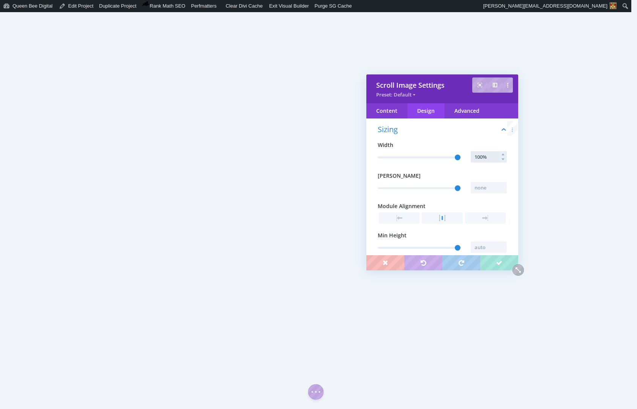
click at [482, 156] on input "100%" at bounding box center [489, 156] width 36 height 11
type input "60%"
type input "60"
click at [477, 157] on input "60%" at bounding box center [489, 156] width 36 height 11
type input "70%"
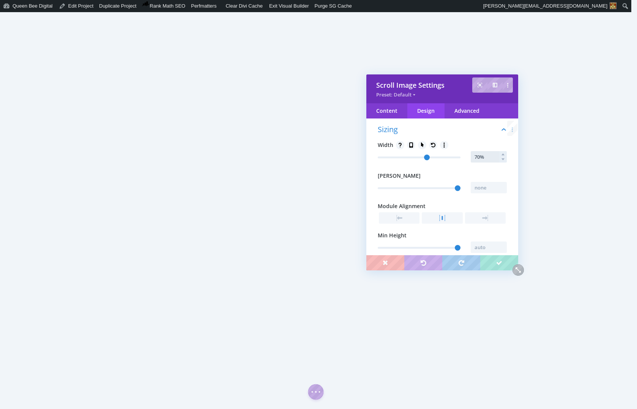
type input "70"
type input "70%"
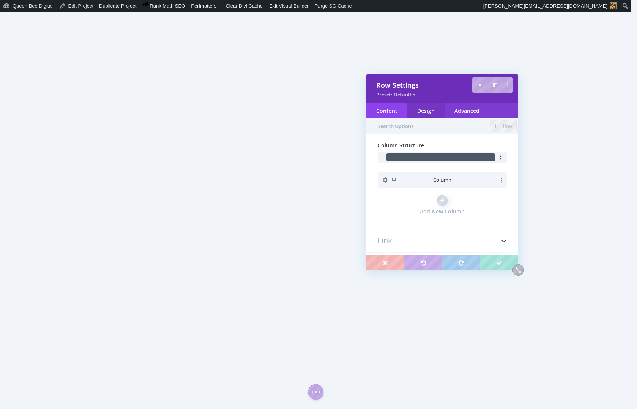
click at [428, 114] on div "Design" at bounding box center [426, 110] width 37 height 15
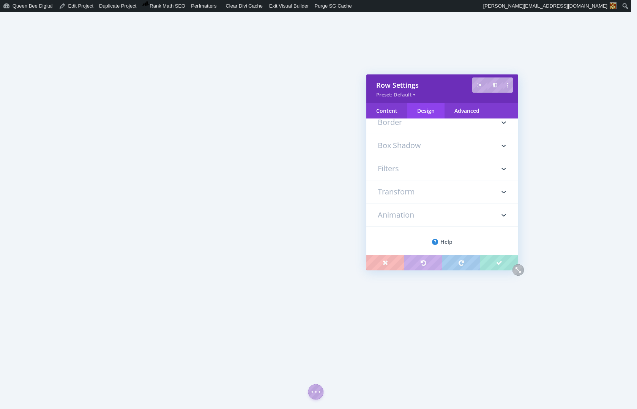
scroll to position [75, 0]
click at [429, 152] on h3 "Spacing" at bounding box center [442, 153] width 129 height 23
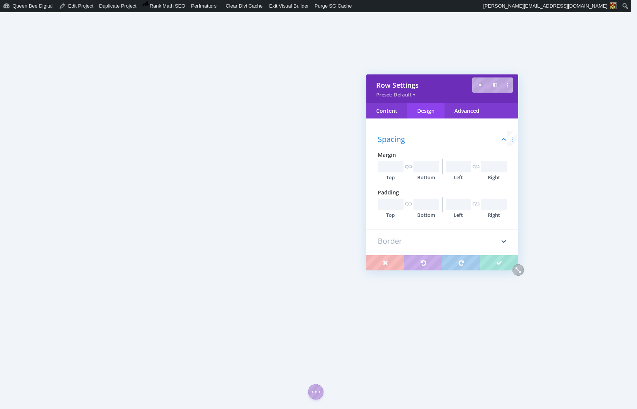
scroll to position [43, 0]
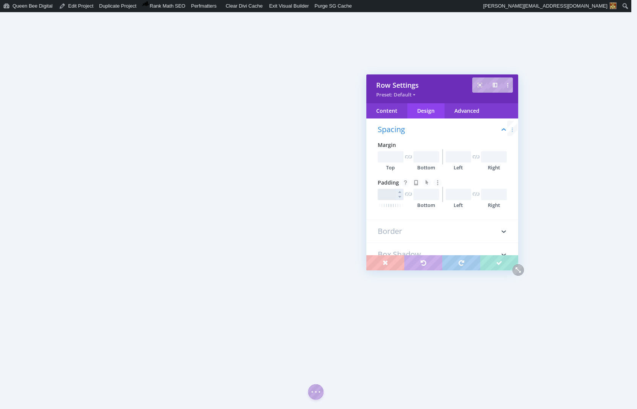
click at [385, 197] on input "text" at bounding box center [391, 194] width 26 height 11
type input "40px"
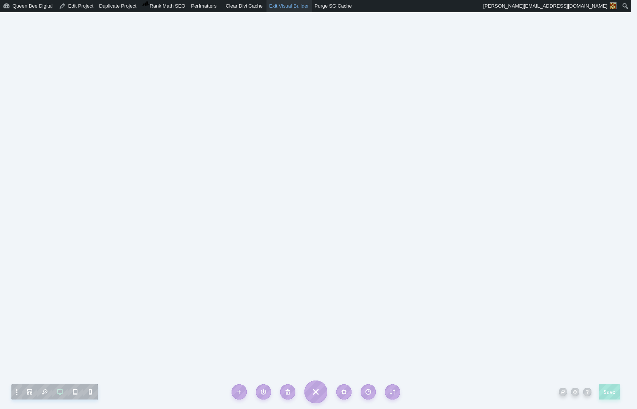
click at [288, 6] on link "Exit Visual Builder" at bounding box center [290, 6] width 46 height 12
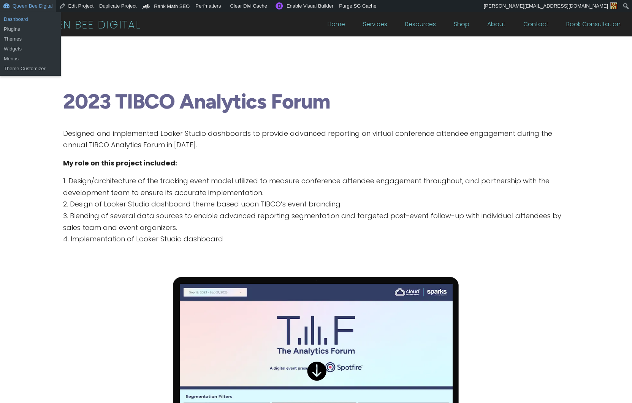
click at [15, 19] on link "Dashboard" at bounding box center [30, 19] width 61 height 10
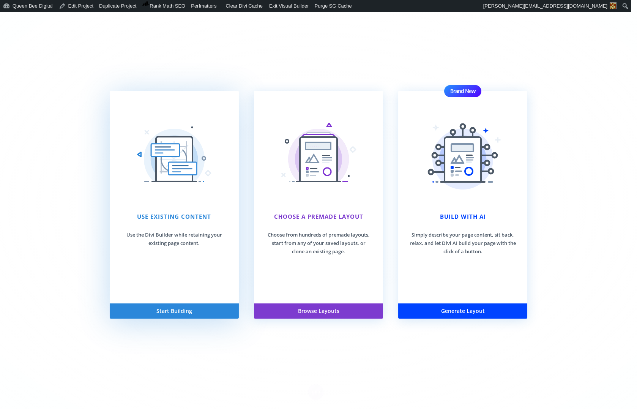
click at [176, 218] on h3 "Use Existing Content" at bounding box center [174, 218] width 106 height 13
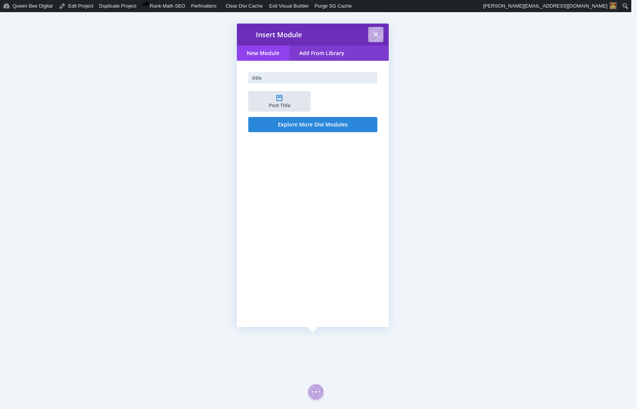
type input "title"
click at [294, 101] on li "Post Title" at bounding box center [279, 101] width 62 height 21
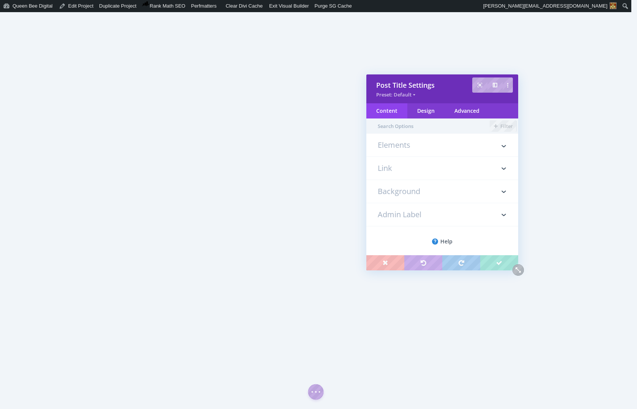
click at [406, 149] on h3 "Elements" at bounding box center [442, 148] width 129 height 15
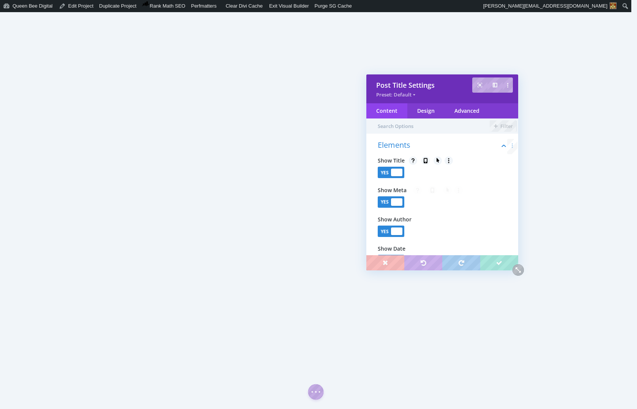
click at [395, 202] on div at bounding box center [396, 202] width 11 height 8
click at [391, 232] on div at bounding box center [395, 230] width 11 height 8
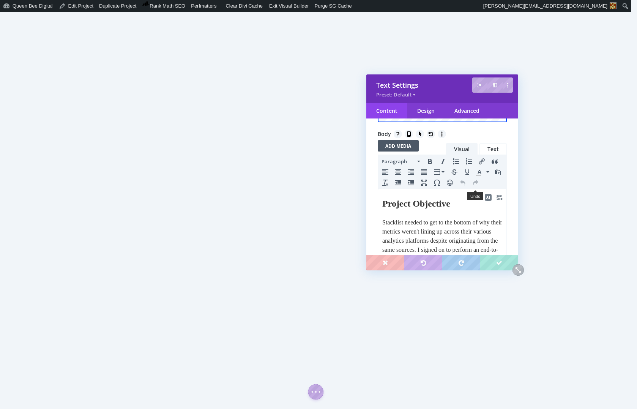
scroll to position [51, 0]
drag, startPoint x: 383, startPoint y: 202, endPoint x: 460, endPoint y: 201, distance: 77.5
click at [451, 203] on strong "Project Objective" at bounding box center [417, 202] width 68 height 10
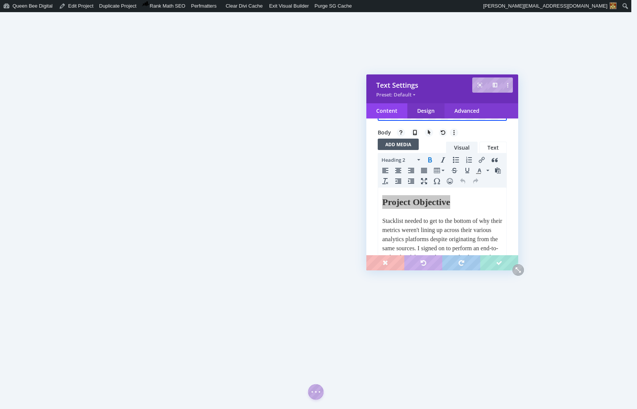
click at [432, 109] on div "Design" at bounding box center [426, 110] width 37 height 15
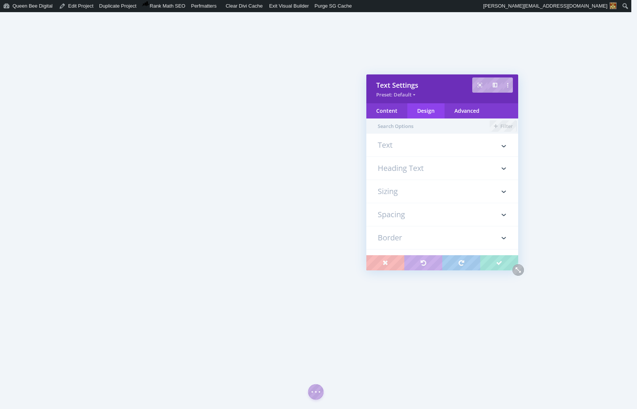
click at [420, 168] on h3 "Heading Text" at bounding box center [442, 168] width 129 height 23
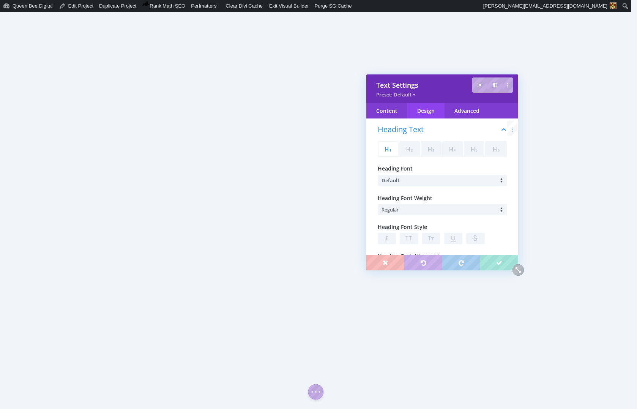
scroll to position [43, 0]
click at [411, 152] on icon at bounding box center [410, 149] width 11 height 11
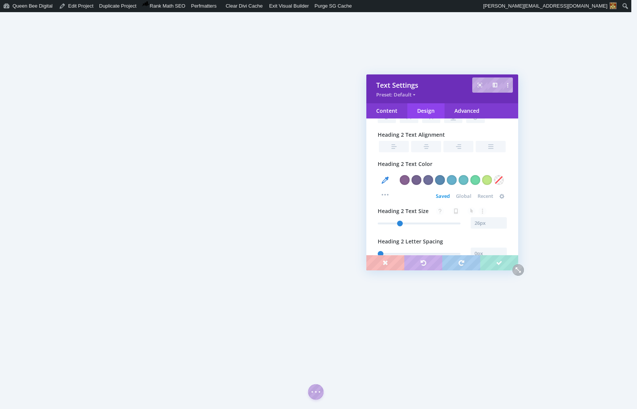
scroll to position [176, 0]
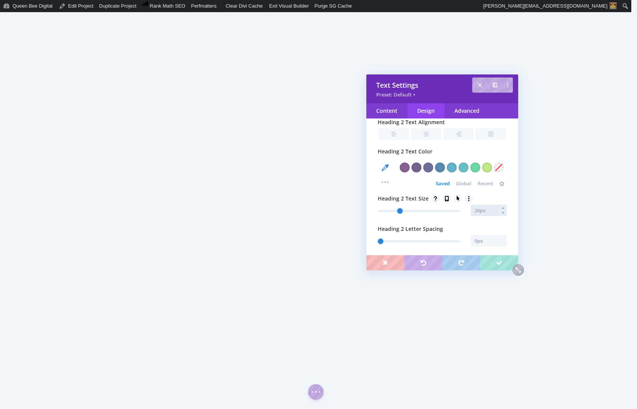
click at [479, 211] on input "text" at bounding box center [489, 210] width 36 height 11
type input "32"
type input "31px"
type input "31"
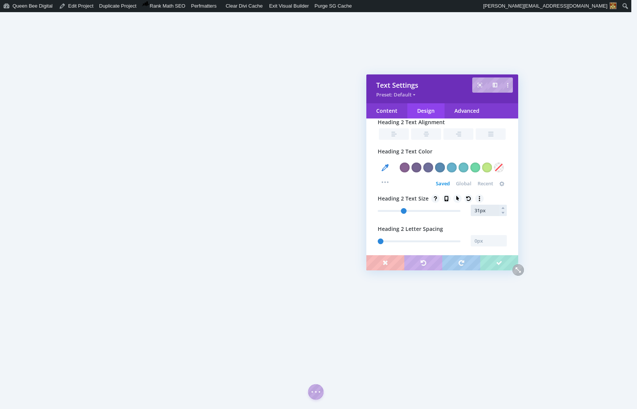
type input "30px"
type input "30"
type input "29px"
type input "29"
type input "28px"
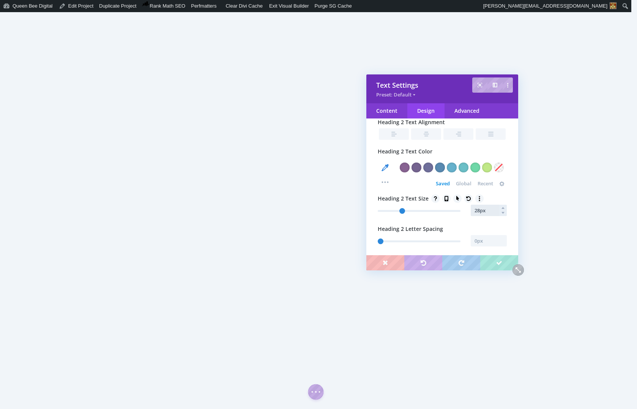
type input "28"
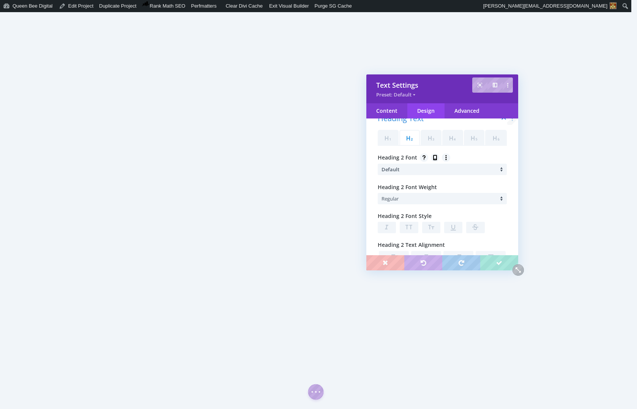
scroll to position [52, 0]
click at [417, 171] on li "Default" at bounding box center [444, 170] width 125 height 11
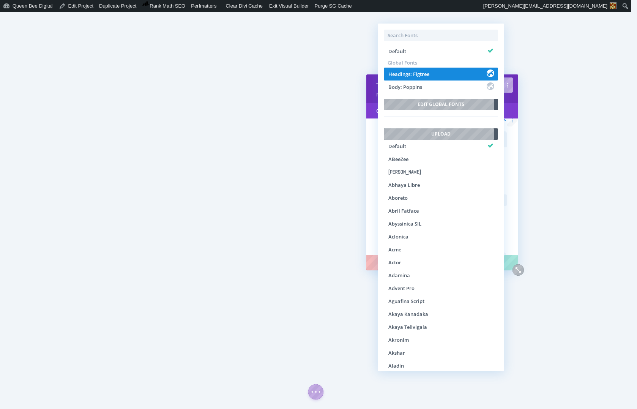
click at [425, 75] on span "Headings: Figtree" at bounding box center [409, 74] width 41 height 7
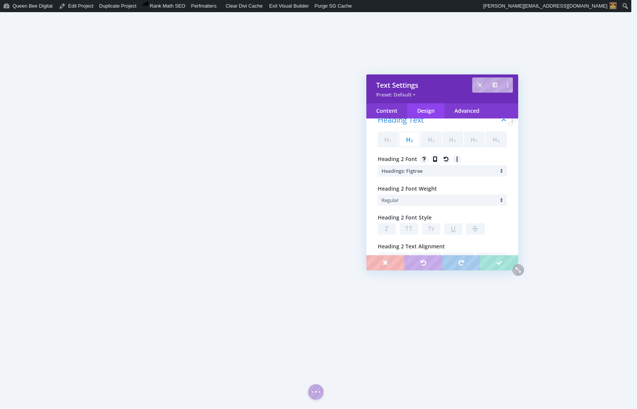
click at [408, 199] on li "Regular" at bounding box center [444, 200] width 125 height 11
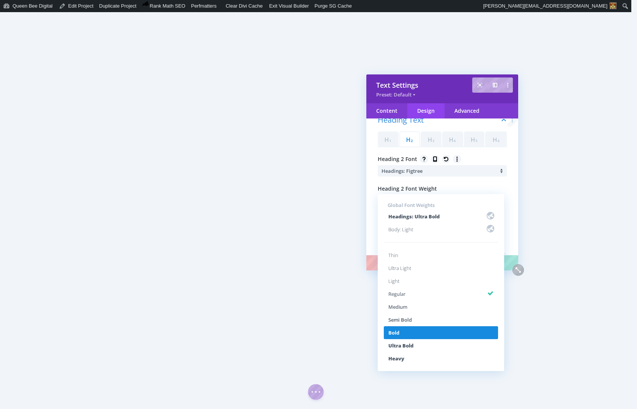
click at [430, 331] on li "Bold" at bounding box center [441, 332] width 114 height 13
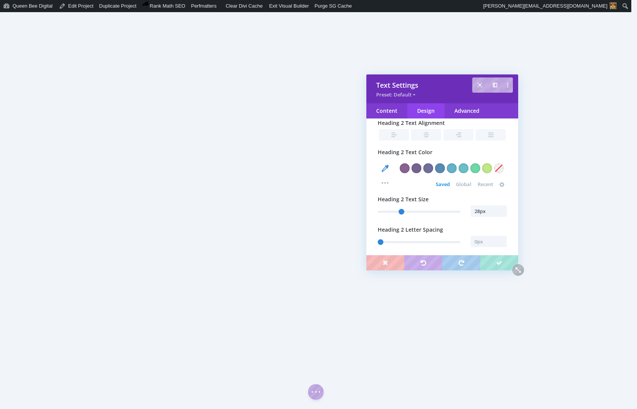
scroll to position [178, 0]
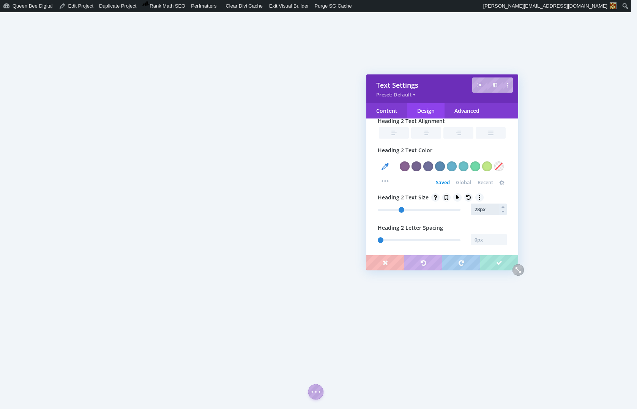
click at [484, 211] on input "28px" at bounding box center [489, 209] width 36 height 11
type input "29px"
type input "29"
type input "30px"
type input "30"
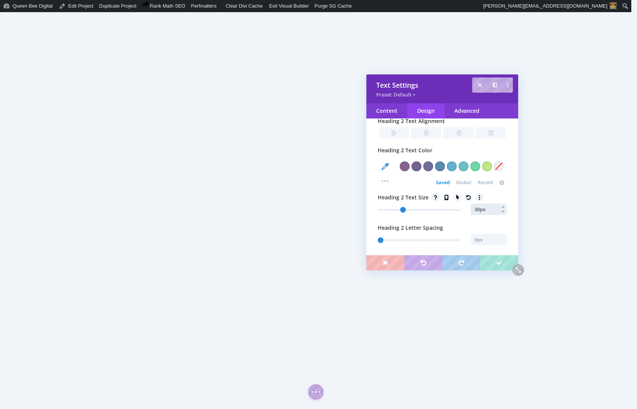
type input "29px"
type input "29"
type input "28px"
type input "28"
click at [467, 108] on div "Advanced" at bounding box center [467, 110] width 45 height 15
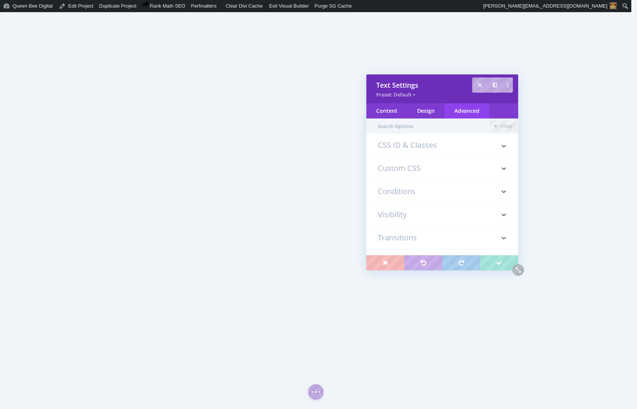
click at [414, 170] on h3 "Custom CSS" at bounding box center [442, 168] width 129 height 23
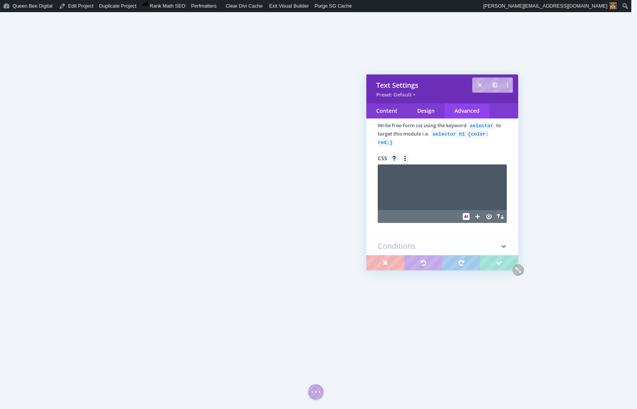
scroll to position [102, 0]
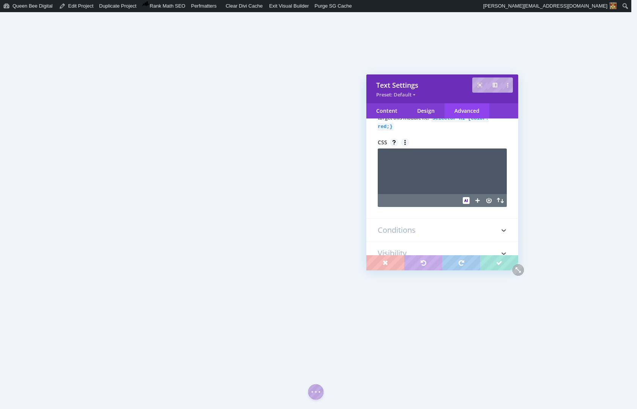
click at [414, 173] on textarea at bounding box center [442, 172] width 129 height 46
type textarea "selector h2"
type textarea "font"
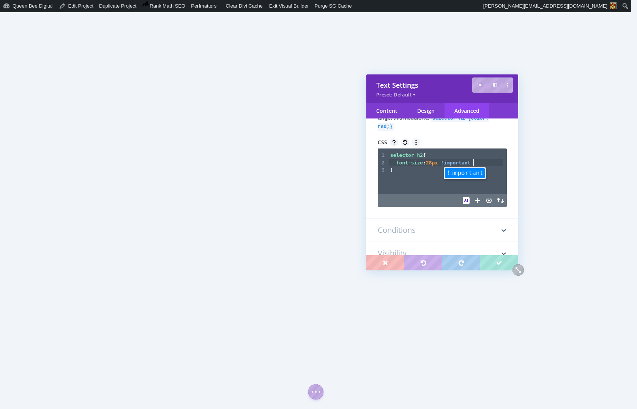
scroll to position [2, 55]
type textarea "-size: 28px !important;"
click at [435, 163] on span "28px" at bounding box center [432, 163] width 12 height 6
type textarea "32"
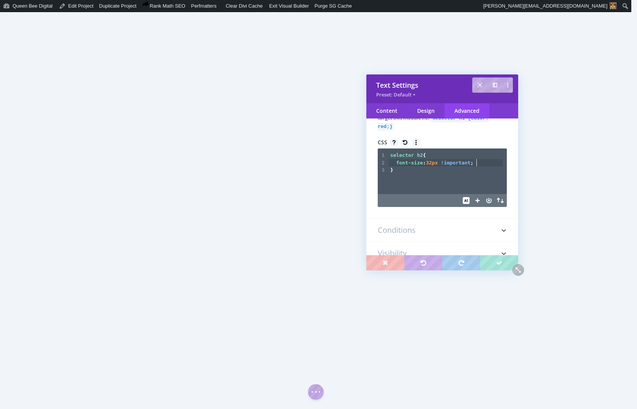
click at [482, 165] on pre "font-size : 32px !important ;" at bounding box center [446, 163] width 114 height 8
type textarea "font-weight: 600 !important;"
click at [439, 171] on span "600" at bounding box center [436, 170] width 9 height 6
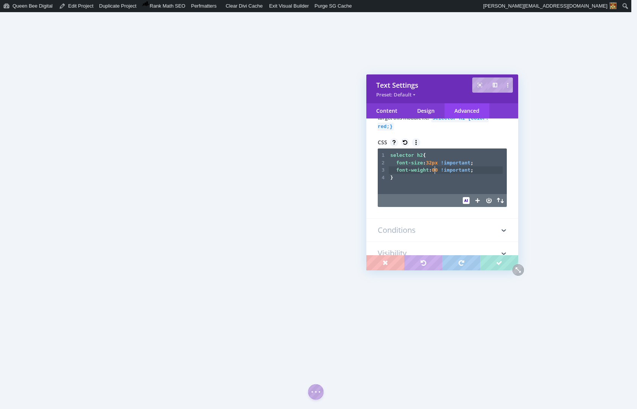
type textarea "7"
type textarea "8"
type textarea "7"
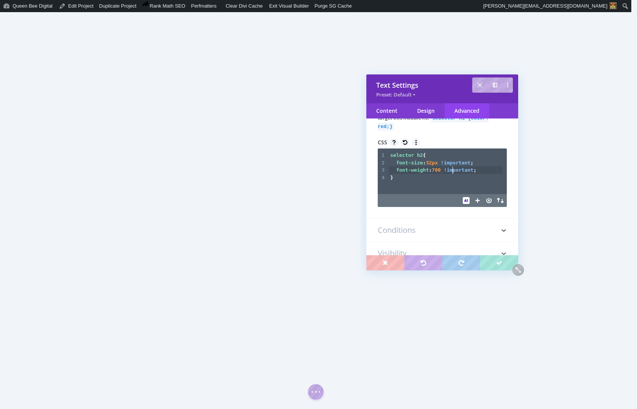
click at [453, 172] on span "!important" at bounding box center [459, 170] width 30 height 6
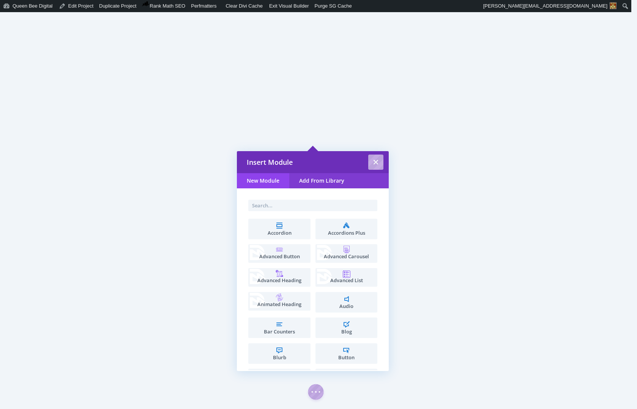
click at [262, 204] on input "text" at bounding box center [312, 205] width 129 height 11
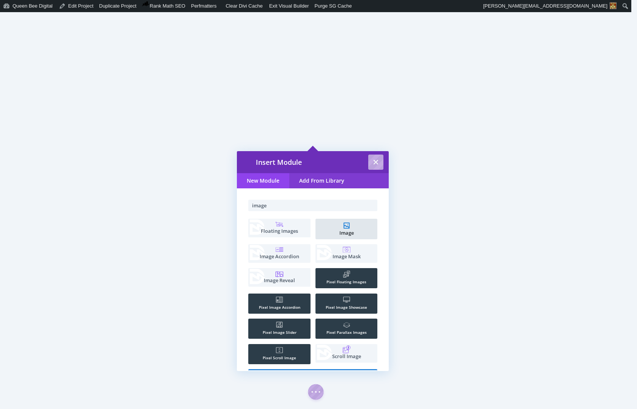
type input "image"
click at [348, 227] on li "Image" at bounding box center [347, 229] width 62 height 21
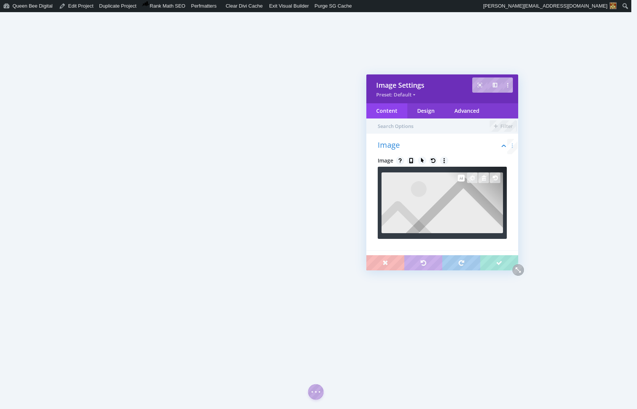
click at [450, 198] on img at bounding box center [443, 202] width 122 height 61
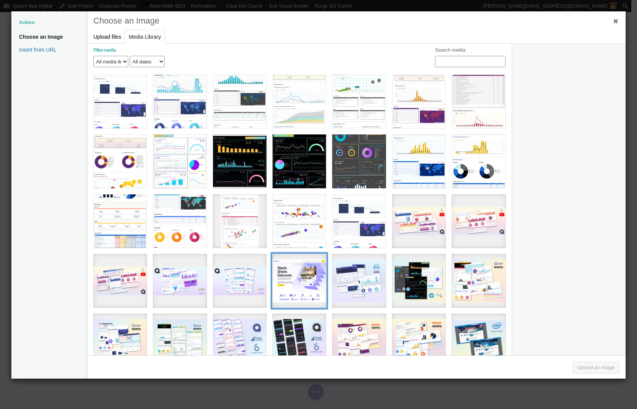
click at [303, 274] on div "Stacklist Cover Screenshot (1436 x 1146 px)" at bounding box center [300, 281] width 54 height 54
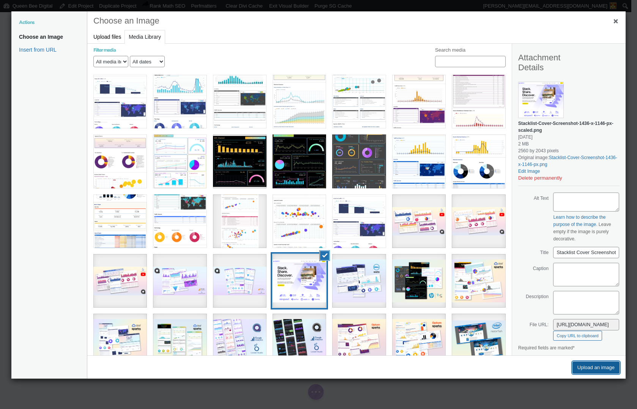
click at [593, 365] on button "Upload an image" at bounding box center [596, 368] width 47 height 12
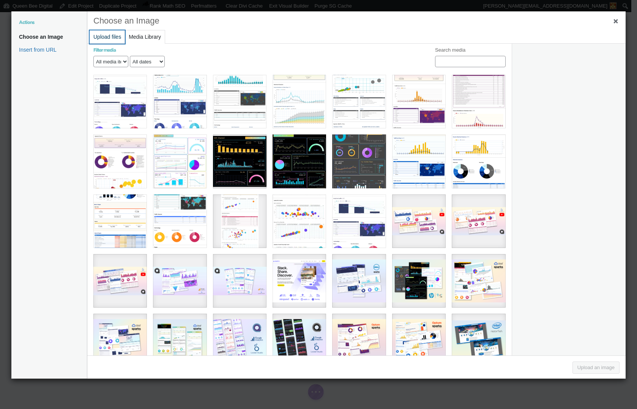
click at [107, 36] on button "Upload files" at bounding box center [107, 36] width 35 height 13
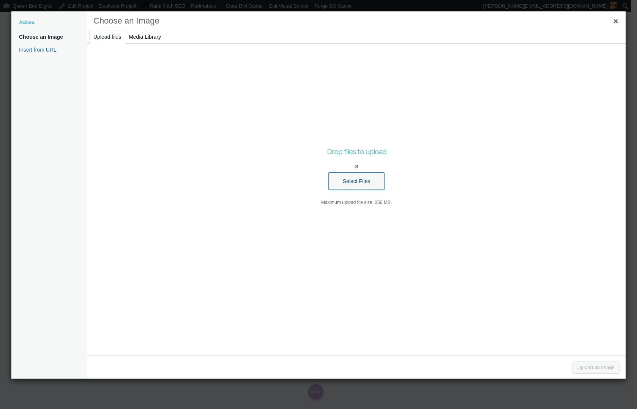
click at [357, 180] on button "Select Files" at bounding box center [356, 180] width 55 height 17
type input "C:\fakepath\Stacklist Cover Screenshot (1436 x 1146 px).png"
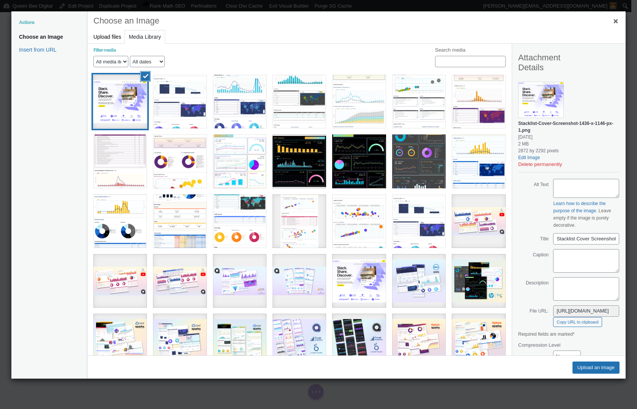
scroll to position [0, 12]
click at [593, 368] on button "Upload an image" at bounding box center [596, 368] width 47 height 12
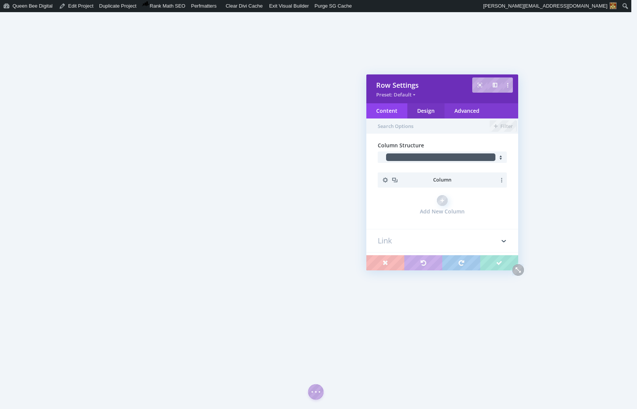
click at [427, 109] on div "Design" at bounding box center [426, 110] width 37 height 15
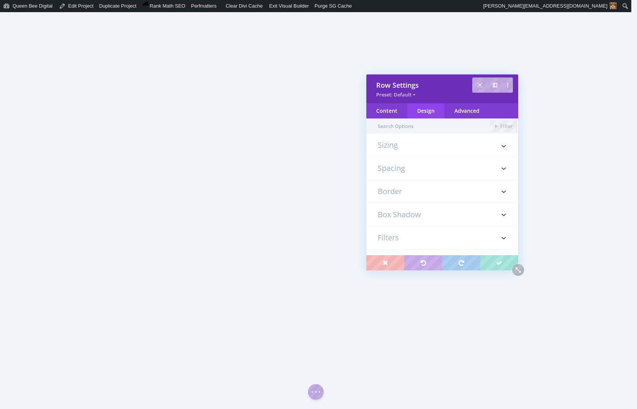
click at [408, 169] on h3 "Spacing" at bounding box center [442, 168] width 129 height 23
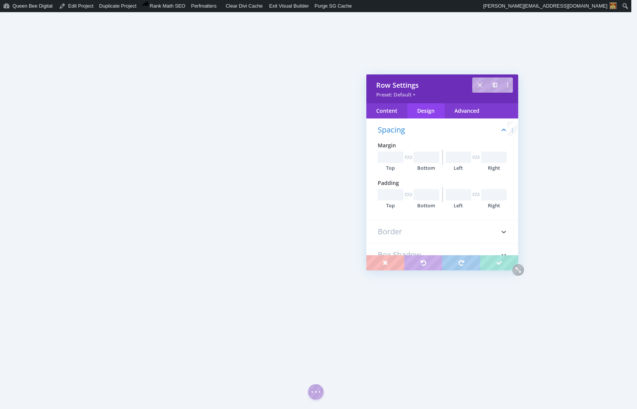
scroll to position [43, 0]
click at [427, 195] on input "text" at bounding box center [427, 194] width 26 height 11
type input "0px"
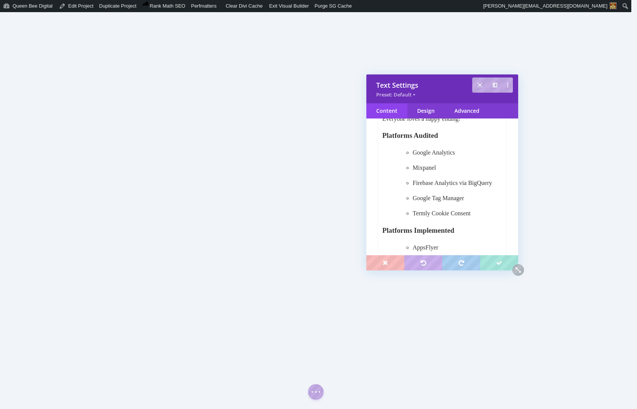
scroll to position [658, 0]
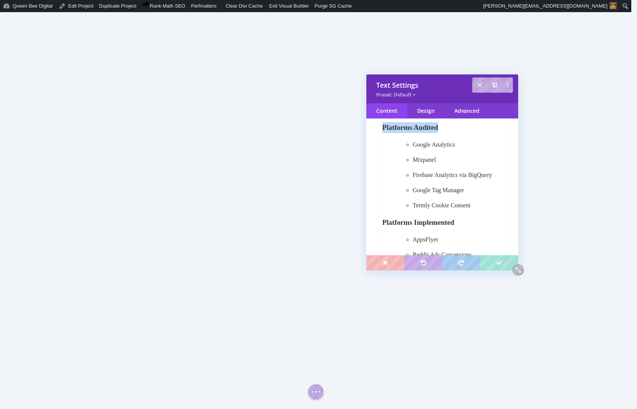
drag, startPoint x: 383, startPoint y: 182, endPoint x: 454, endPoint y: 185, distance: 71.9
click at [454, 133] on h3 "Platforms Audited" at bounding box center [443, 128] width 120 height 11
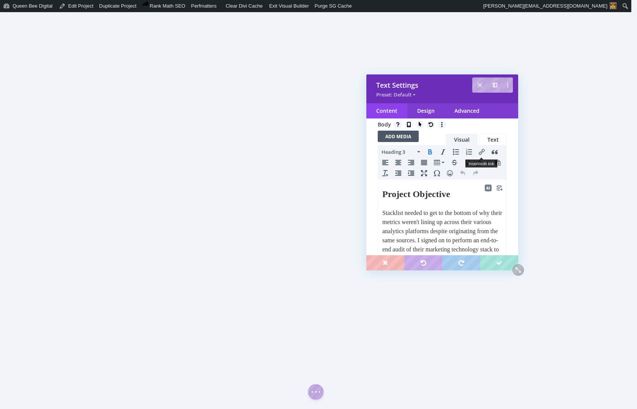
scroll to position [47, 0]
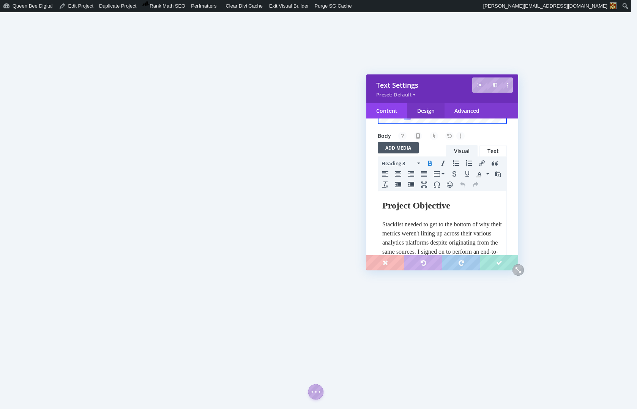
click at [427, 110] on div "Design" at bounding box center [426, 110] width 37 height 15
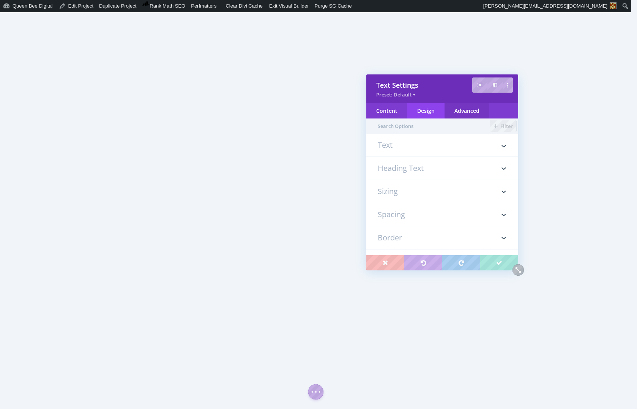
click at [476, 106] on div "Advanced" at bounding box center [467, 110] width 45 height 15
click at [420, 170] on h3 "Custom CSS" at bounding box center [442, 168] width 129 height 23
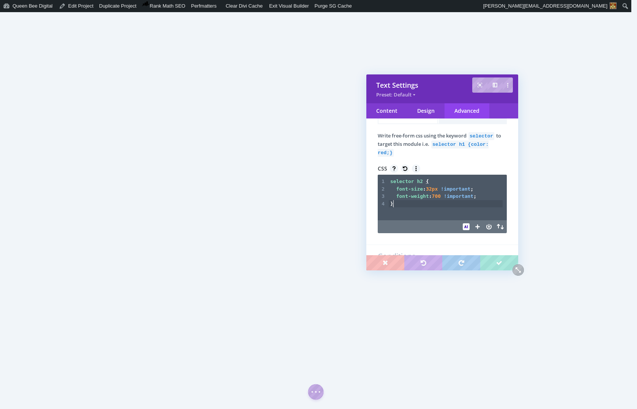
scroll to position [2, 0]
type textarea "selector h3"
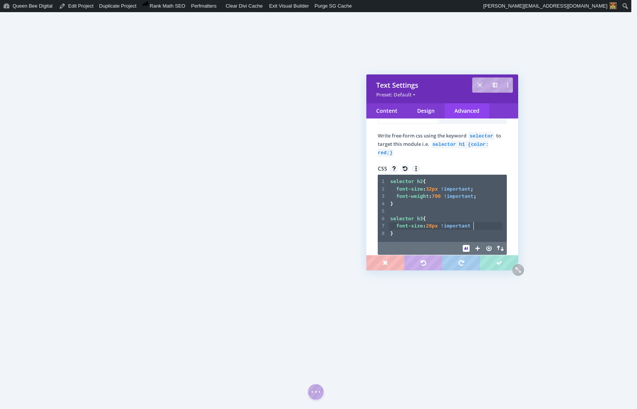
scroll to position [2, 64]
type textarea "font-size: 28px !important;"
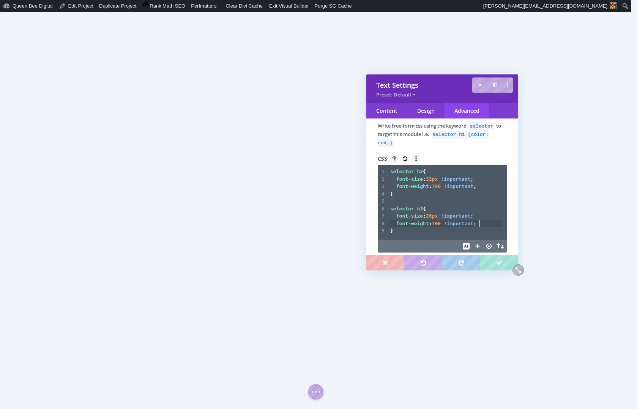
scroll to position [89, 0]
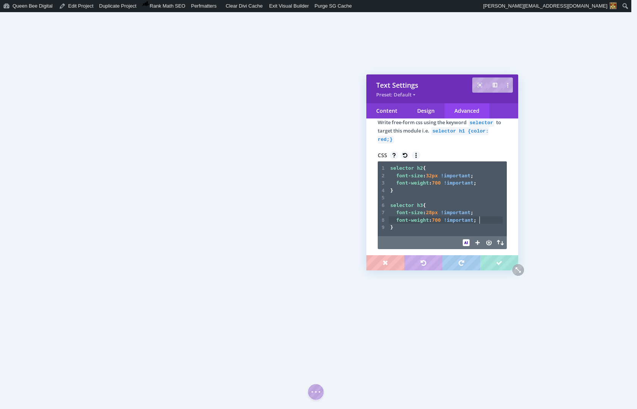
type textarea "font-weight: 700 !important;"
type textarea "selector li"
type textarea "ul li"
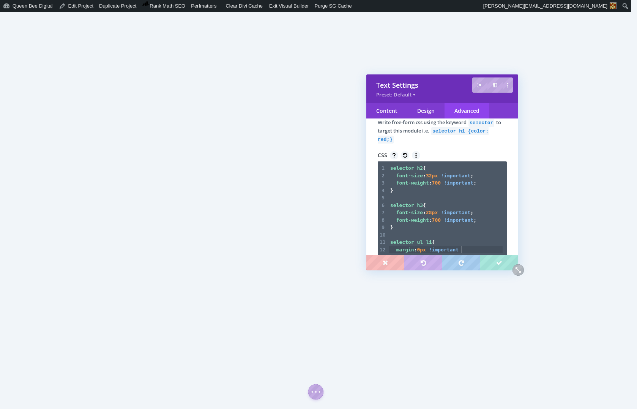
type textarea "margin: 0px !important;"
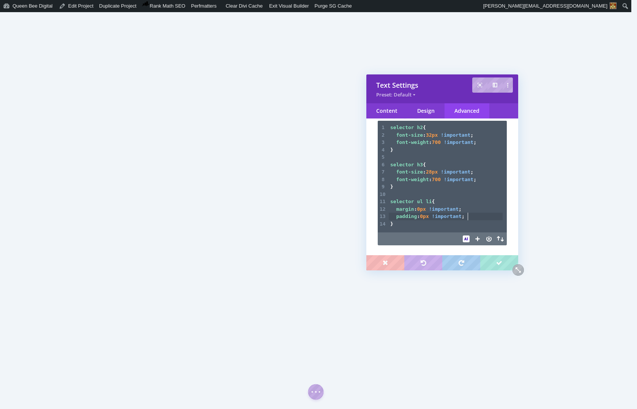
scroll to position [131, 0]
type textarea "padding: 0px !important;"
click at [392, 112] on div "Content" at bounding box center [387, 110] width 41 height 15
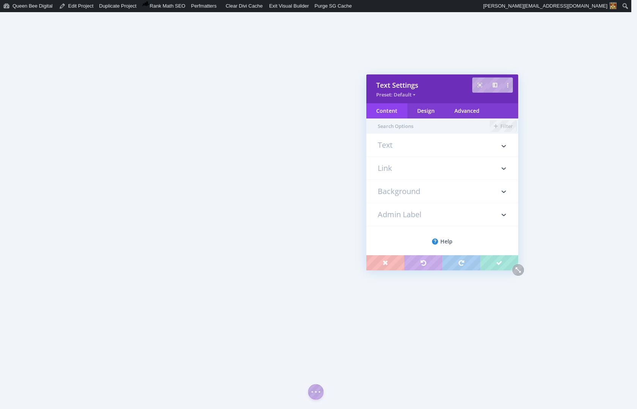
click at [417, 146] on h3 "Text" at bounding box center [442, 148] width 129 height 15
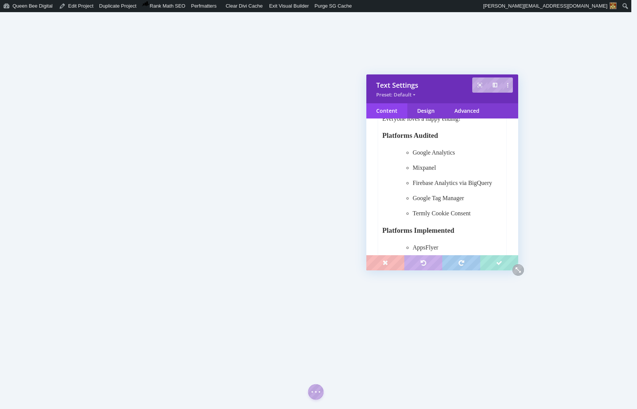
scroll to position [651, 0]
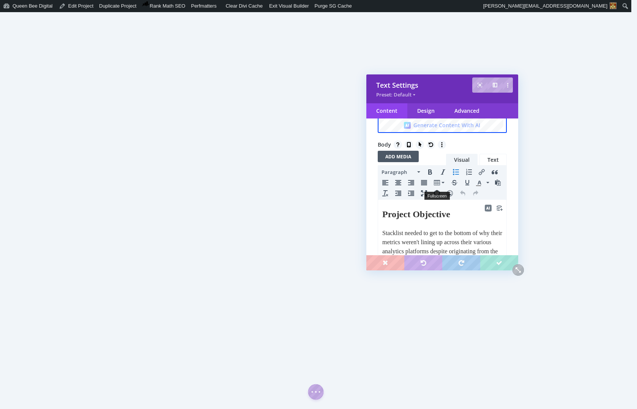
scroll to position [34, 0]
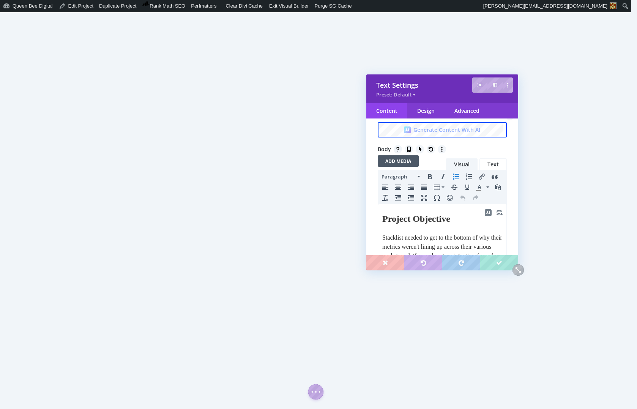
click at [494, 162] on link "Text" at bounding box center [493, 164] width 27 height 12
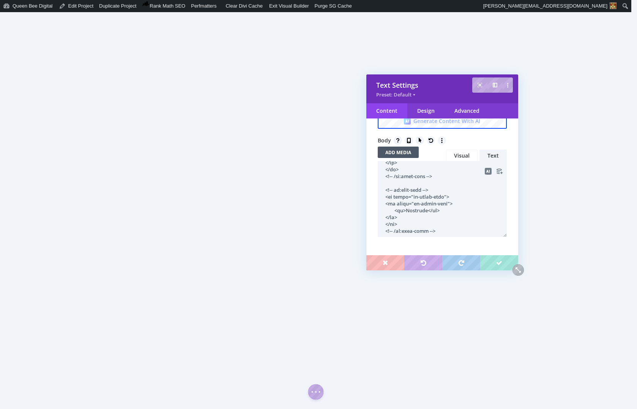
scroll to position [650, 0]
drag, startPoint x: 385, startPoint y: 183, endPoint x: 447, endPoint y: 227, distance: 76.3
click at [447, 228] on textarea at bounding box center [442, 199] width 129 height 76
drag, startPoint x: 382, startPoint y: 191, endPoint x: 451, endPoint y: 210, distance: 71.2
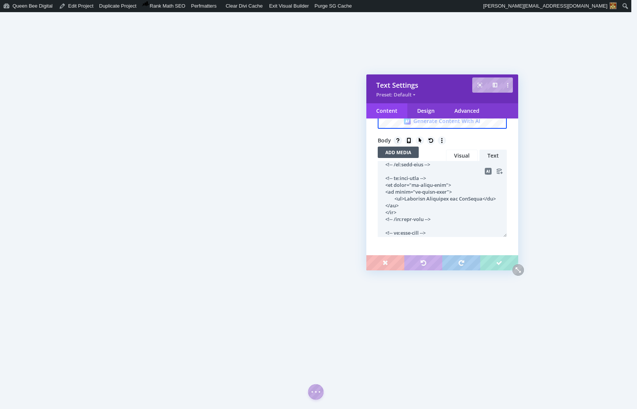
click at [451, 210] on textarea at bounding box center [442, 199] width 129 height 76
drag, startPoint x: 384, startPoint y: 184, endPoint x: 456, endPoint y: 224, distance: 82.0
click at [456, 224] on textarea at bounding box center [442, 199] width 129 height 76
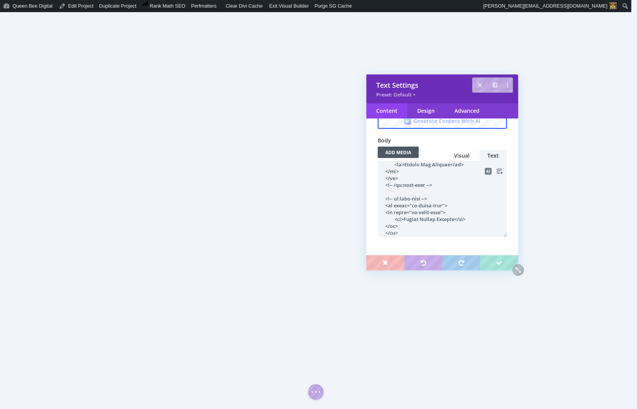
drag, startPoint x: 384, startPoint y: 191, endPoint x: 453, endPoint y: 230, distance: 78.9
click at [453, 230] on textarea at bounding box center [442, 199] width 129 height 76
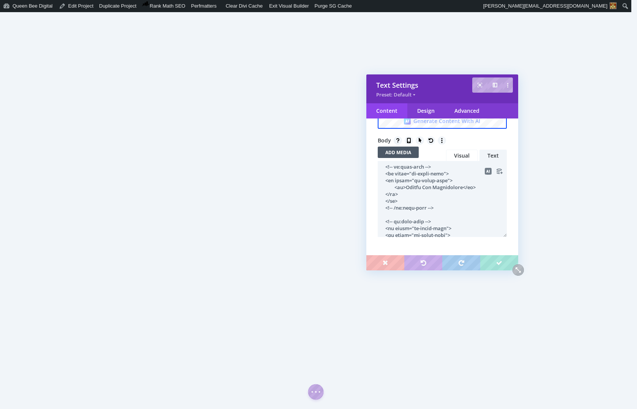
scroll to position [804, 0]
drag, startPoint x: 384, startPoint y: 198, endPoint x: 446, endPoint y: 206, distance: 62.8
click at [446, 206] on textarea at bounding box center [442, 199] width 129 height 76
drag, startPoint x: 385, startPoint y: 179, endPoint x: 459, endPoint y: 220, distance: 84.0
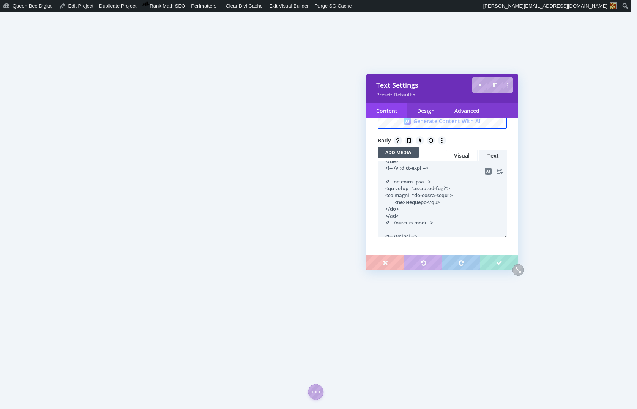
click at [459, 220] on textarea at bounding box center [442, 199] width 129 height 76
click at [382, 187] on textarea at bounding box center [442, 199] width 129 height 76
drag, startPoint x: 384, startPoint y: 187, endPoint x: 458, endPoint y: 227, distance: 83.7
click at [458, 227] on textarea at bounding box center [442, 199] width 129 height 76
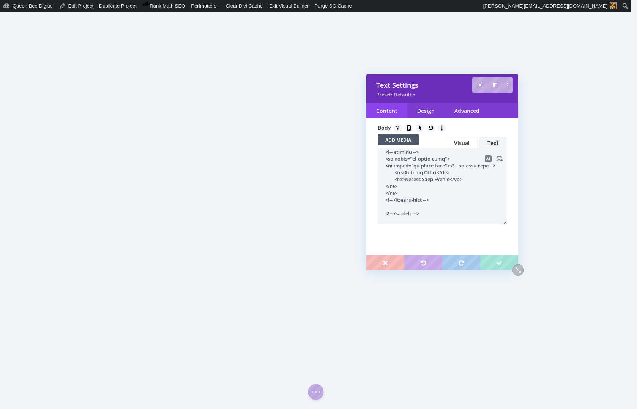
scroll to position [55, 0]
click at [392, 206] on textarea at bounding box center [442, 187] width 129 height 76
drag, startPoint x: 384, startPoint y: 166, endPoint x: 459, endPoint y: 167, distance: 74.9
click at [459, 167] on textarea at bounding box center [442, 187] width 129 height 76
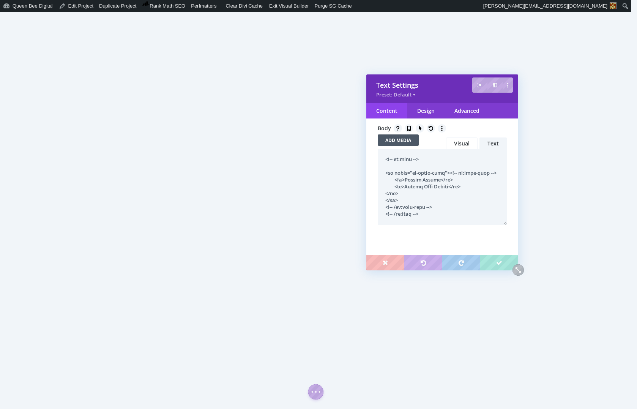
drag, startPoint x: 397, startPoint y: 200, endPoint x: 373, endPoint y: 199, distance: 23.6
click at [373, 199] on div "Text Generate Content With AI Body Add Media Add Media Visual Text Visual Text" at bounding box center [443, 177] width 152 height 183
click at [388, 172] on textarea at bounding box center [442, 187] width 129 height 76
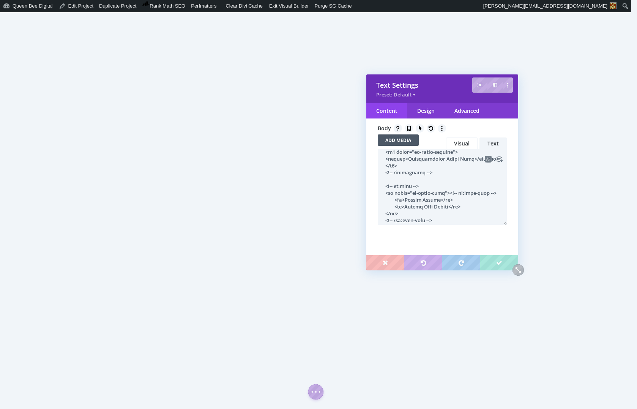
scroll to position [840, 0]
drag, startPoint x: 396, startPoint y: 180, endPoint x: 456, endPoint y: 182, distance: 60.4
click at [456, 182] on textarea at bounding box center [442, 187] width 129 height 76
drag, startPoint x: 397, startPoint y: 180, endPoint x: 415, endPoint y: 195, distance: 23.2
click at [418, 181] on textarea at bounding box center [442, 187] width 129 height 76
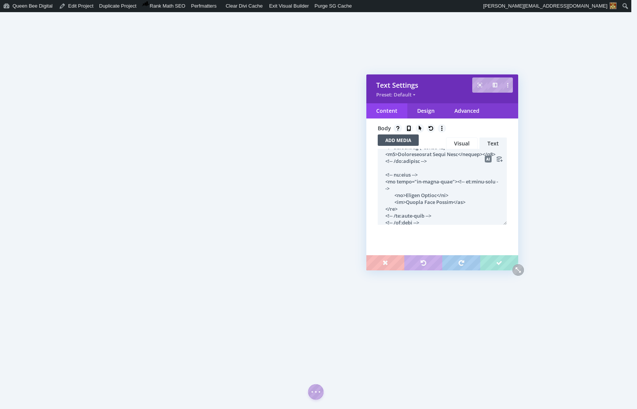
drag, startPoint x: 455, startPoint y: 182, endPoint x: 477, endPoint y: 182, distance: 21.7
click at [477, 182] on textarea at bounding box center [442, 187] width 129 height 76
drag, startPoint x: 384, startPoint y: 174, endPoint x: 465, endPoint y: 176, distance: 80.9
click at [465, 176] on textarea at bounding box center [442, 187] width 129 height 76
drag, startPoint x: 385, startPoint y: 188, endPoint x: 439, endPoint y: 191, distance: 54.0
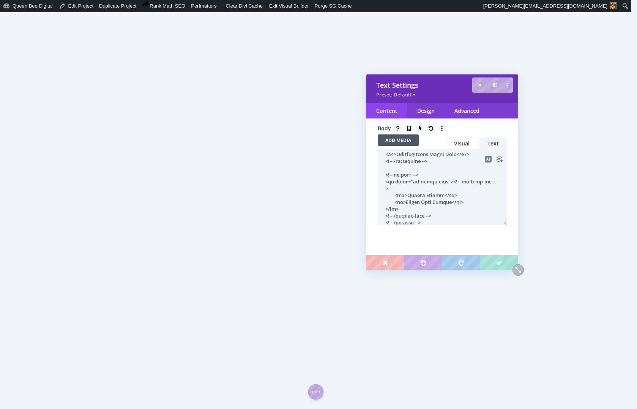
click at [438, 190] on textarea at bounding box center [442, 187] width 129 height 76
drag, startPoint x: 383, startPoint y: 195, endPoint x: 424, endPoint y: 196, distance: 41.8
click at [424, 196] on textarea at bounding box center [442, 187] width 129 height 76
drag, startPoint x: 386, startPoint y: 206, endPoint x: 433, endPoint y: 215, distance: 47.5
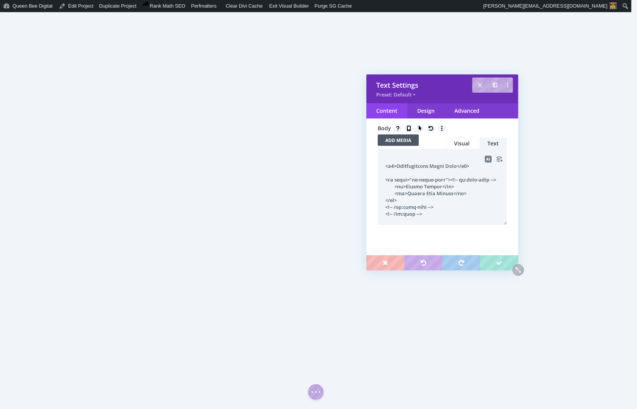
click at [433, 215] on textarea at bounding box center [442, 187] width 129 height 76
click at [392, 185] on textarea at bounding box center [442, 187] width 129 height 76
drag, startPoint x: 422, startPoint y: 178, endPoint x: 380, endPoint y: 161, distance: 46.0
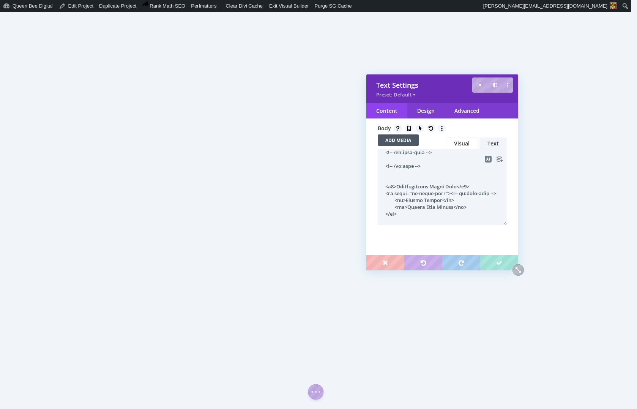
click at [380, 161] on textarea at bounding box center [442, 187] width 129 height 76
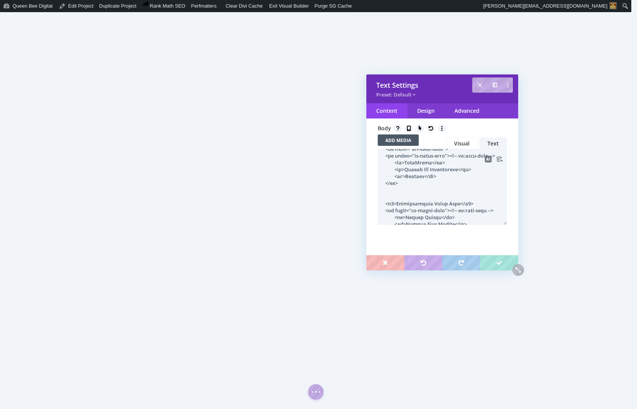
scroll to position [761, 0]
drag, startPoint x: 452, startPoint y: 179, endPoint x: 370, endPoint y: 160, distance: 84.3
click at [370, 160] on div "Text Generate Content With AI Body Add Media Add Media Visual Text Visual Text" at bounding box center [443, 177] width 152 height 183
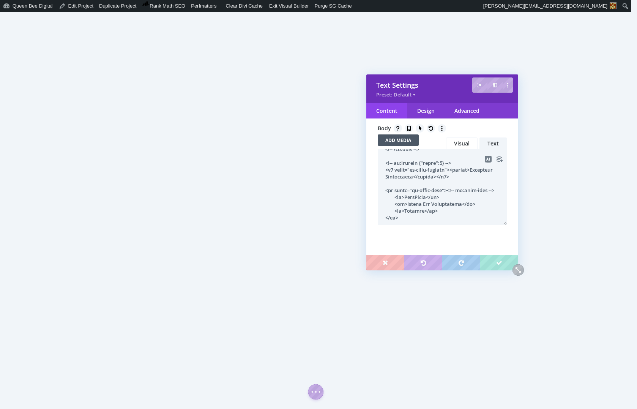
scroll to position [705, 0]
drag, startPoint x: 396, startPoint y: 194, endPoint x: 456, endPoint y: 198, distance: 59.8
click at [456, 195] on textarea at bounding box center [442, 187] width 129 height 76
drag, startPoint x: 397, startPoint y: 193, endPoint x: 421, endPoint y: 198, distance: 24.4
click at [417, 193] on textarea at bounding box center [442, 187] width 129 height 76
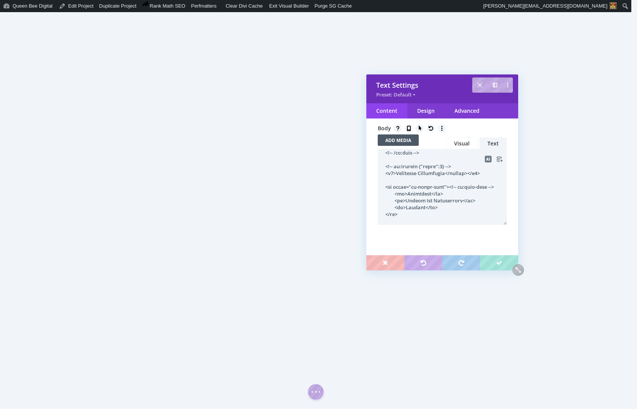
drag, startPoint x: 454, startPoint y: 193, endPoint x: 477, endPoint y: 194, distance: 22.4
click at [477, 194] on textarea at bounding box center [442, 187] width 129 height 76
drag, startPoint x: 462, startPoint y: 186, endPoint x: 385, endPoint y: 184, distance: 76.8
click at [385, 184] on textarea at bounding box center [442, 187] width 129 height 76
drag, startPoint x: 447, startPoint y: 207, endPoint x: 495, endPoint y: 208, distance: 47.9
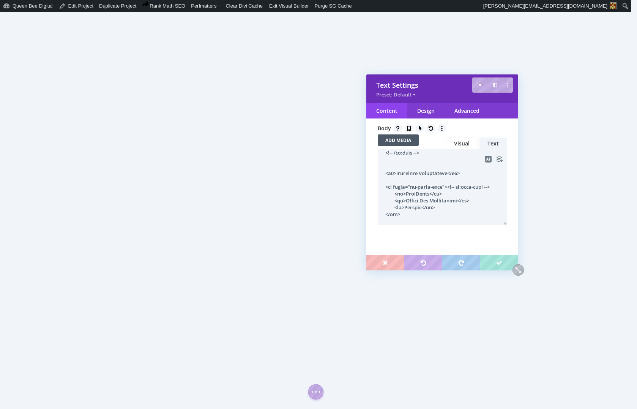
click at [495, 208] on textarea at bounding box center [442, 187] width 129 height 76
drag, startPoint x: 446, startPoint y: 193, endPoint x: 493, endPoint y: 196, distance: 46.8
click at [493, 196] on textarea at bounding box center [442, 187] width 129 height 76
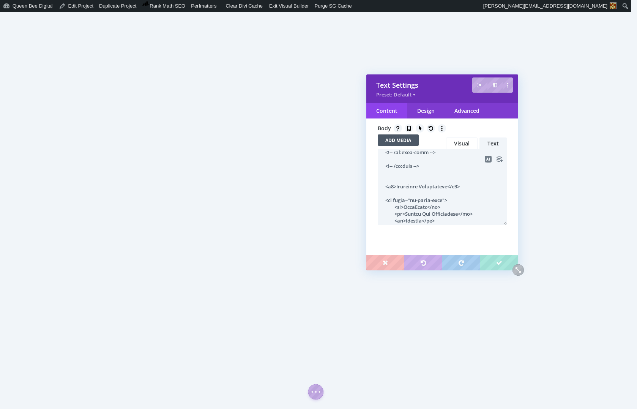
click at [390, 217] on textarea at bounding box center [442, 187] width 129 height 76
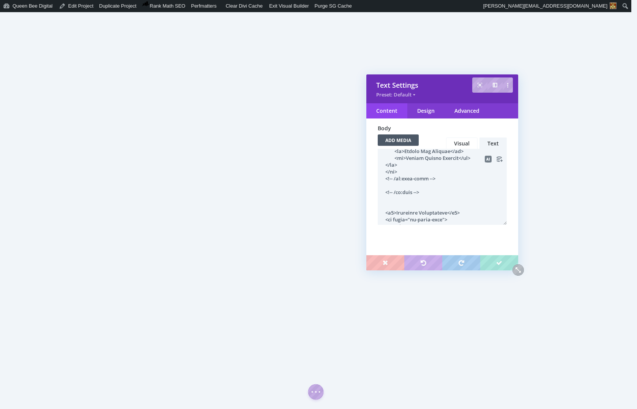
scroll to position [664, 0]
drag, startPoint x: 425, startPoint y: 215, endPoint x: 385, endPoint y: 195, distance: 44.7
click at [385, 195] on textarea at bounding box center [442, 187] width 129 height 76
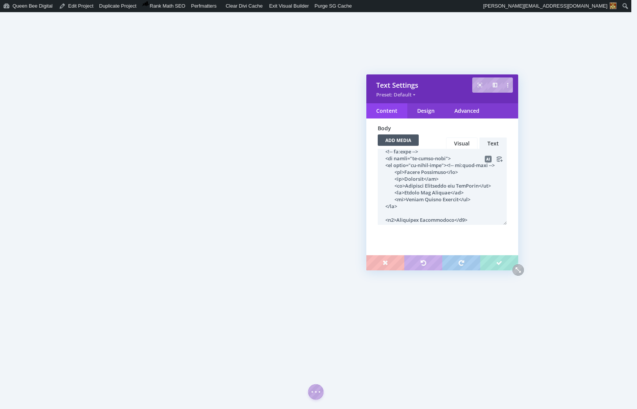
scroll to position [622, 0]
drag, startPoint x: 446, startPoint y: 187, endPoint x: 495, endPoint y: 188, distance: 48.6
click at [495, 188] on textarea at bounding box center [442, 187] width 129 height 76
drag, startPoint x: 451, startPoint y: 180, endPoint x: 377, endPoint y: 160, distance: 76.7
click at [377, 160] on div "Text Generate Content With AI Body Add Media Add Media Visual Text Visual Text" at bounding box center [443, 177] width 152 height 183
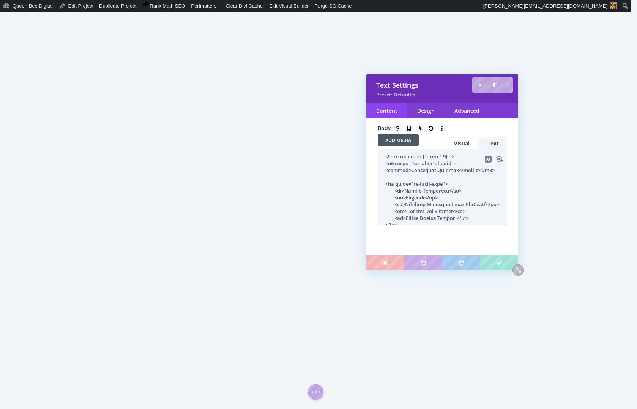
scroll to position [581, 0]
drag, startPoint x: 473, startPoint y: 194, endPoint x: 453, endPoint y: 194, distance: 19.8
click at [450, 194] on textarea at bounding box center [442, 187] width 129 height 76
drag, startPoint x: 395, startPoint y: 188, endPoint x: 457, endPoint y: 190, distance: 61.6
click at [457, 190] on textarea at bounding box center [442, 187] width 129 height 76
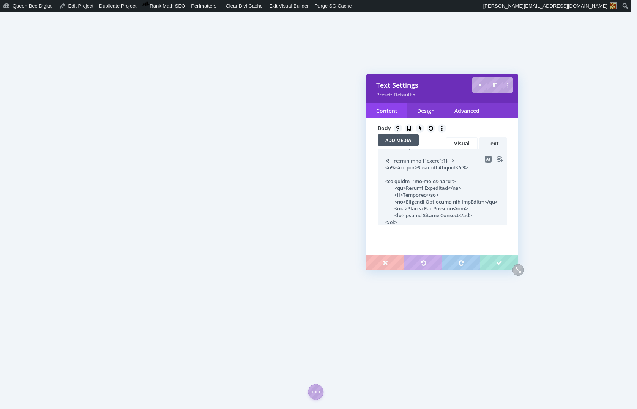
drag, startPoint x: 398, startPoint y: 187, endPoint x: 419, endPoint y: 188, distance: 21.7
click at [419, 188] on textarea at bounding box center [442, 187] width 129 height 76
click at [395, 193] on textarea at bounding box center [442, 187] width 129 height 76
drag, startPoint x: 386, startPoint y: 182, endPoint x: 436, endPoint y: 183, distance: 49.4
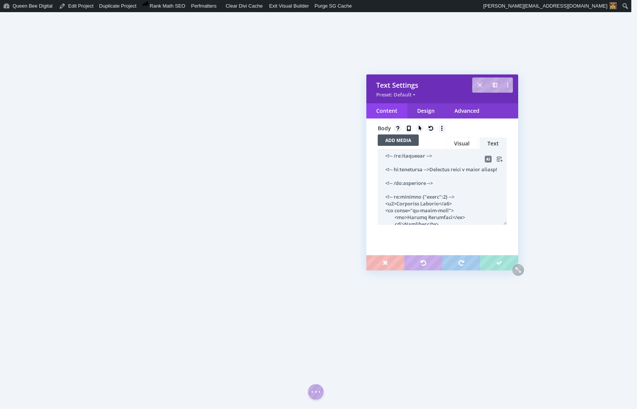
click at [436, 183] on textarea at bounding box center [442, 187] width 129 height 76
click at [482, 184] on textarea at bounding box center [442, 187] width 129 height 76
drag, startPoint x: 388, startPoint y: 197, endPoint x: 449, endPoint y: 198, distance: 61.6
click at [449, 198] on textarea at bounding box center [442, 187] width 129 height 76
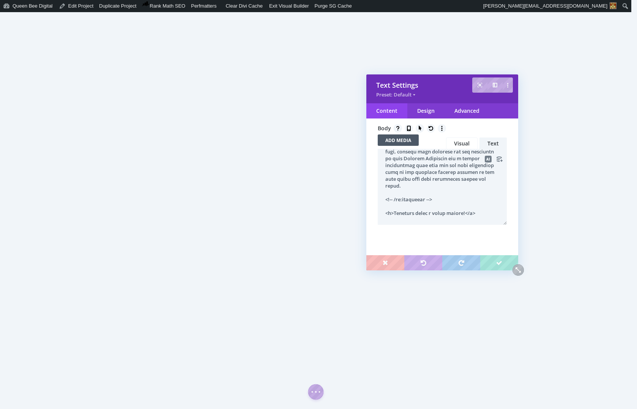
scroll to position [496, 0]
drag, startPoint x: 444, startPoint y: 218, endPoint x: 381, endPoint y: 215, distance: 63.2
click at [381, 215] on textarea at bounding box center [442, 187] width 129 height 76
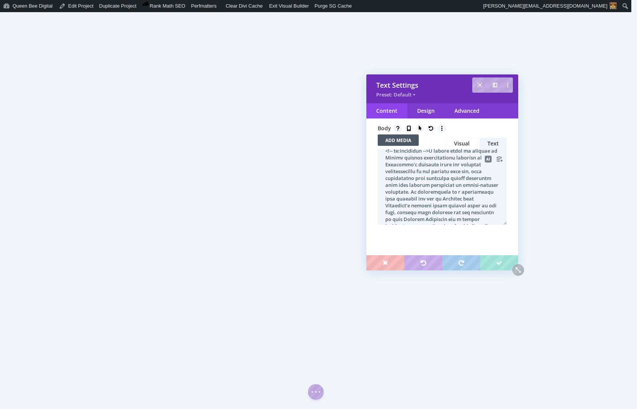
scroll to position [439, 0]
drag, startPoint x: 386, startPoint y: 165, endPoint x: 435, endPoint y: 165, distance: 49.0
click at [435, 165] on textarea at bounding box center [442, 187] width 129 height 76
drag, startPoint x: 438, startPoint y: 188, endPoint x: 384, endPoint y: 182, distance: 55.0
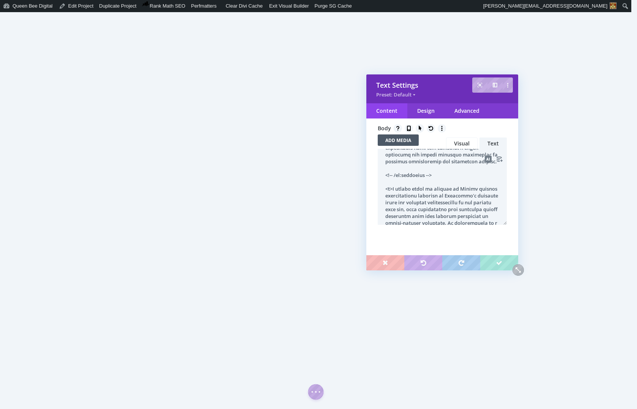
click at [384, 182] on textarea at bounding box center [442, 187] width 129 height 76
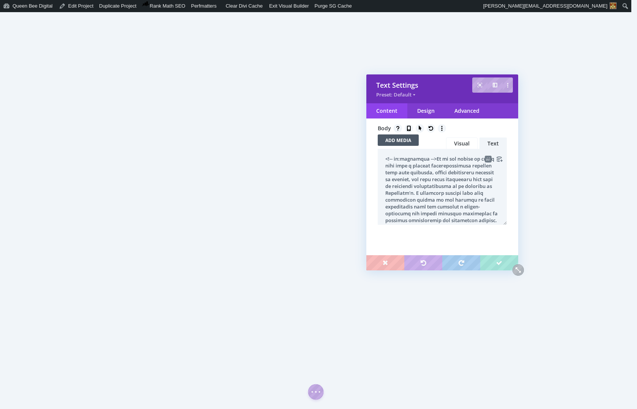
scroll to position [341, 0]
drag, startPoint x: 385, startPoint y: 167, endPoint x: 440, endPoint y: 173, distance: 54.6
click at [433, 168] on textarea at bounding box center [442, 187] width 129 height 76
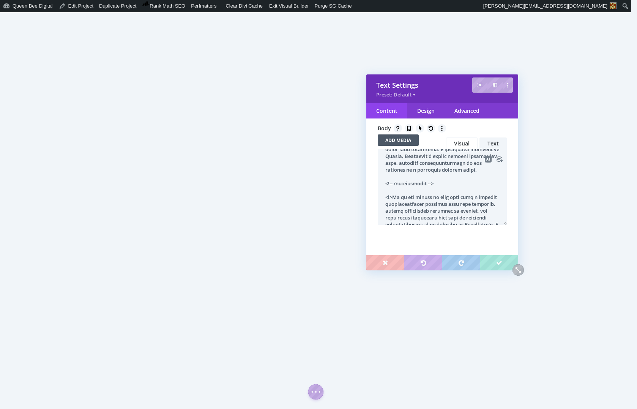
drag, startPoint x: 439, startPoint y: 190, endPoint x: 381, endPoint y: 183, distance: 58.2
click at [381, 183] on textarea at bounding box center [442, 187] width 129 height 76
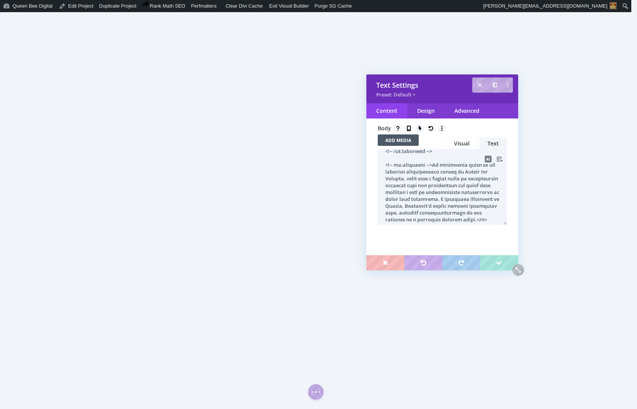
scroll to position [252, 0]
drag, startPoint x: 385, startPoint y: 168, endPoint x: 440, endPoint y: 173, distance: 55.3
click at [435, 168] on textarea at bounding box center [442, 187] width 129 height 76
drag, startPoint x: 443, startPoint y: 209, endPoint x: 383, endPoint y: 202, distance: 60.4
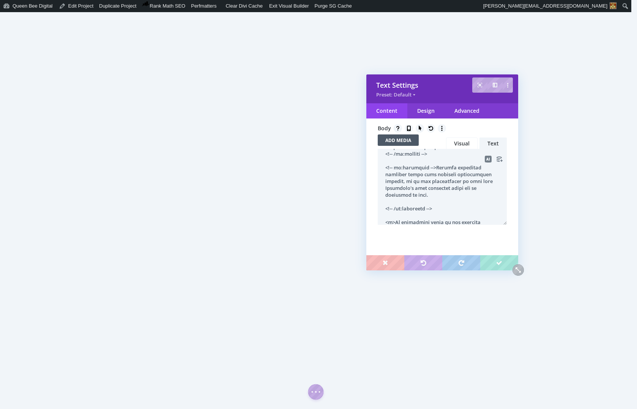
click at [383, 202] on textarea at bounding box center [442, 187] width 129 height 76
drag, startPoint x: 385, startPoint y: 167, endPoint x: 435, endPoint y: 167, distance: 49.4
click at [435, 167] on textarea at bounding box center [442, 187] width 129 height 76
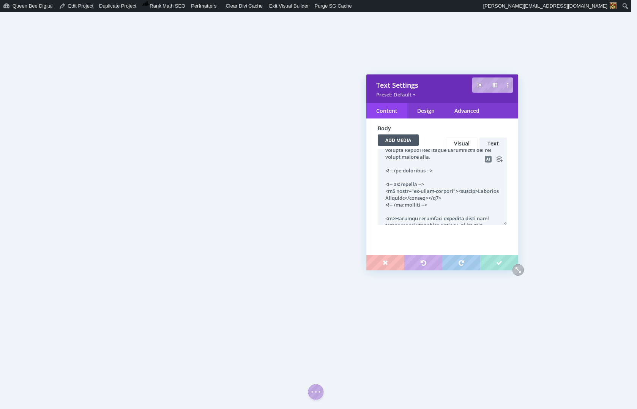
drag, startPoint x: 435, startPoint y: 206, endPoint x: 428, endPoint y: 207, distance: 7.4
click at [384, 206] on textarea at bounding box center [442, 187] width 129 height 76
drag, startPoint x: 395, startPoint y: 192, endPoint x: 456, endPoint y: 193, distance: 60.8
click at [456, 193] on textarea at bounding box center [442, 187] width 129 height 76
drag, startPoint x: 397, startPoint y: 191, endPoint x: 419, endPoint y: 191, distance: 22.0
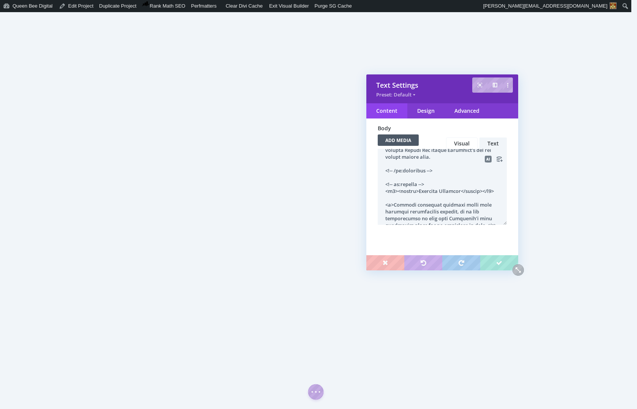
click at [419, 191] on textarea at bounding box center [442, 187] width 129 height 76
drag, startPoint x: 465, startPoint y: 190, endPoint x: 442, endPoint y: 190, distance: 22.8
click at [442, 190] on textarea at bounding box center [442, 187] width 129 height 76
drag, startPoint x: 433, startPoint y: 184, endPoint x: 384, endPoint y: 180, distance: 49.1
click at [384, 180] on textarea at bounding box center [442, 187] width 129 height 76
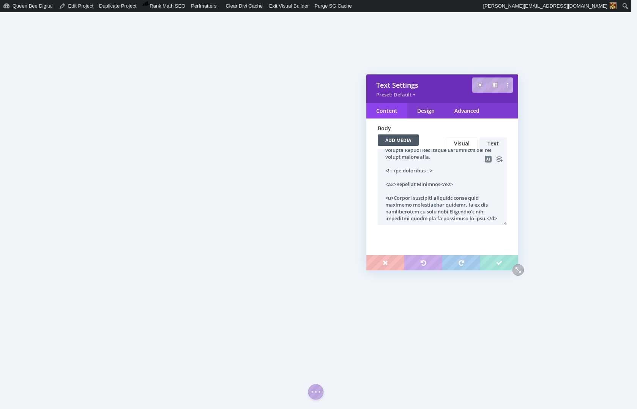
drag, startPoint x: 442, startPoint y: 170, endPoint x: 387, endPoint y: 169, distance: 55.1
click at [387, 169] on textarea at bounding box center [442, 187] width 129 height 76
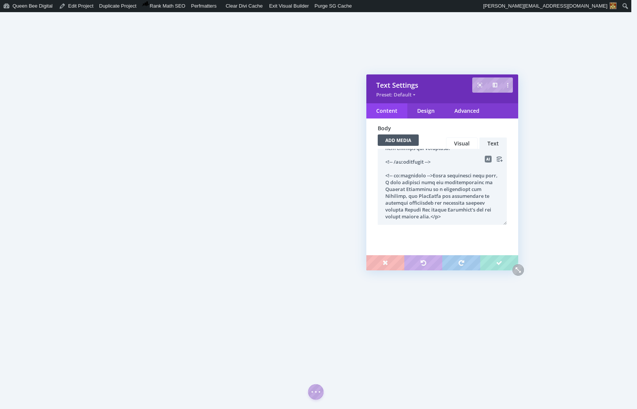
scroll to position [83, 0]
drag, startPoint x: 385, startPoint y: 179, endPoint x: 433, endPoint y: 180, distance: 48.6
click at [434, 180] on textarea at bounding box center [442, 187] width 129 height 76
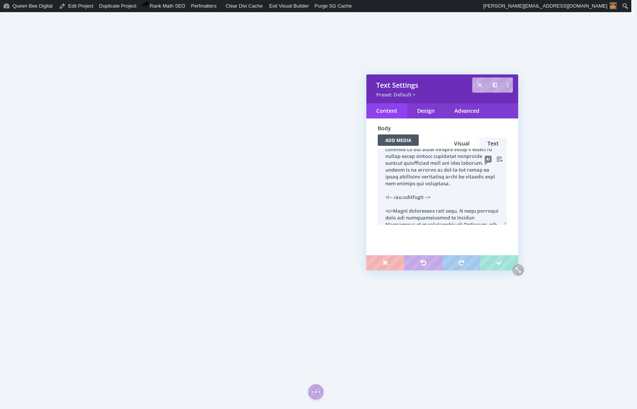
scroll to position [51, 0]
drag, startPoint x: 441, startPoint y: 199, endPoint x: 382, endPoint y: 193, distance: 59.5
click at [382, 193] on textarea at bounding box center [442, 187] width 129 height 76
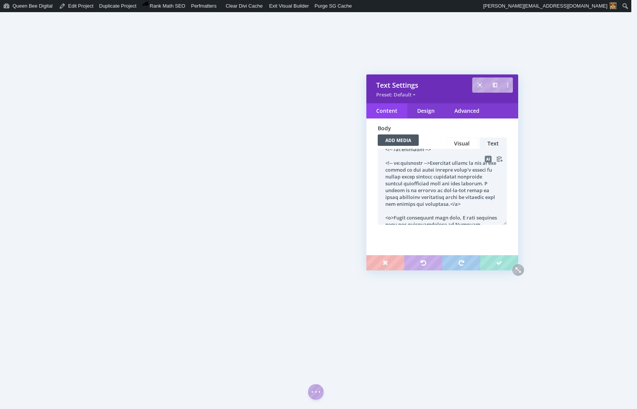
scroll to position [30, 0]
drag, startPoint x: 385, startPoint y: 163, endPoint x: 434, endPoint y: 162, distance: 49.0
click at [434, 162] on textarea at bounding box center [442, 187] width 129 height 76
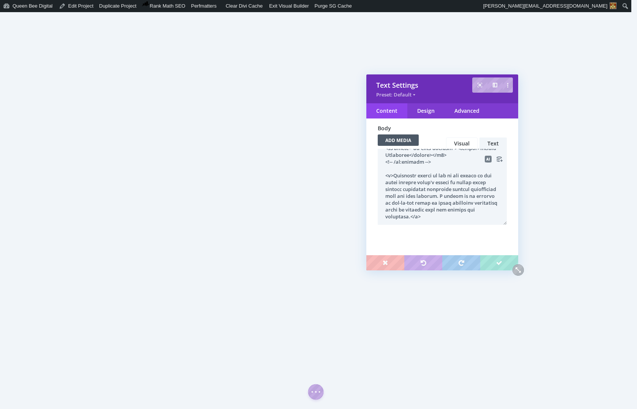
scroll to position [0, 0]
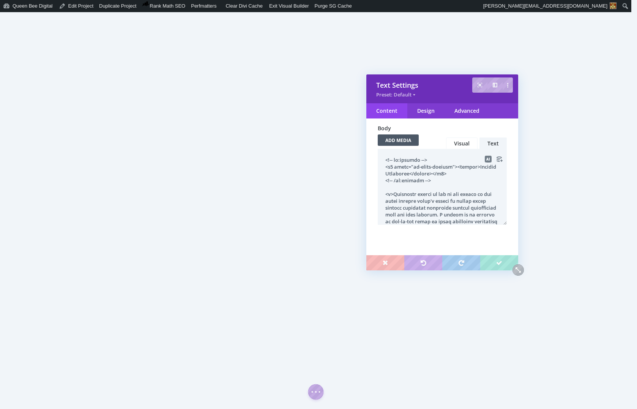
drag, startPoint x: 433, startPoint y: 181, endPoint x: 383, endPoint y: 180, distance: 50.2
click at [381, 180] on textarea at bounding box center [442, 187] width 129 height 76
drag, startPoint x: 386, startPoint y: 173, endPoint x: 406, endPoint y: 174, distance: 20.5
click at [406, 174] on textarea at bounding box center [442, 187] width 129 height 76
drag, startPoint x: 409, startPoint y: 174, endPoint x: 431, endPoint y: 174, distance: 21.7
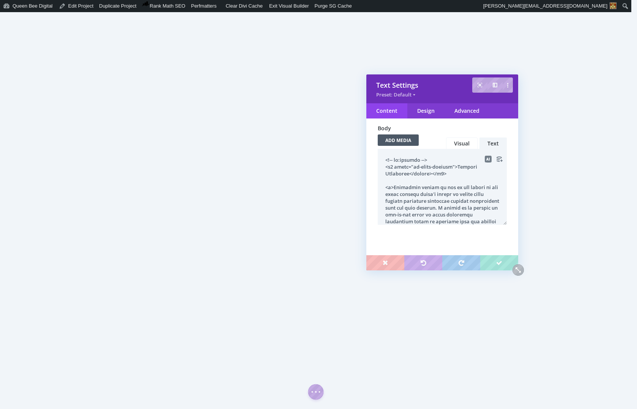
click at [431, 174] on textarea at bounding box center [442, 187] width 129 height 76
drag, startPoint x: 396, startPoint y: 166, endPoint x: 458, endPoint y: 167, distance: 61.9
click at [458, 167] on textarea at bounding box center [442, 187] width 129 height 76
drag, startPoint x: 431, startPoint y: 160, endPoint x: 379, endPoint y: 158, distance: 52.5
click at [383, 158] on textarea at bounding box center [442, 187] width 129 height 76
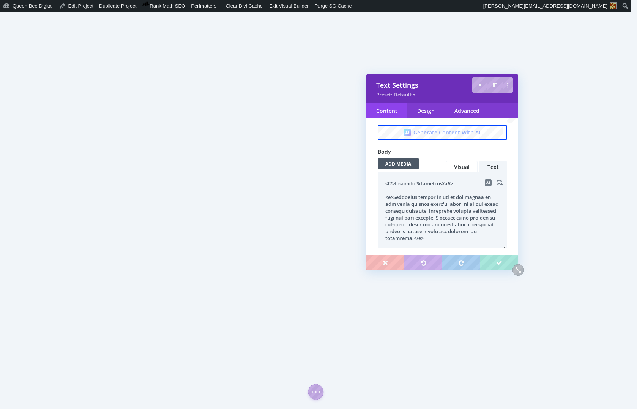
scroll to position [30, 0]
type textarea "<h2>Project Objective</h2> <p>Stacklist needed to get to the bottom of why thei…"
click at [463, 112] on div "Advanced" at bounding box center [467, 110] width 45 height 15
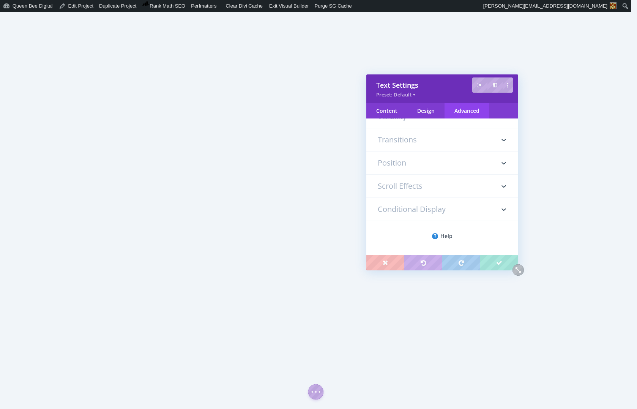
scroll to position [0, 0]
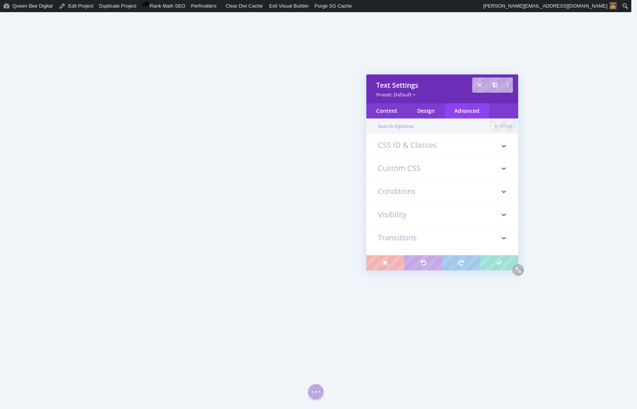
click at [414, 170] on h3 "Custom CSS" at bounding box center [442, 168] width 129 height 23
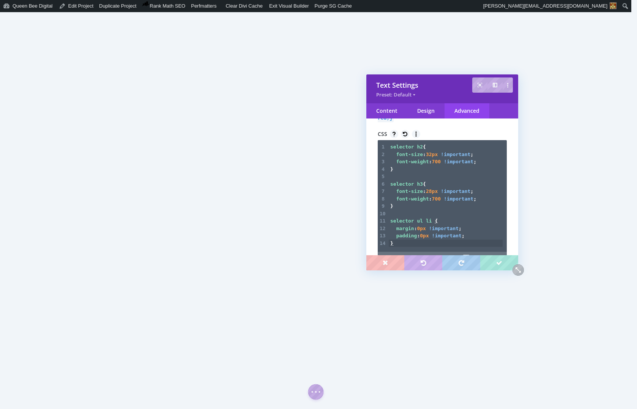
scroll to position [115, 0]
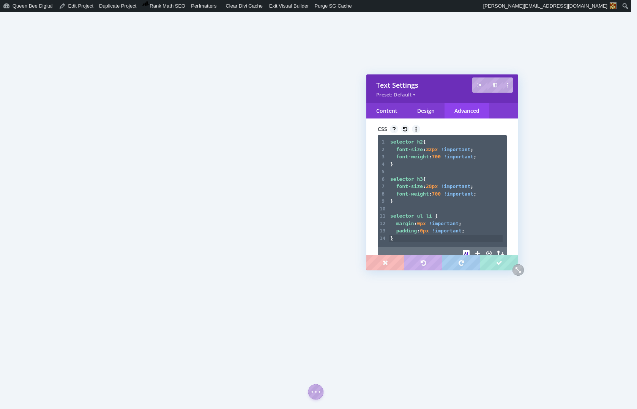
click at [435, 187] on span "28px" at bounding box center [432, 186] width 12 height 6
type textarea "7"
type textarea "6"
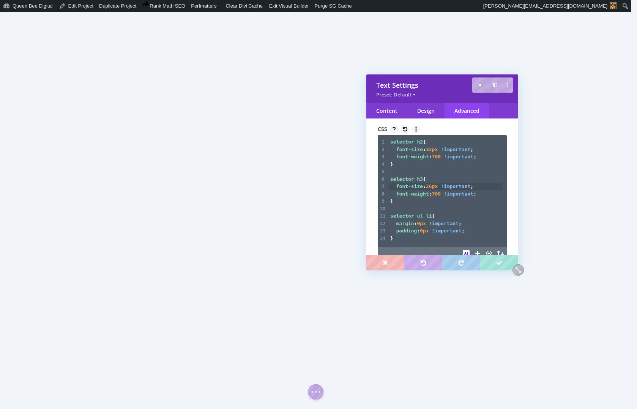
click at [438, 195] on span "700" at bounding box center [436, 194] width 9 height 6
type textarea "8"
type textarea "7"
click at [391, 210] on pre "​" at bounding box center [446, 209] width 114 height 8
type textarea "selector ul"
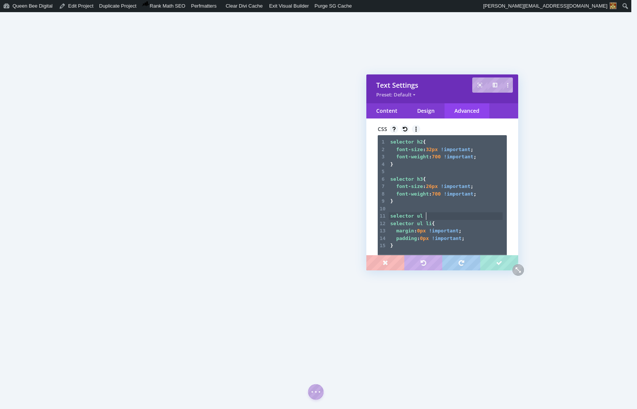
scroll to position [2, 27]
type textarea "margin-top: 20px"
type textarea "bottom"
click at [484, 195] on pre "font-weight : 700 !important ;" at bounding box center [446, 194] width 114 height 8
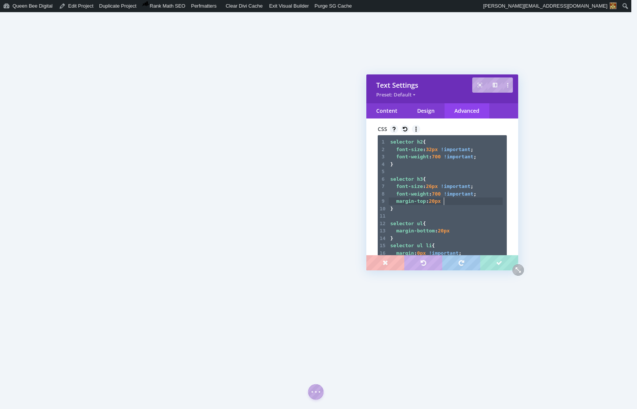
scroll to position [2, 45]
type textarea "margin-top: 20px;"
click at [435, 200] on span "20px" at bounding box center [435, 201] width 12 height 6
type textarea "3"
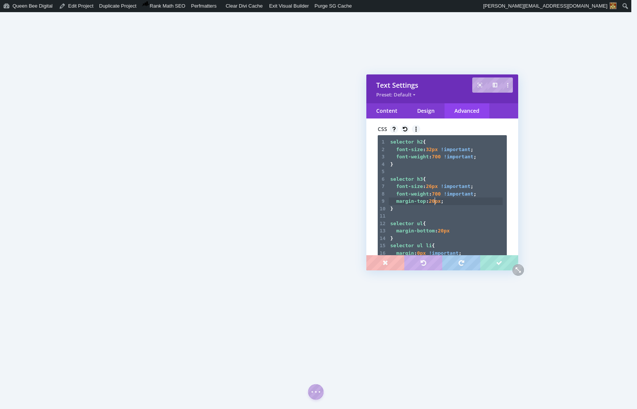
type textarea "2"
type textarea "selector ul { margin-bottom: 20px }"
drag, startPoint x: 391, startPoint y: 223, endPoint x: 407, endPoint y: 238, distance: 21.8
click at [407, 238] on div "1 selector h2 { 2 font-size : 32px !important ; 3 font-weight : 700 !important …" at bounding box center [446, 204] width 114 height 133
click at [438, 202] on span "20px" at bounding box center [435, 201] width 12 height 6
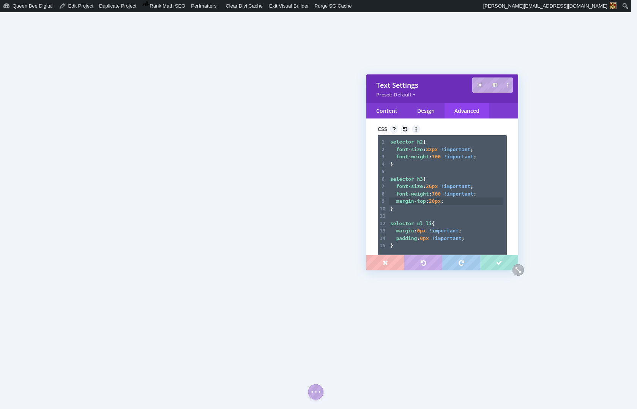
scroll to position [2, 0]
type textarea "5"
type textarea "0"
click at [423, 239] on span "0px" at bounding box center [424, 239] width 9 height 6
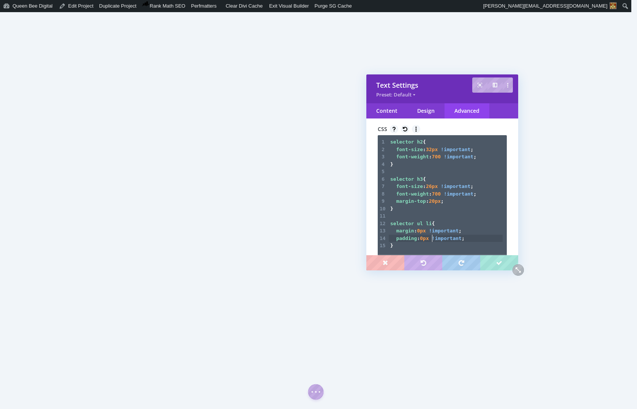
click at [433, 239] on span "padding : 0px !important ;" at bounding box center [428, 239] width 74 height 6
type textarea "10px"
type textarea "10px 0 0"
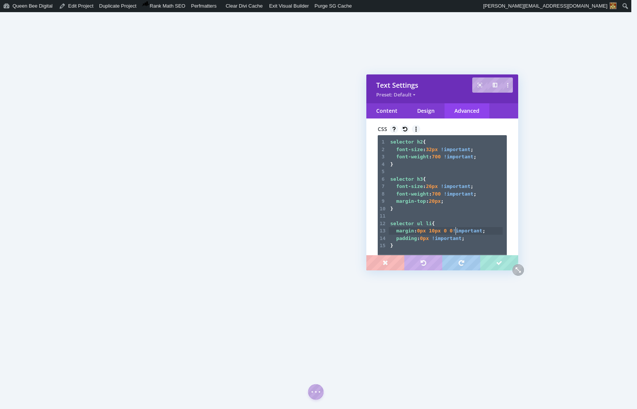
scroll to position [2, 19]
type textarea "1"
type textarea "px"
click at [438, 232] on span "10px" at bounding box center [435, 231] width 12 height 6
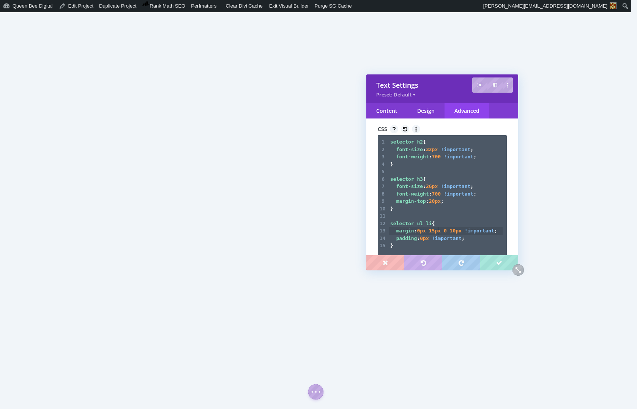
scroll to position [2, 3]
type textarea "5"
click at [459, 232] on span "10px" at bounding box center [456, 231] width 12 height 6
type textarea "5"
type textarea "0"
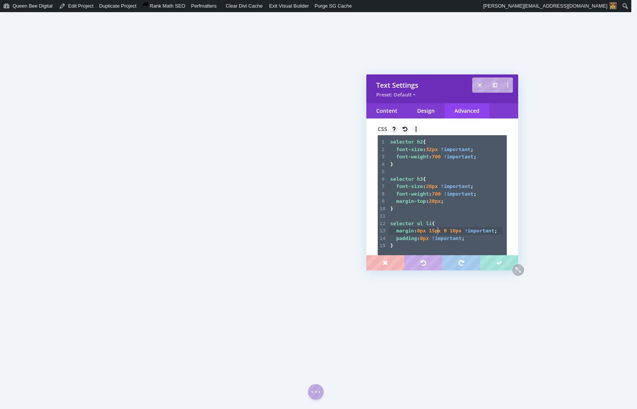
click at [437, 230] on span "15px" at bounding box center [435, 231] width 12 height 6
type textarea "0"
type textarea "px"
click at [437, 202] on span "20px" at bounding box center [435, 201] width 12 height 6
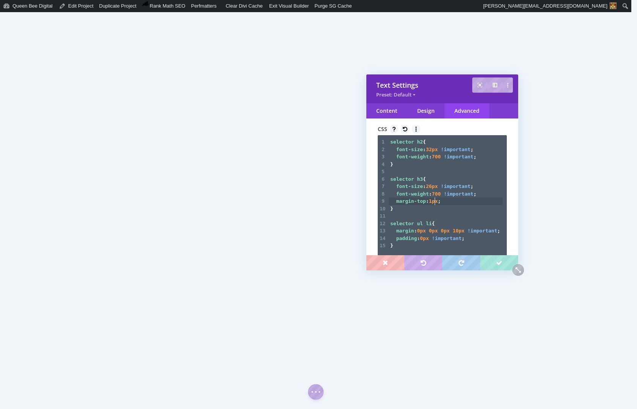
scroll to position [2, 4]
type textarea "18"
click at [491, 158] on pre "font-weight : 700 !important ;" at bounding box center [446, 157] width 114 height 8
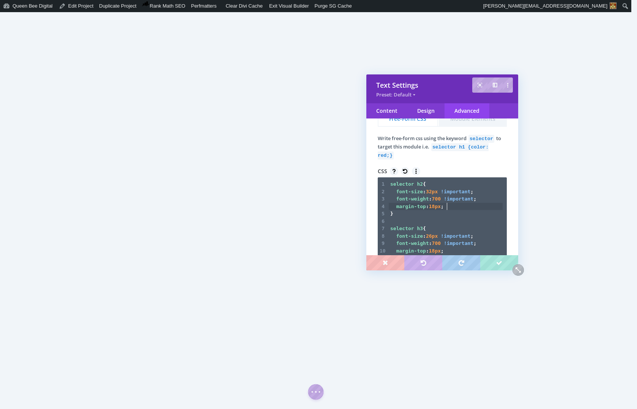
scroll to position [73, 0]
type textarea "margin-top: 18px;"
click at [385, 109] on div "Content" at bounding box center [387, 110] width 41 height 15
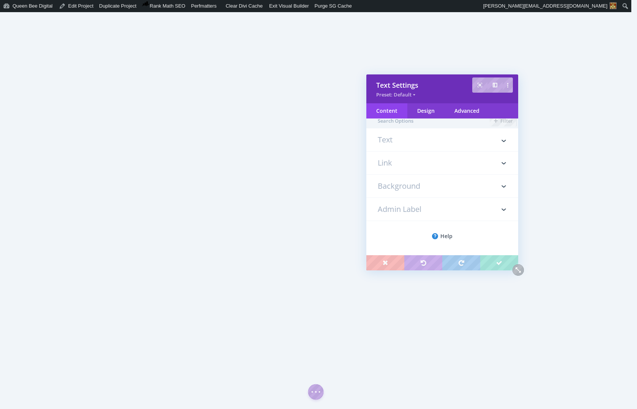
scroll to position [0, 0]
click at [389, 146] on h3 "Text" at bounding box center [442, 148] width 129 height 15
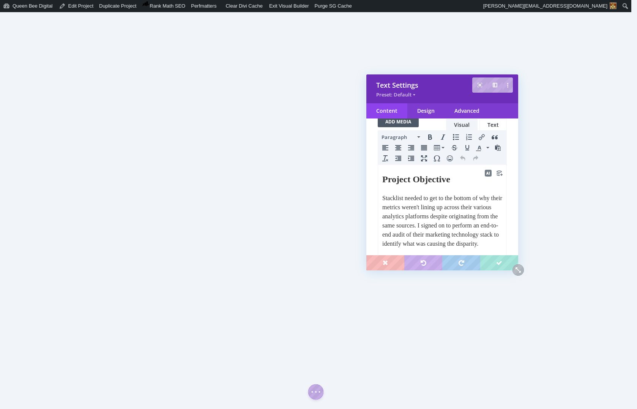
scroll to position [71, 0]
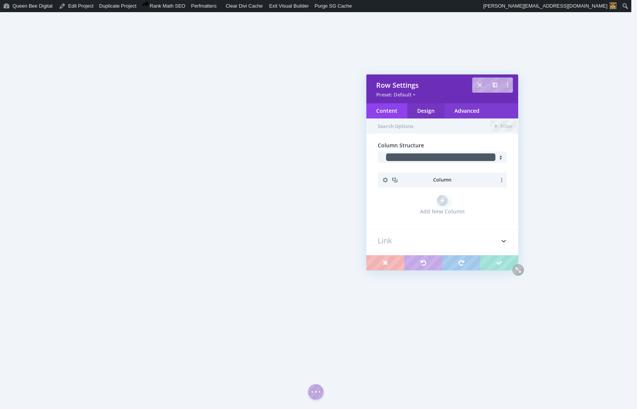
click at [429, 110] on div "Design" at bounding box center [426, 110] width 37 height 15
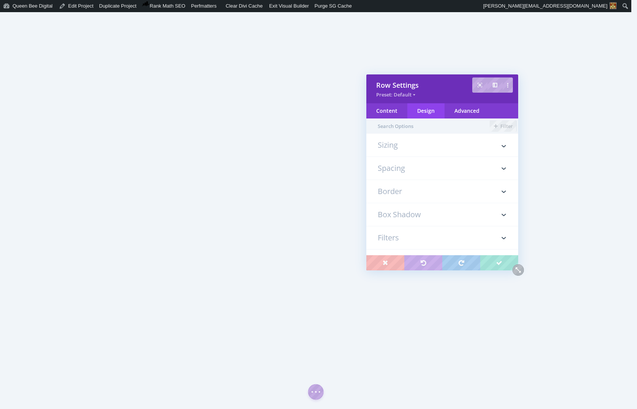
click at [410, 168] on h3 "Spacing" at bounding box center [442, 168] width 129 height 23
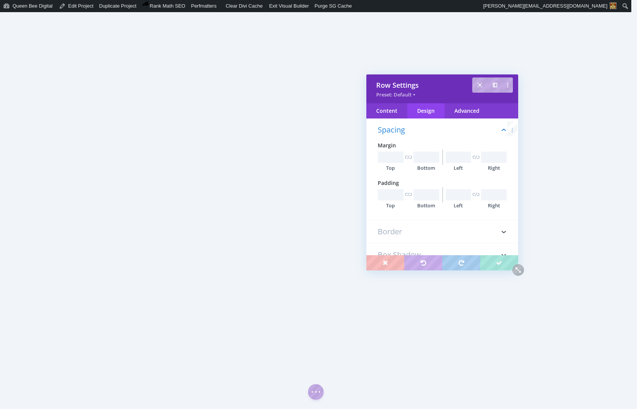
scroll to position [43, 0]
click at [391, 193] on input "text" at bounding box center [391, 194] width 26 height 11
type input "0px"
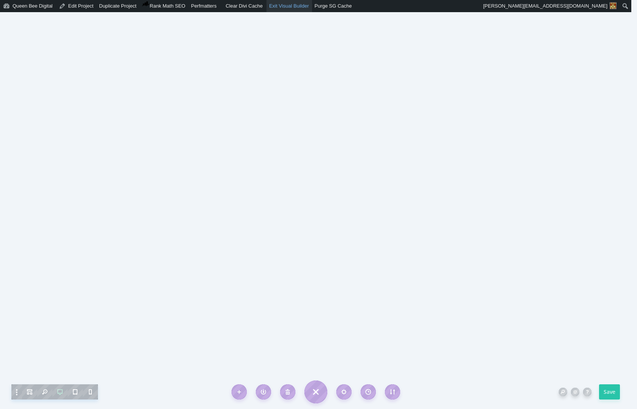
click at [294, 5] on link "Exit Visual Builder" at bounding box center [290, 6] width 46 height 12
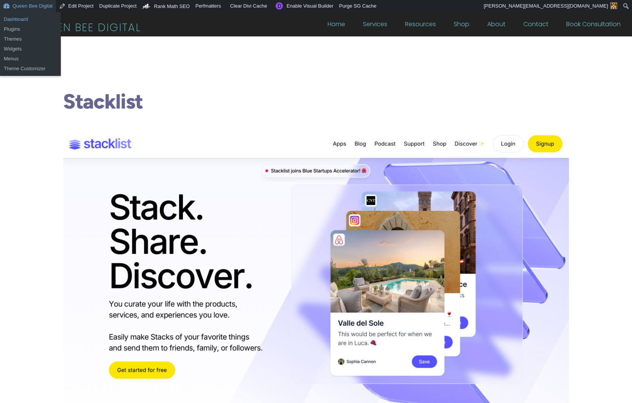
click at [17, 18] on link "Dashboard" at bounding box center [30, 19] width 61 height 10
